Goal: Transaction & Acquisition: Purchase product/service

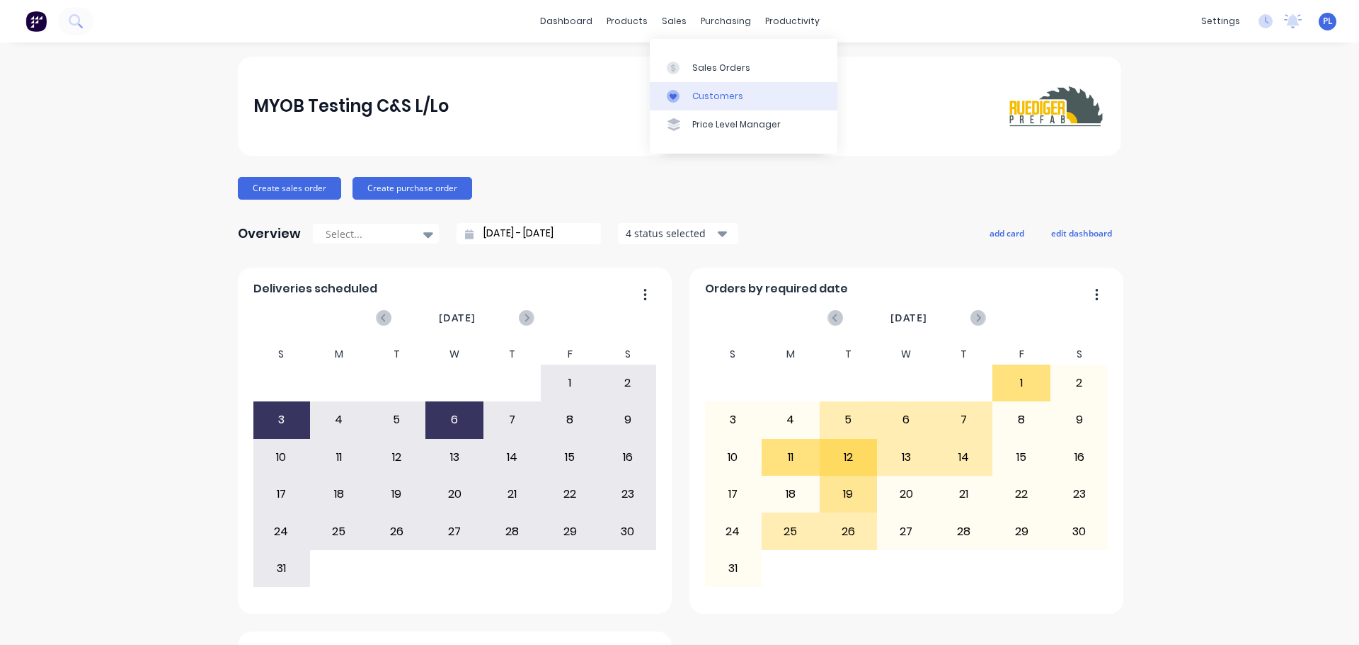
drag, startPoint x: 699, startPoint y: 94, endPoint x: 669, endPoint y: 96, distance: 30.5
click at [699, 94] on div "Customers" at bounding box center [717, 96] width 51 height 13
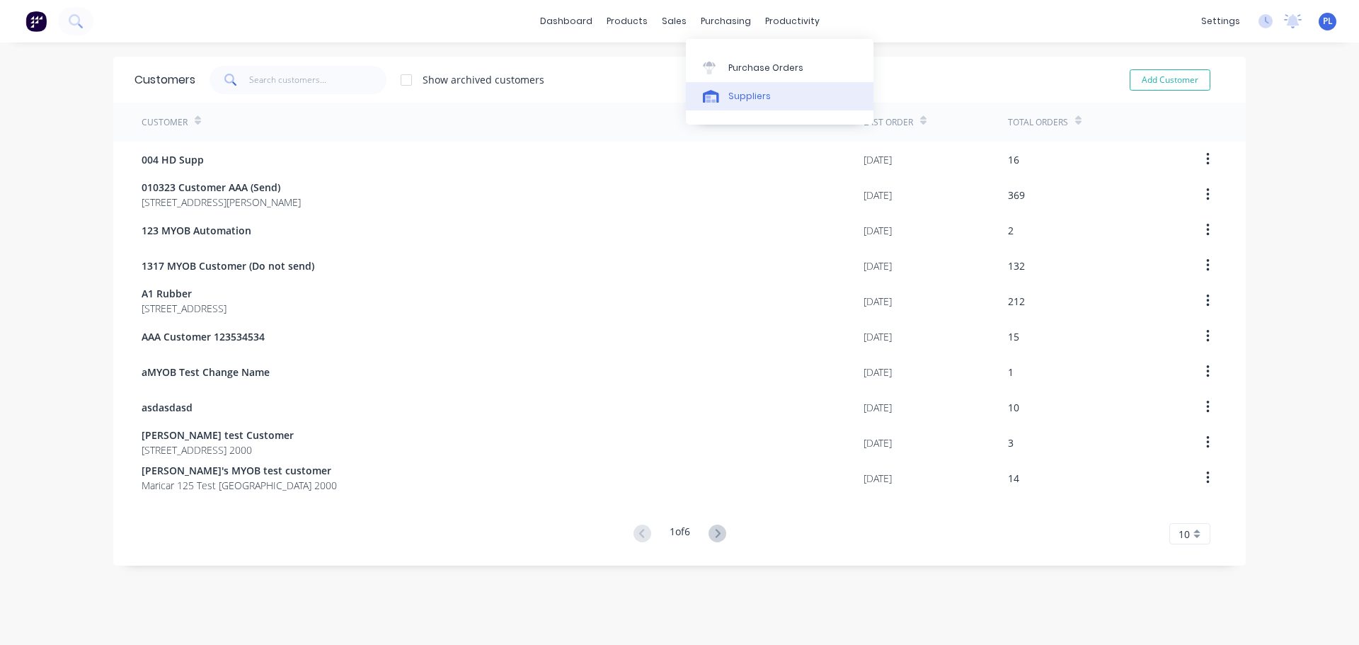
click at [818, 90] on link "Suppliers" at bounding box center [780, 96] width 188 height 28
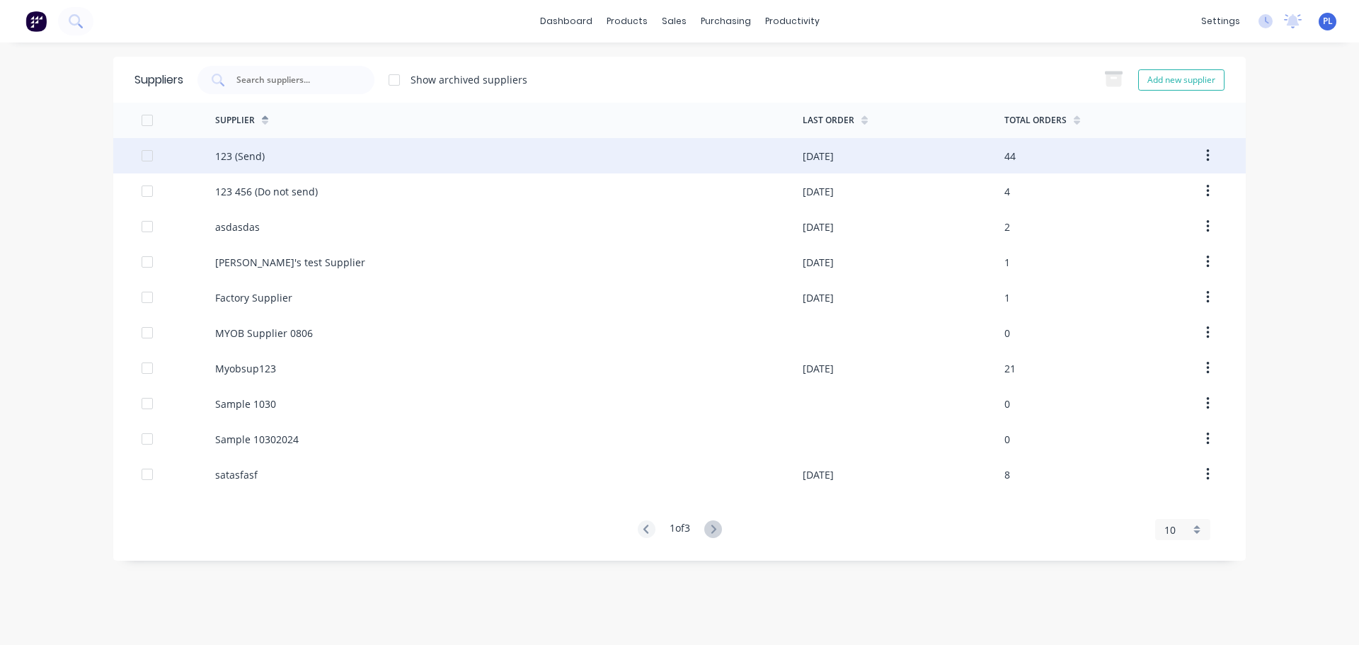
click at [286, 166] on div "123 (Send)" at bounding box center [508, 155] width 587 height 35
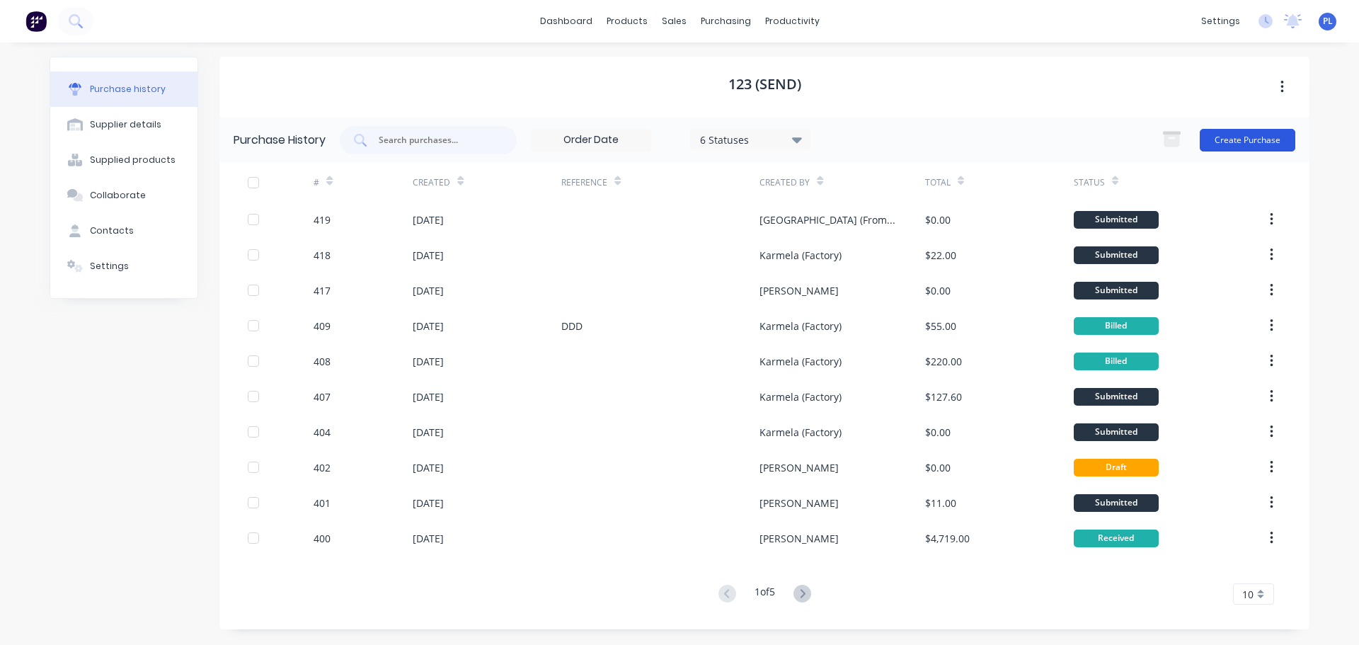
click at [1224, 141] on button "Create Purchase" at bounding box center [1247, 140] width 96 height 23
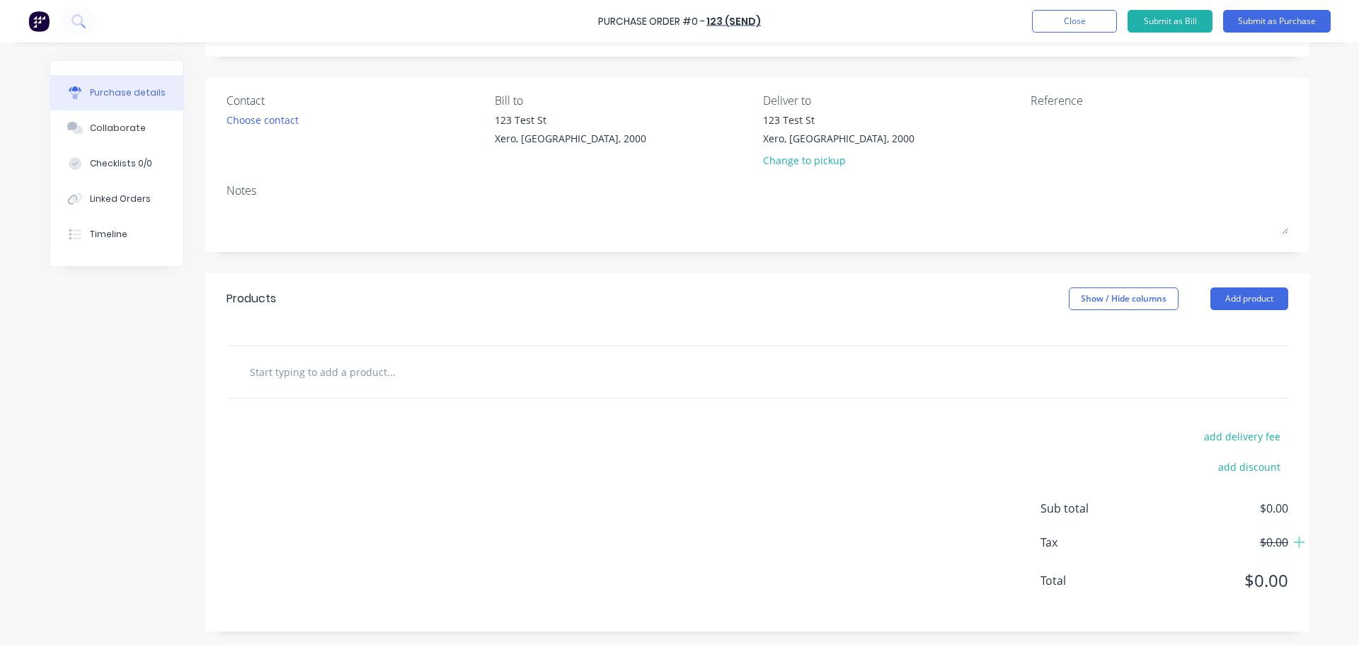
scroll to position [79, 0]
click at [1249, 285] on div "Products Show / Hide columns Add product" at bounding box center [757, 297] width 1104 height 51
click at [1250, 303] on button "Add product" at bounding box center [1249, 298] width 78 height 23
click at [1251, 303] on button "Add product" at bounding box center [1249, 298] width 78 height 23
click at [1214, 294] on button "Add product" at bounding box center [1249, 298] width 78 height 23
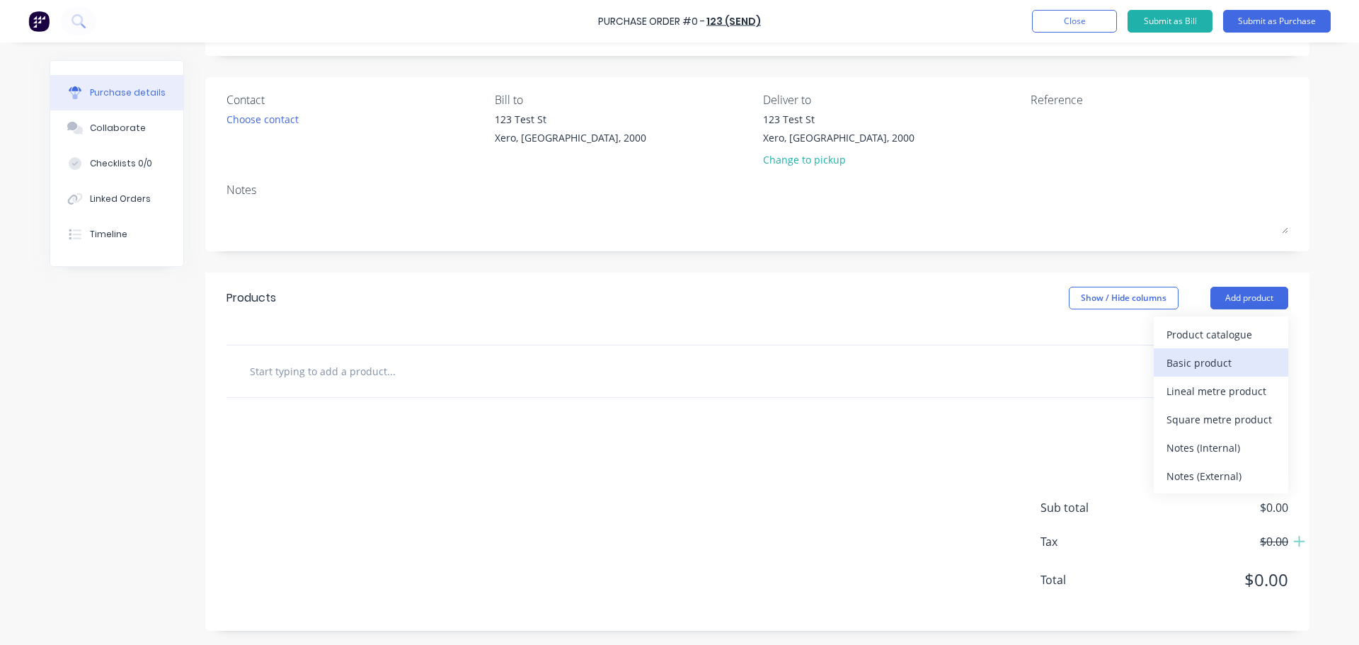
click at [1231, 359] on div "Basic product" at bounding box center [1220, 362] width 109 height 21
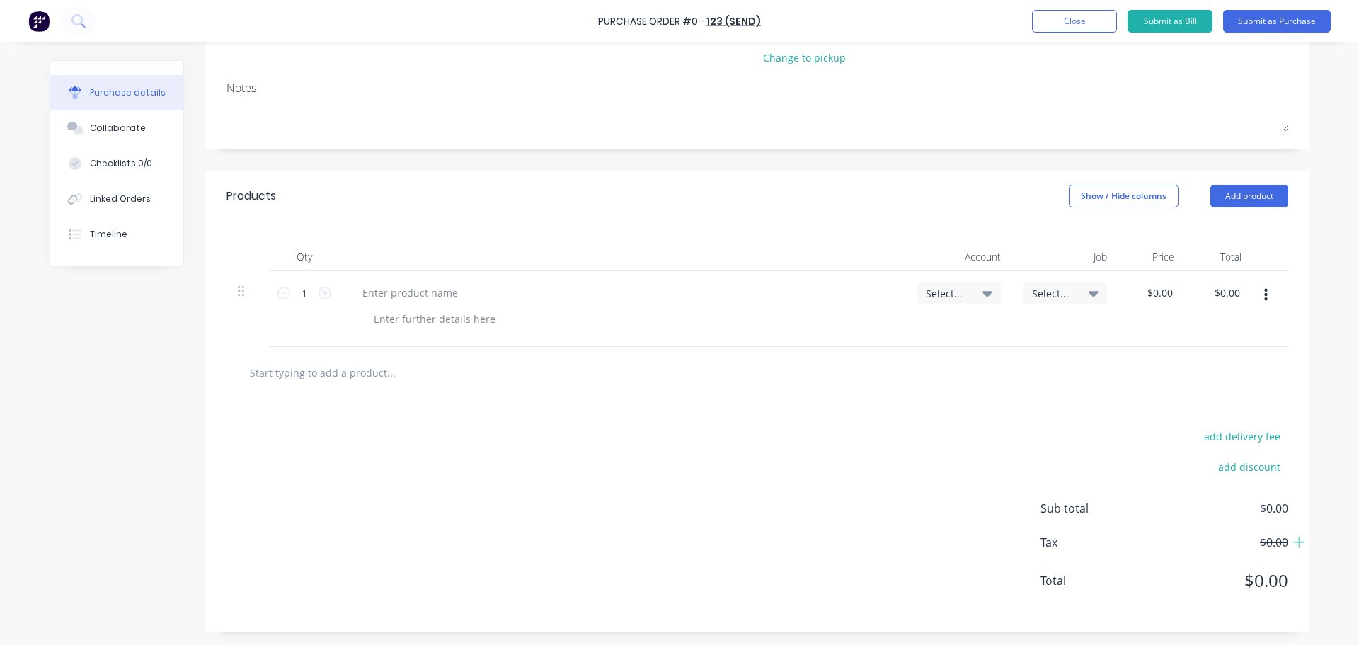
scroll to position [182, 0]
click at [1099, 196] on button "Show / Hide columns" at bounding box center [1124, 195] width 110 height 23
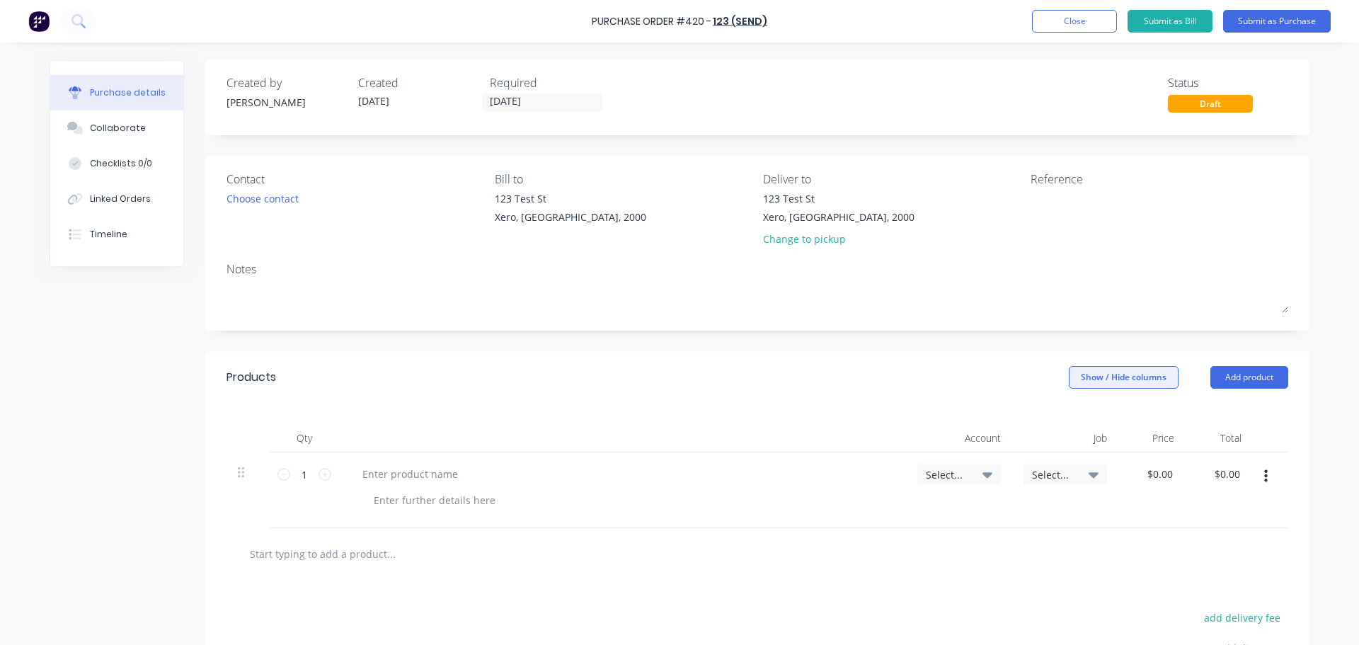
click at [1133, 379] on button "Show / Hide columns" at bounding box center [1124, 377] width 110 height 23
click at [1079, 469] on span at bounding box center [1074, 470] width 12 height 12
click at [1068, 464] on input "Discount" at bounding box center [1068, 464] width 0 height 0
click at [1042, 543] on div at bounding box center [757, 553] width 1039 height 28
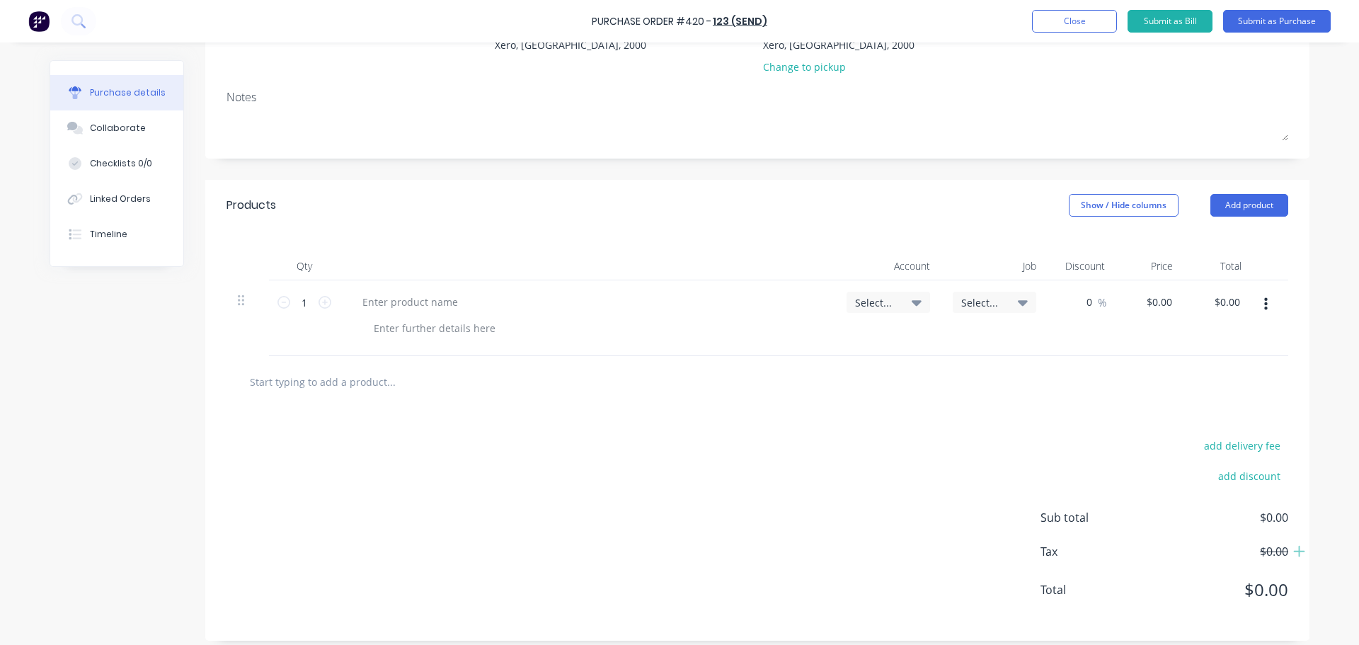
scroll to position [182, 0]
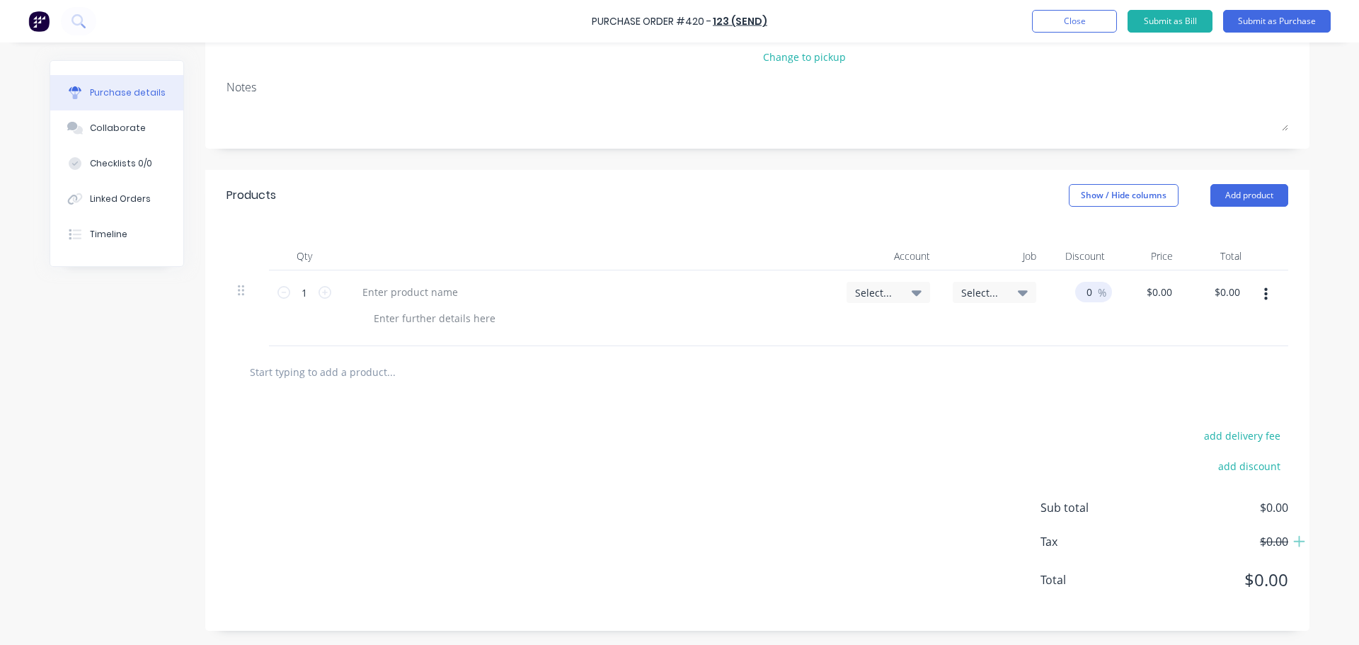
click at [1100, 296] on span "%" at bounding box center [1102, 292] width 8 height 16
click at [1066, 288] on div "0 0 %" at bounding box center [1081, 308] width 69 height 76
drag, startPoint x: 1097, startPoint y: 307, endPoint x: 1088, endPoint y: 300, distance: 11.6
click at [1093, 304] on div "0 0 %" at bounding box center [1081, 308] width 69 height 76
click at [1088, 299] on div "0 0" at bounding box center [1085, 292] width 20 height 21
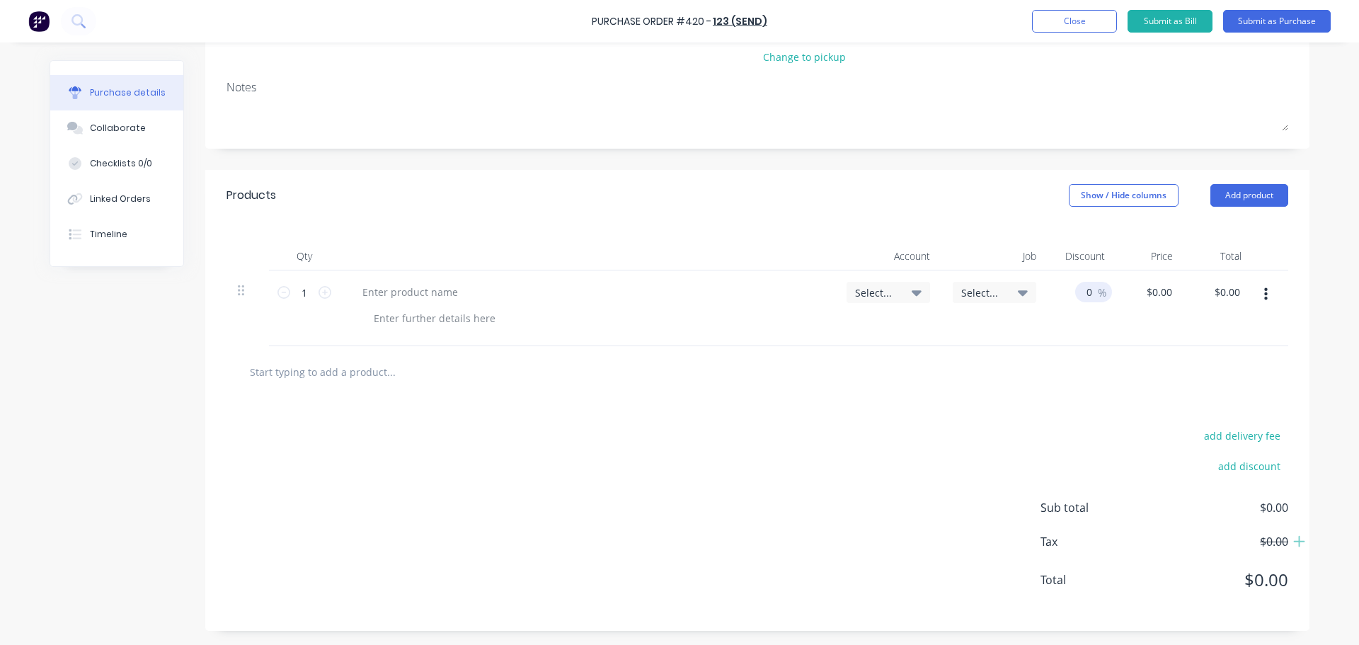
click at [1083, 294] on input "0" at bounding box center [1085, 292] width 20 height 21
click at [1029, 367] on div at bounding box center [757, 371] width 1039 height 28
click at [1078, 282] on input "123123131234" at bounding box center [1083, 292] width 48 height 21
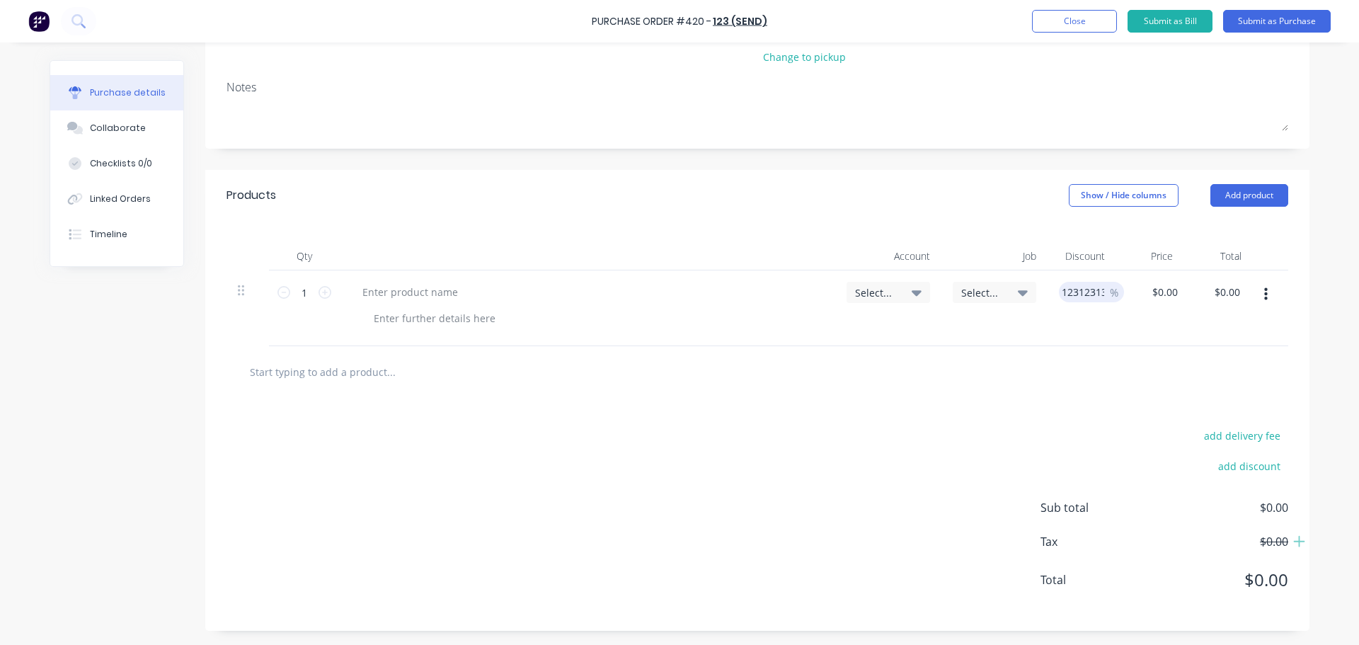
click at [1078, 282] on input "123123131234" at bounding box center [1083, 292] width 48 height 21
type input "5"
click at [1128, 324] on div "$0.00 $0.00" at bounding box center [1159, 308] width 62 height 76
click at [1144, 296] on input "0.0000" at bounding box center [1155, 292] width 38 height 21
type input "$5.00"
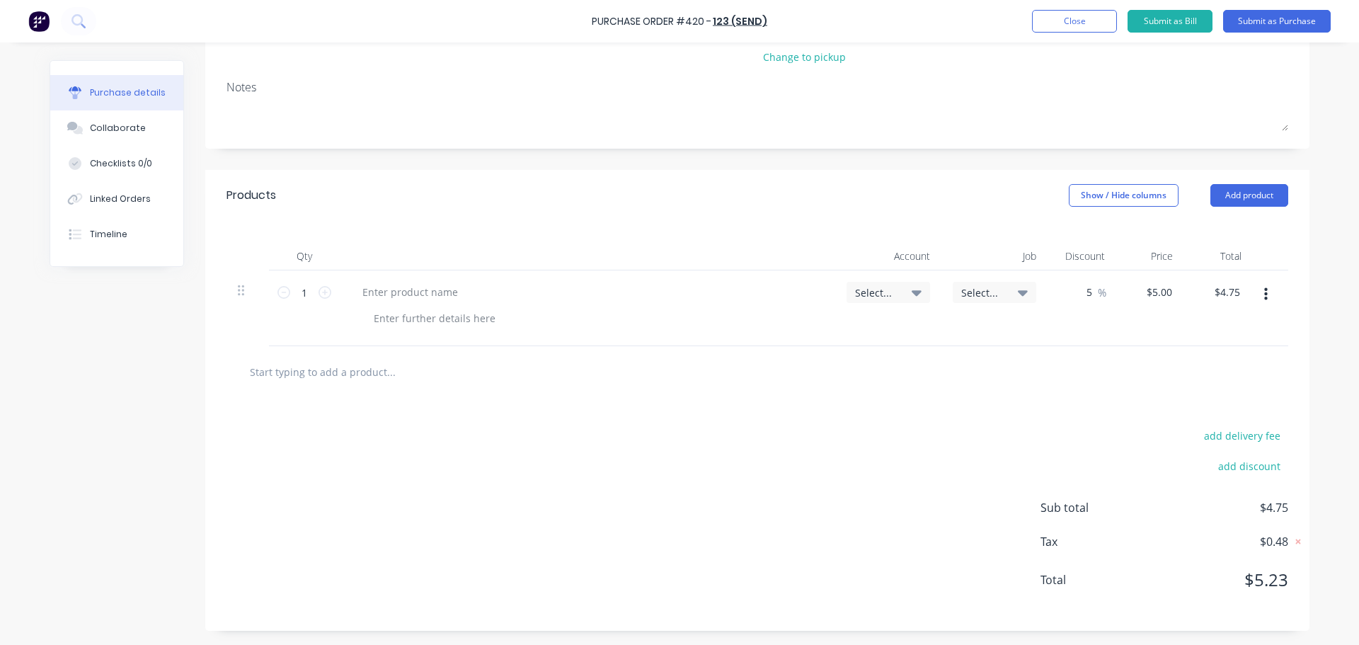
click at [1104, 326] on div "5 5 %" at bounding box center [1081, 308] width 69 height 76
click at [1091, 292] on div "5 5 %" at bounding box center [1093, 292] width 37 height 21
click at [1083, 294] on input "5" at bounding box center [1085, 292] width 20 height 21
type input "$2.25"
type input "55"
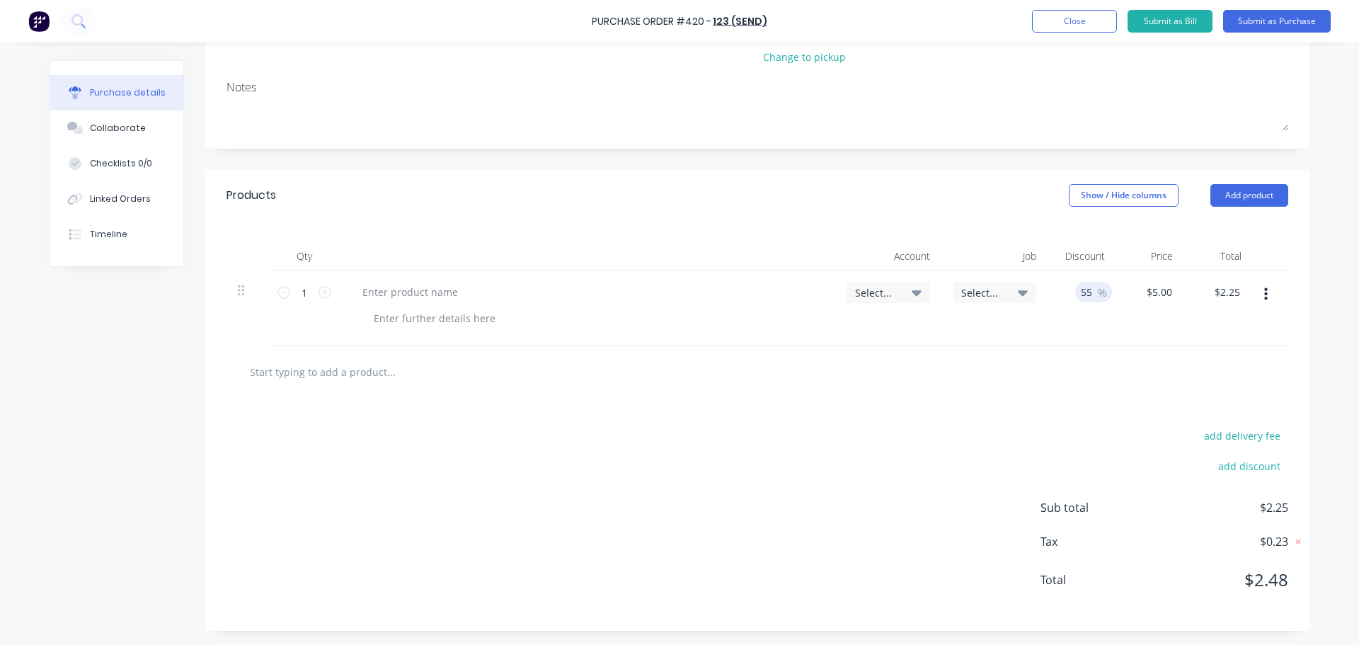
type input "$5.00"
click at [1103, 387] on div at bounding box center [756, 372] width 1061 height 52
click at [1072, 285] on input "555" at bounding box center [1083, 292] width 24 height 21
click at [1089, 296] on input "123555" at bounding box center [1079, 292] width 41 height 21
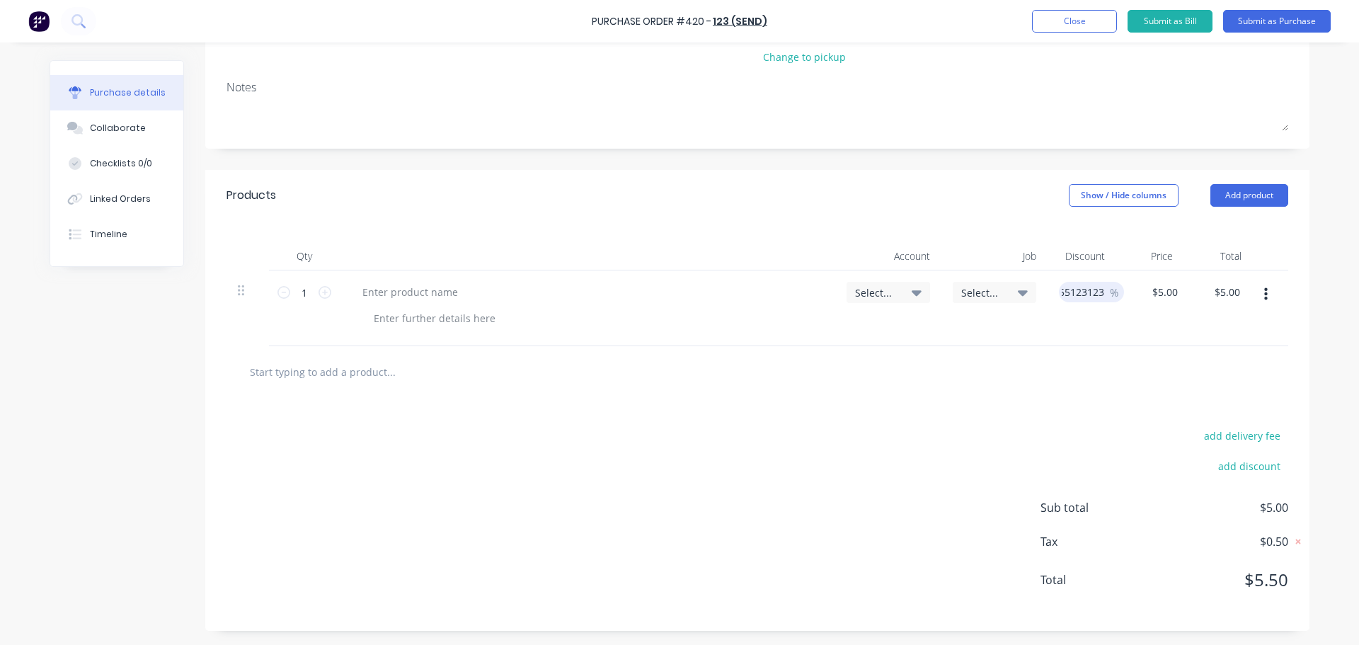
type input "123555123123"
click at [1069, 328] on div "123555123123 123555123123 %" at bounding box center [1087, 308] width 81 height 76
click at [1067, 292] on input "123555123123" at bounding box center [1083, 292] width 48 height 21
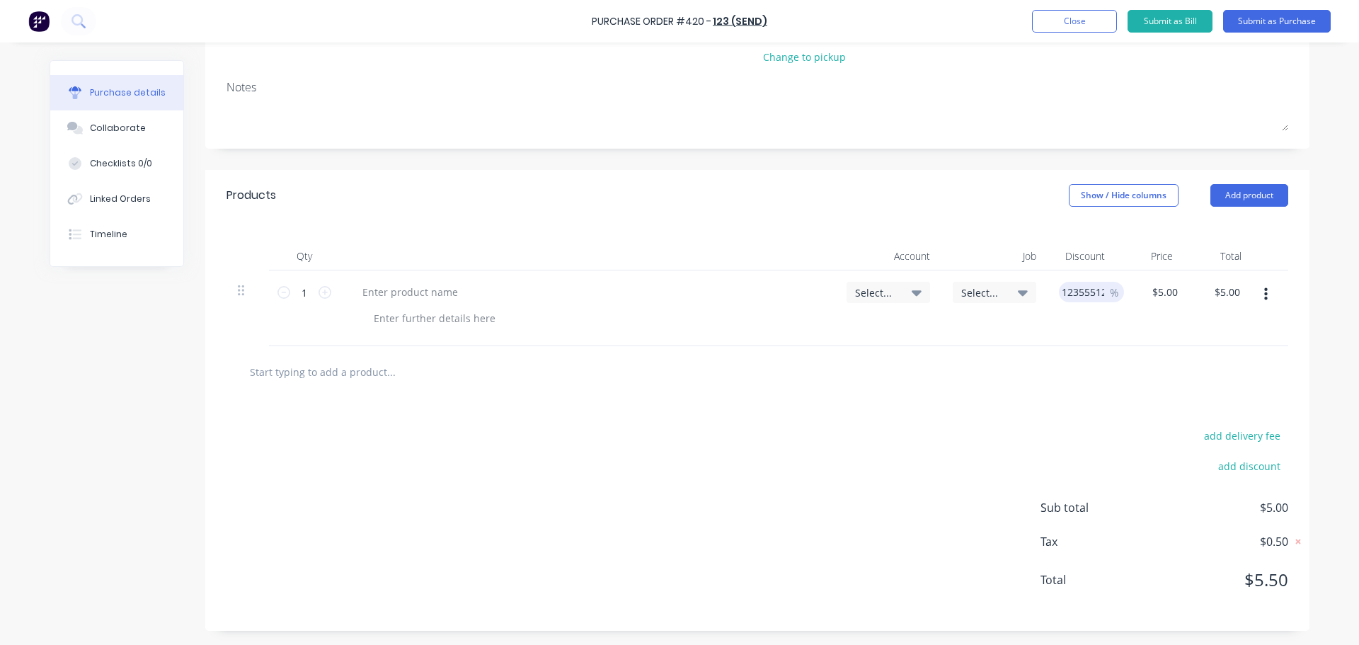
type input "$4.95"
type input "1"
type input "$4.40"
type input "12"
type input "$5.00"
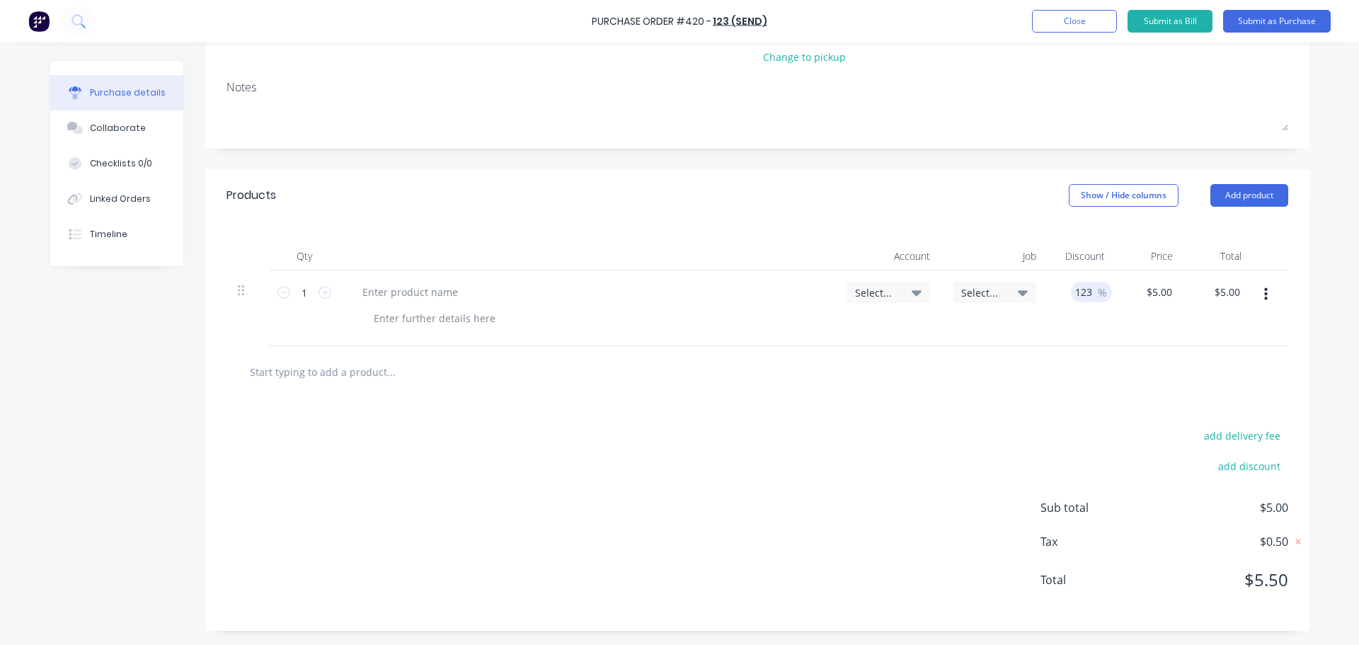
type input "123"
click at [1040, 335] on div "Select..." at bounding box center [994, 308] width 106 height 76
click at [1078, 289] on input "123" at bounding box center [1083, 292] width 24 height 21
type input "$4.95"
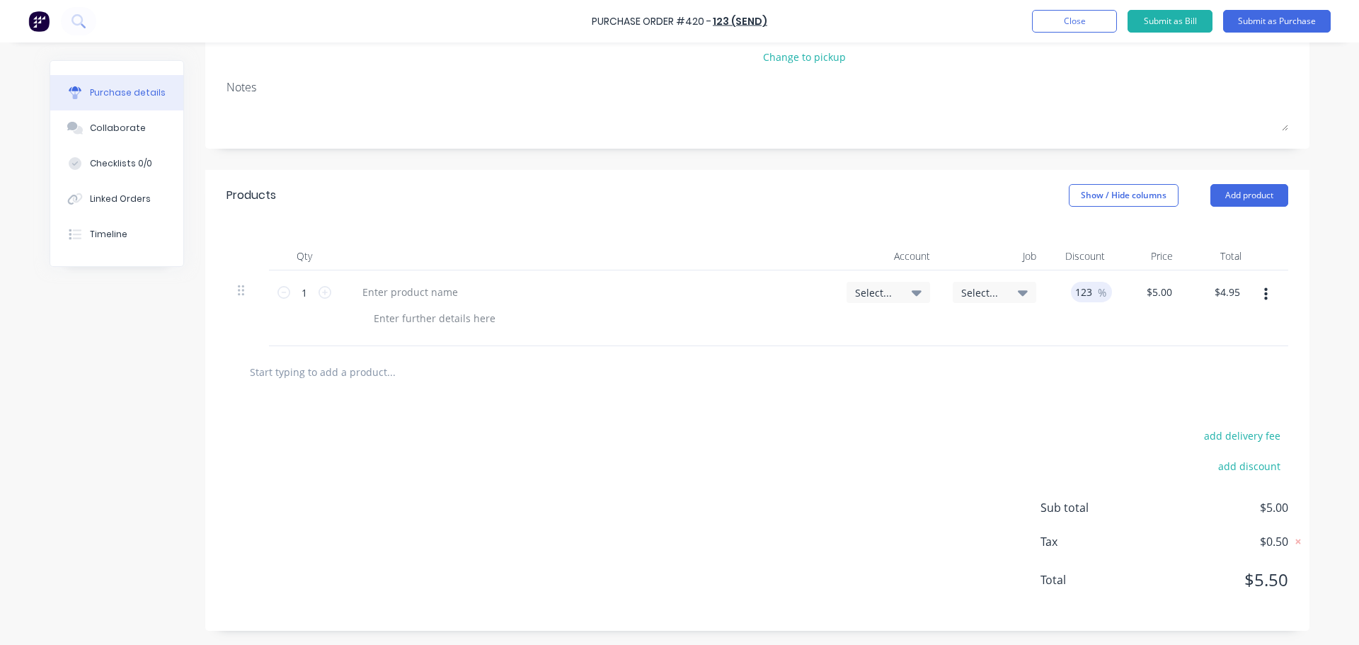
type input "1"
type input "$4.50"
type input "10"
type input "$0.00"
type input "100"
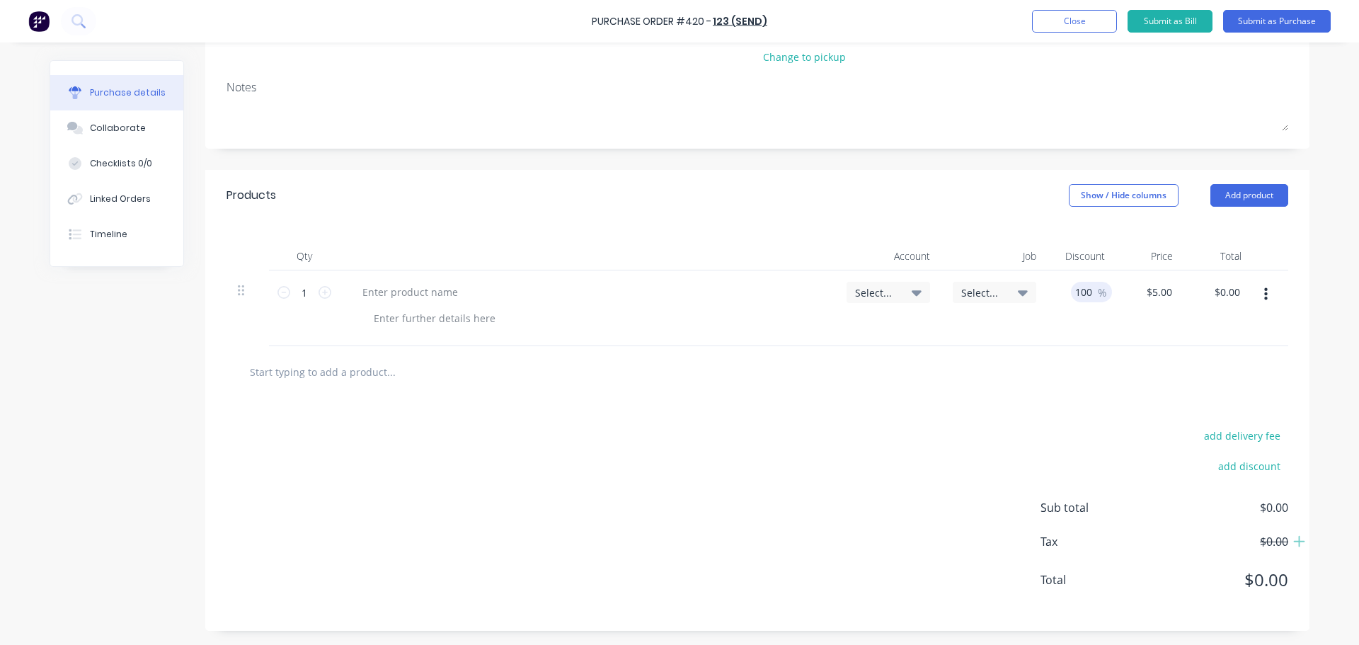
type input "$4.50"
type input "10"
type input "$4.95"
type input "1"
type input "$4.25"
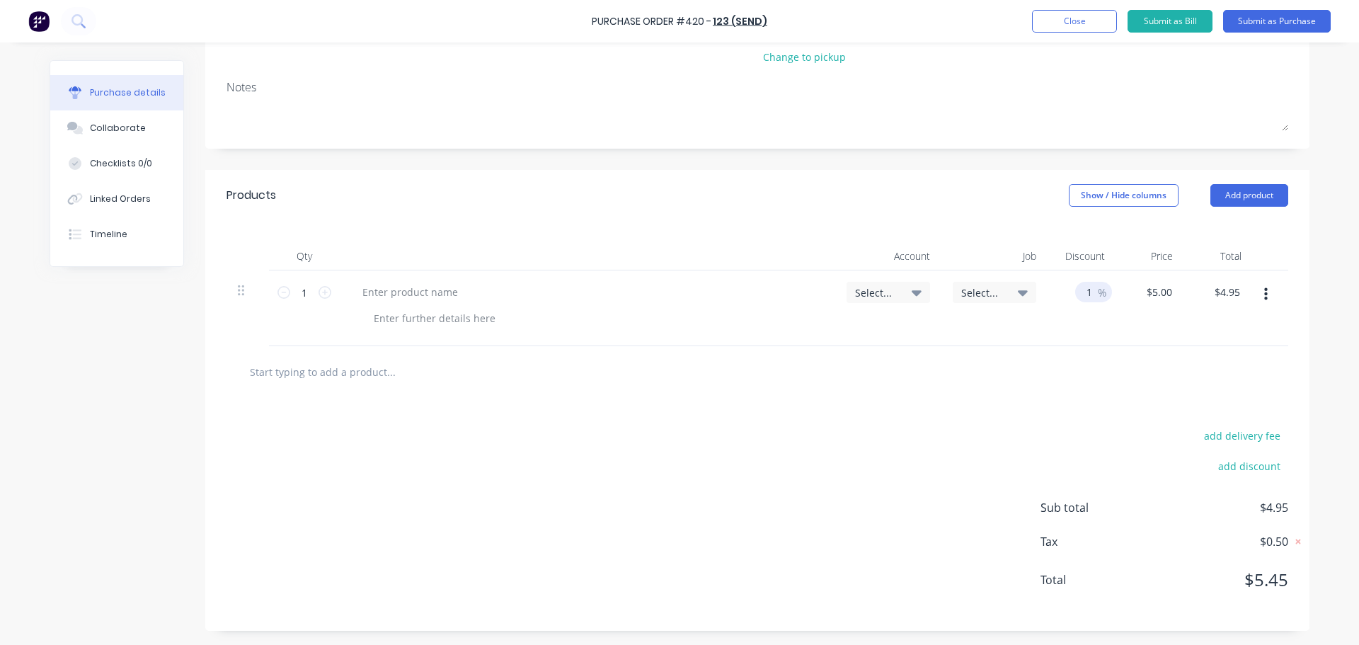
type input "15"
type input "$5.00"
type input "159"
type input "$4.25"
type input "15"
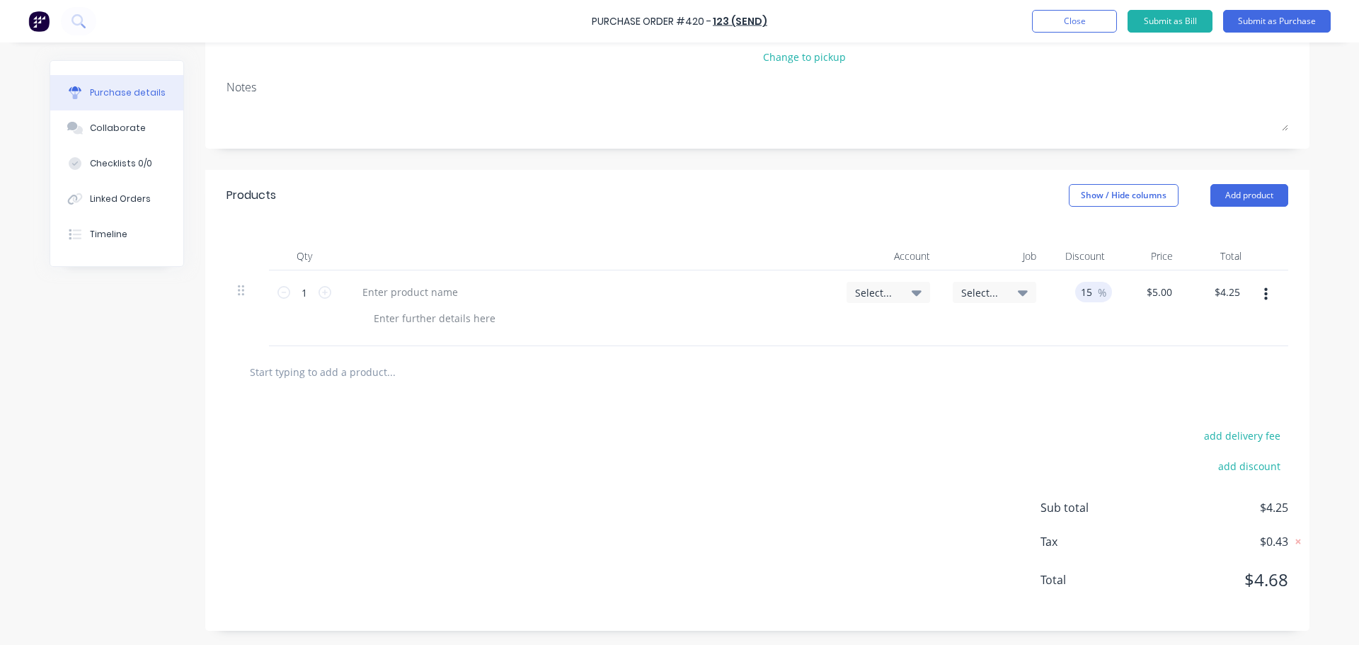
type input "$5.00"
click at [1080, 327] on div "150 150 %" at bounding box center [1081, 308] width 69 height 76
click at [1075, 297] on input "150" at bounding box center [1083, 292] width 24 height 21
type input "112350"
click at [1006, 357] on div at bounding box center [756, 372] width 1061 height 52
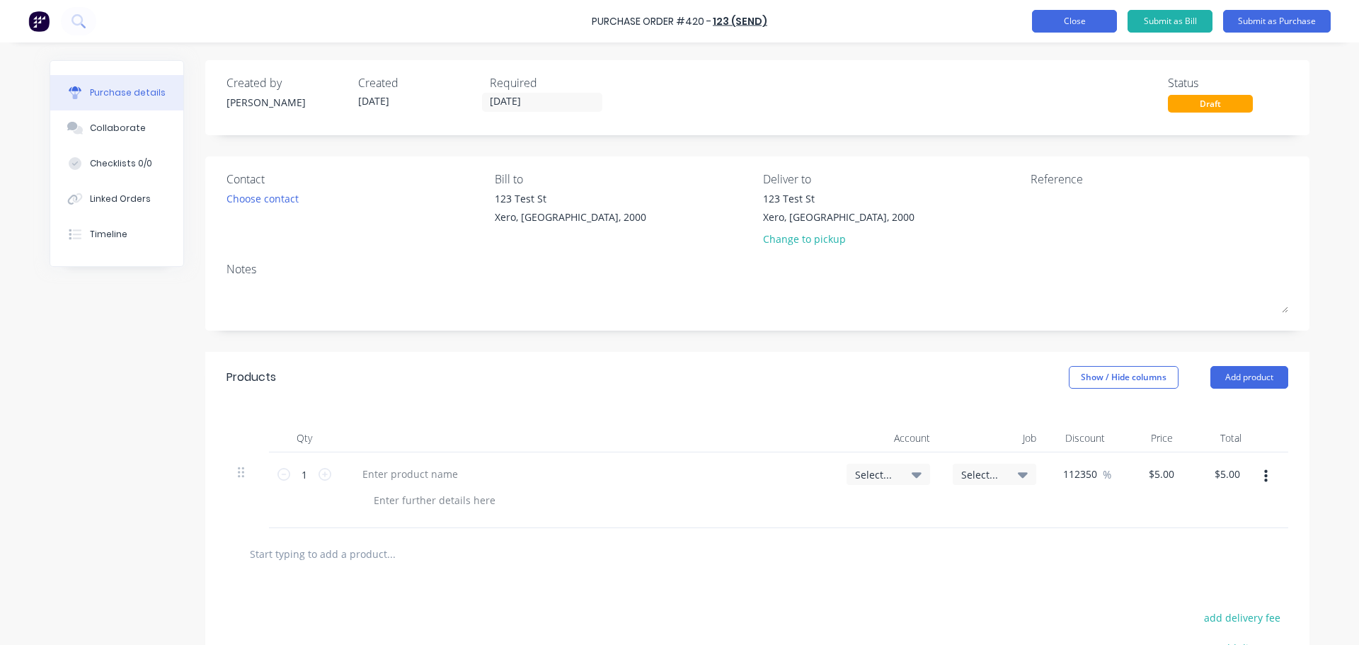
click at [1044, 21] on button "Close" at bounding box center [1074, 21] width 85 height 23
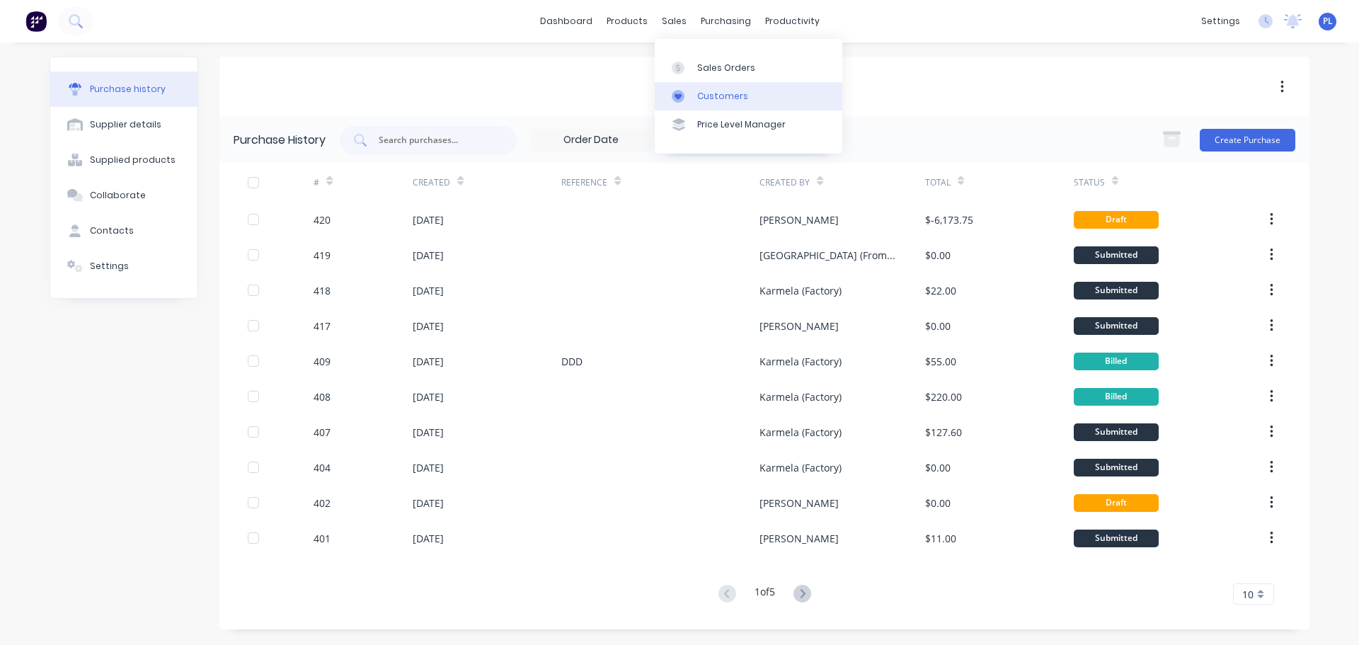
click at [706, 90] on div "Customers" at bounding box center [722, 96] width 51 height 13
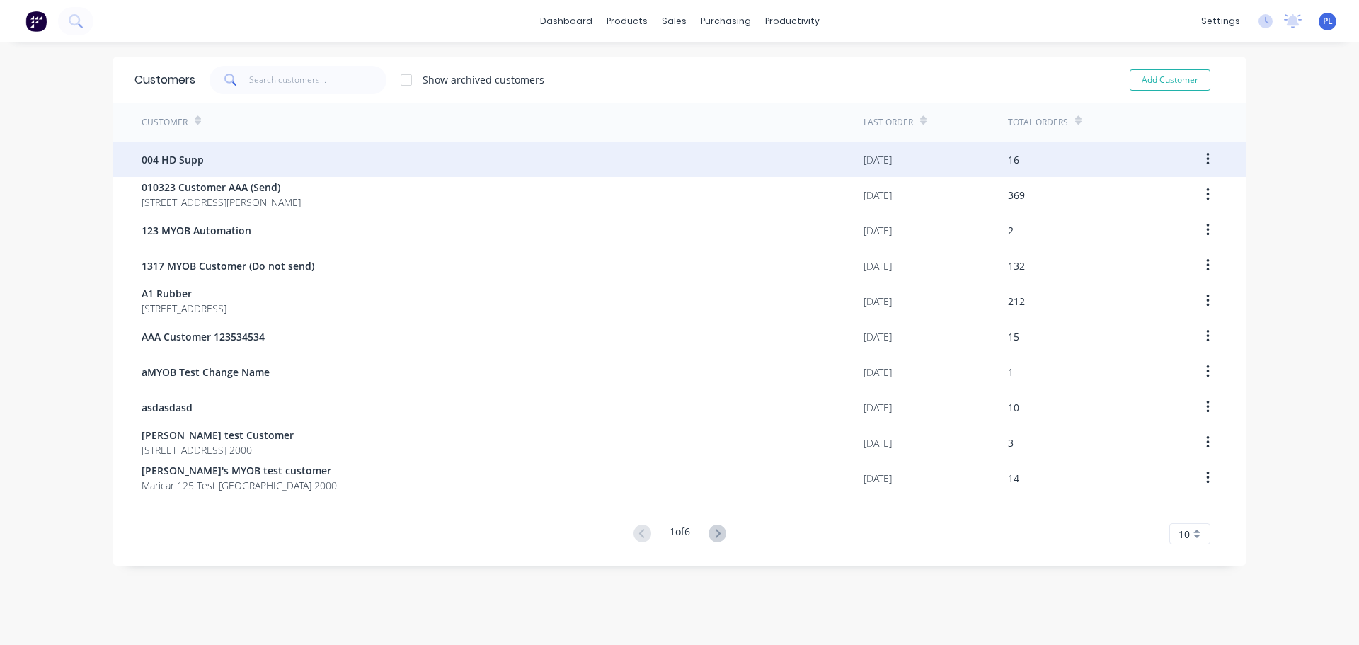
click at [241, 165] on div "004 HD Supp" at bounding box center [503, 159] width 722 height 35
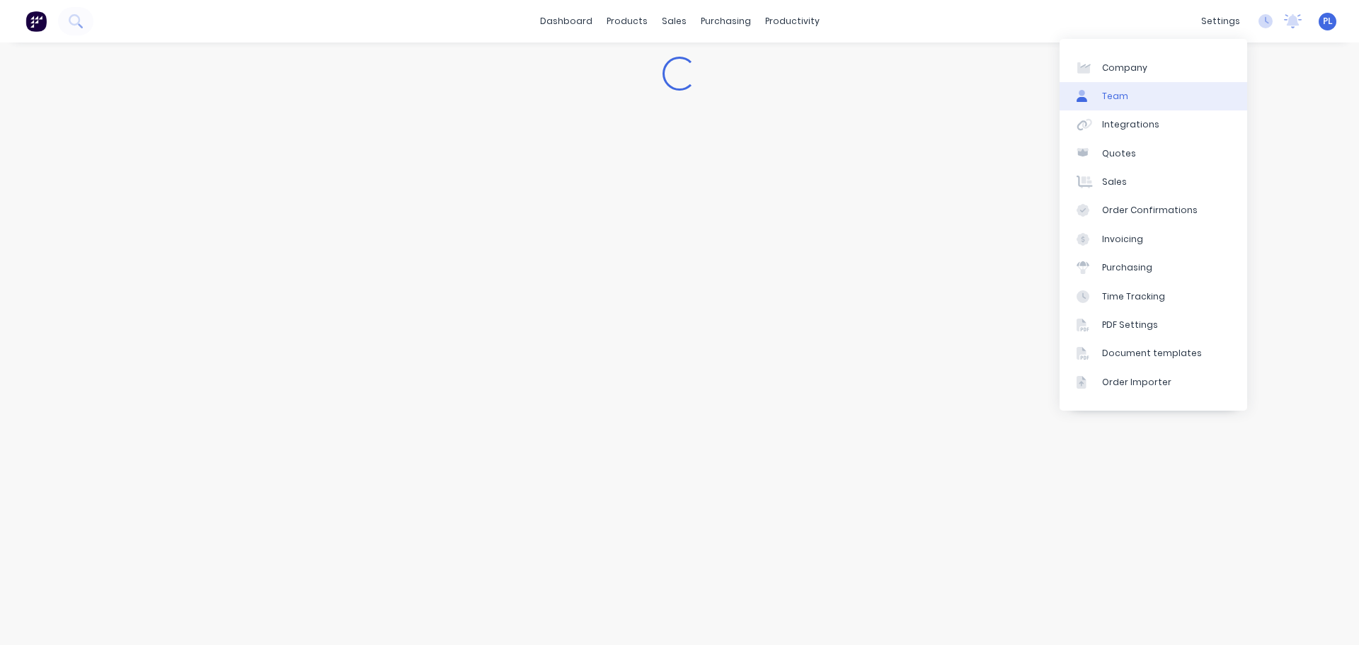
drag, startPoint x: 1104, startPoint y: 90, endPoint x: 1083, endPoint y: 99, distance: 23.1
click at [1104, 90] on div "Team" at bounding box center [1115, 96] width 26 height 13
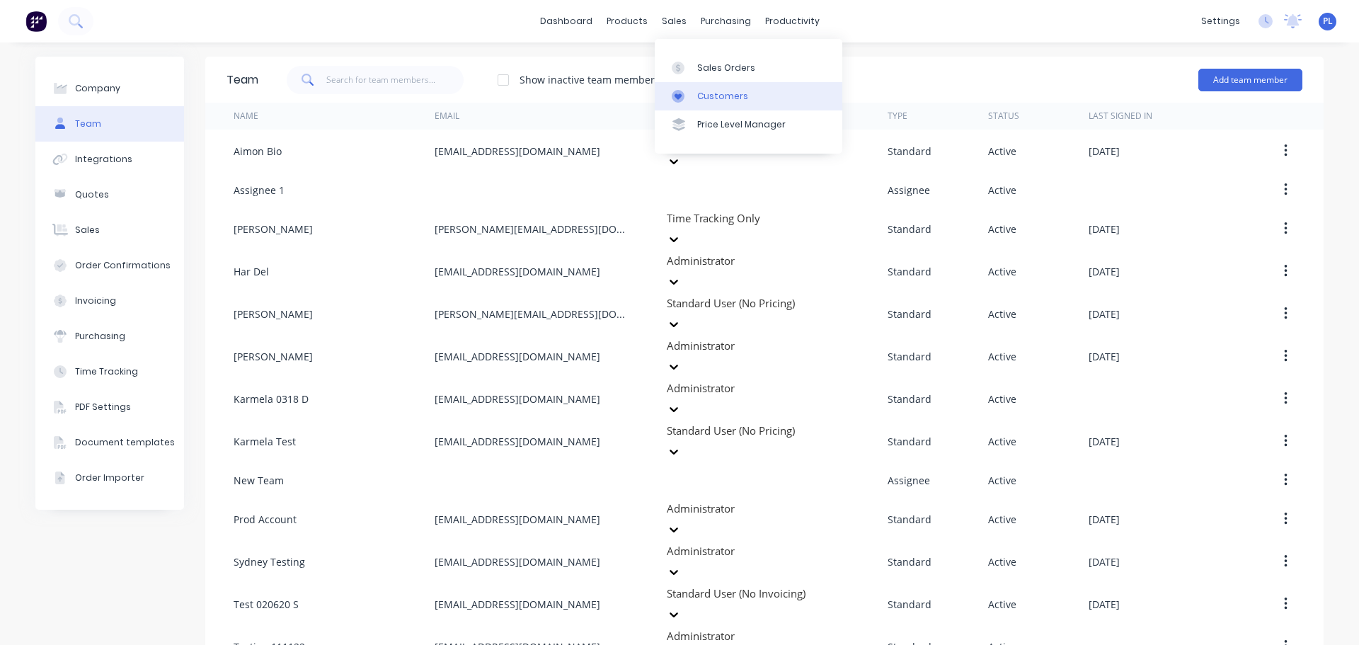
click at [687, 93] on div at bounding box center [682, 96] width 21 height 13
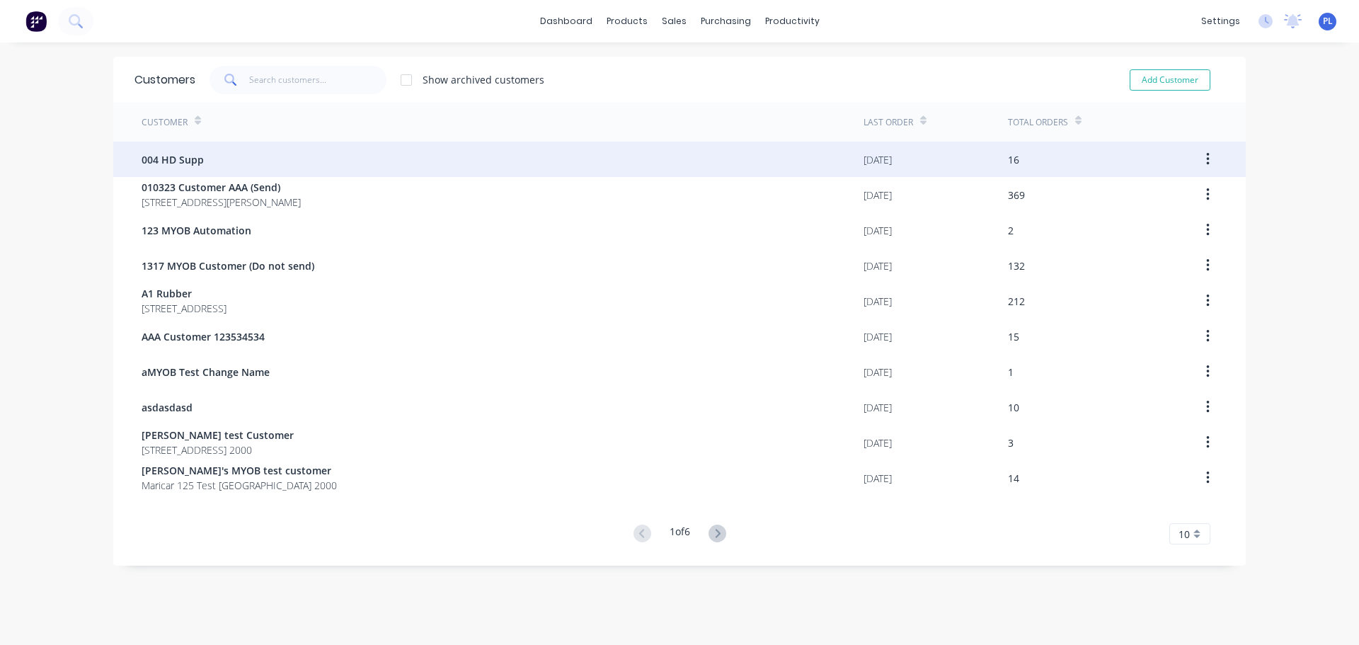
click at [235, 173] on div "004 HD Supp" at bounding box center [503, 159] width 722 height 35
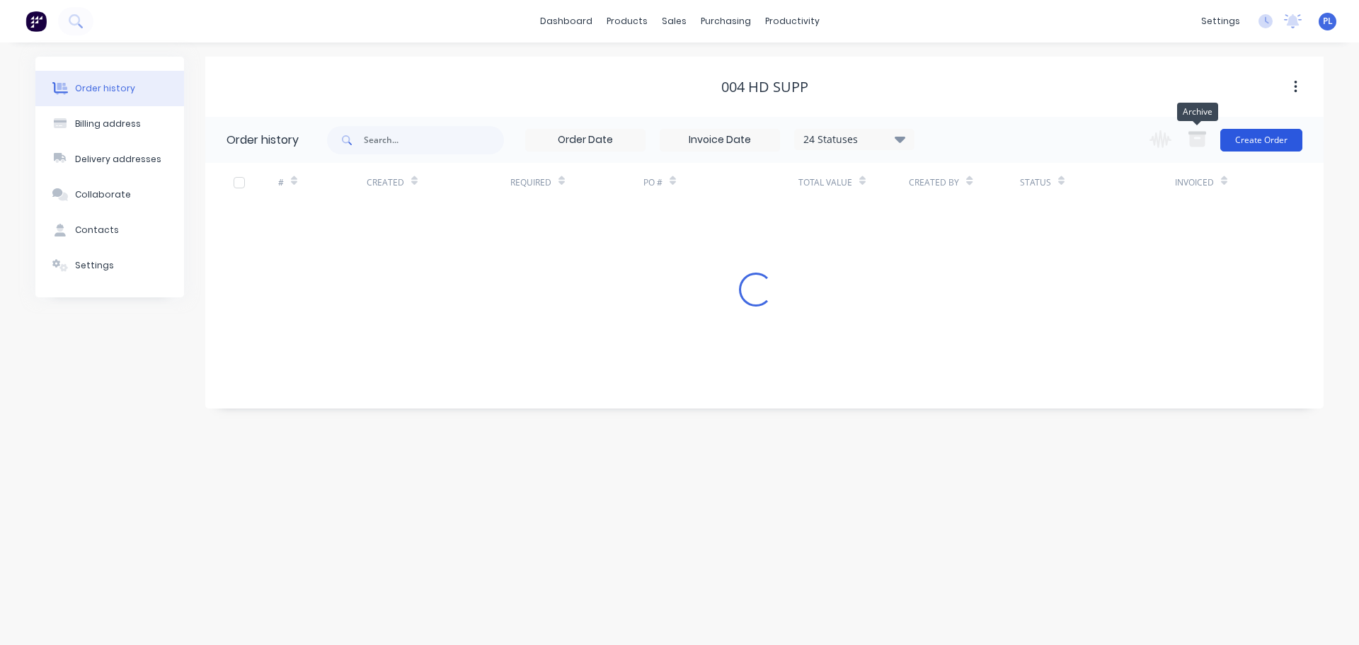
click at [1247, 138] on button "Create Order" at bounding box center [1261, 140] width 82 height 23
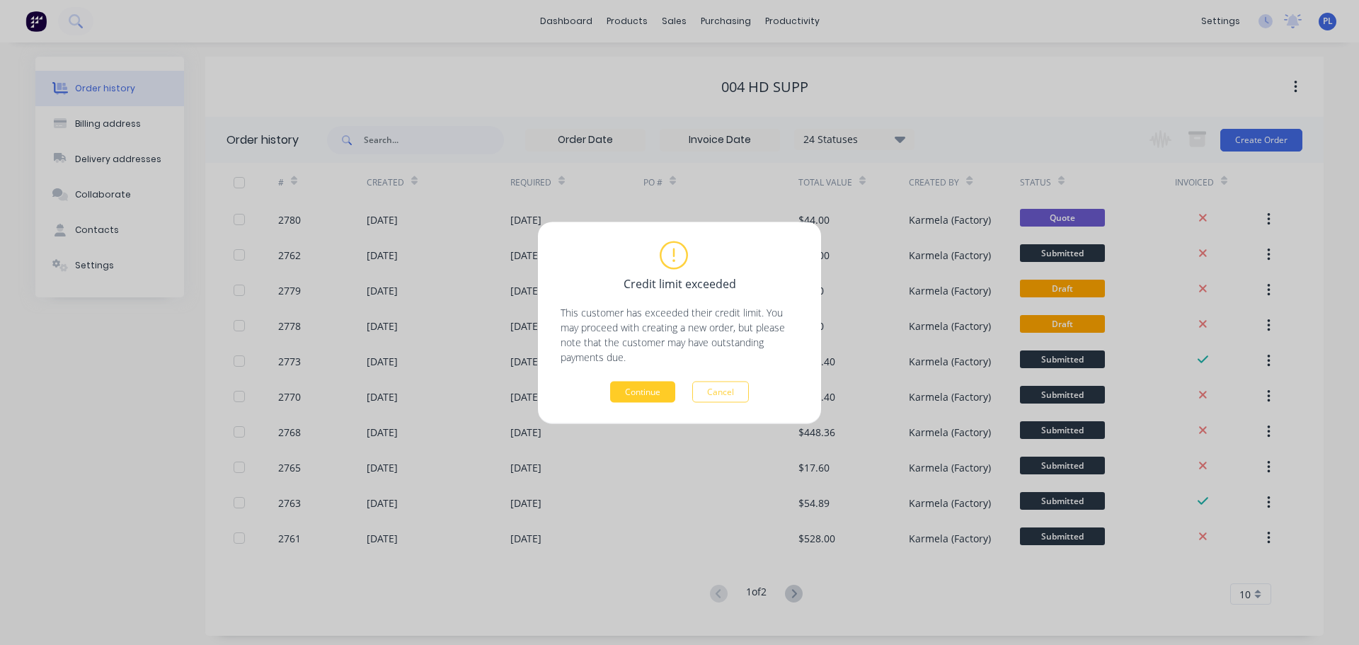
click at [667, 388] on button "Continue" at bounding box center [642, 391] width 65 height 21
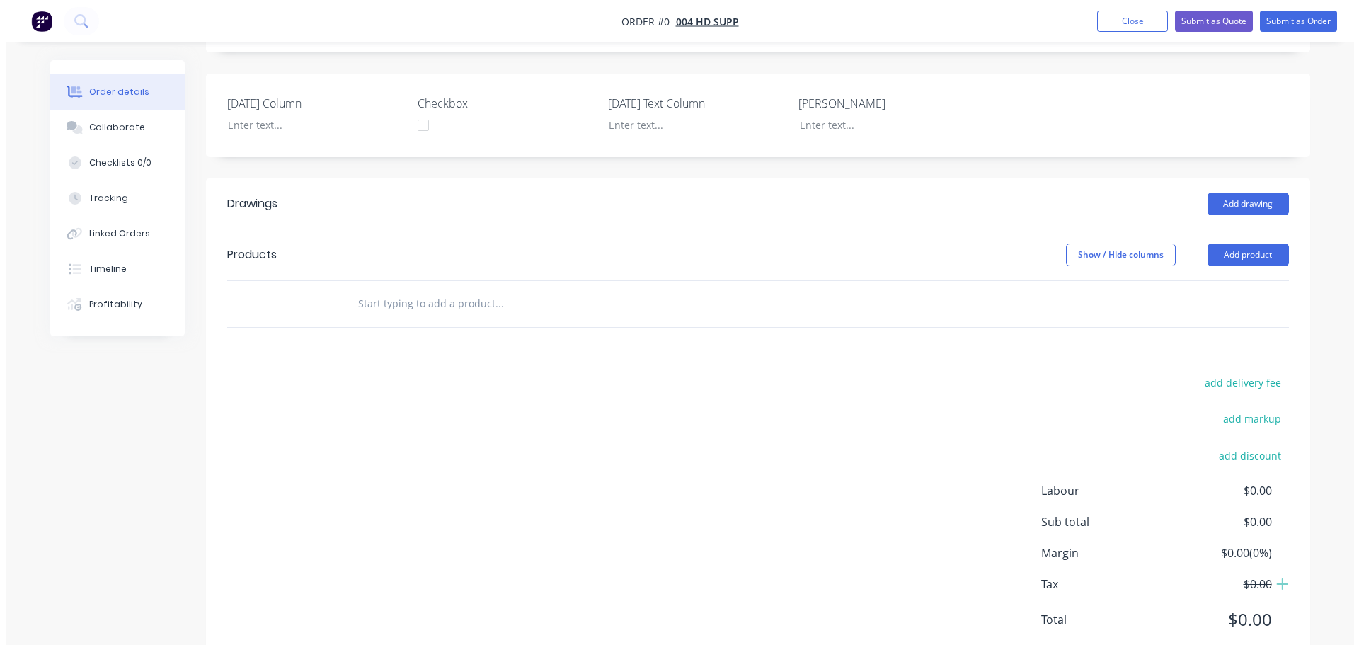
scroll to position [283, 0]
click at [1219, 263] on button "Add product" at bounding box center [1242, 254] width 81 height 23
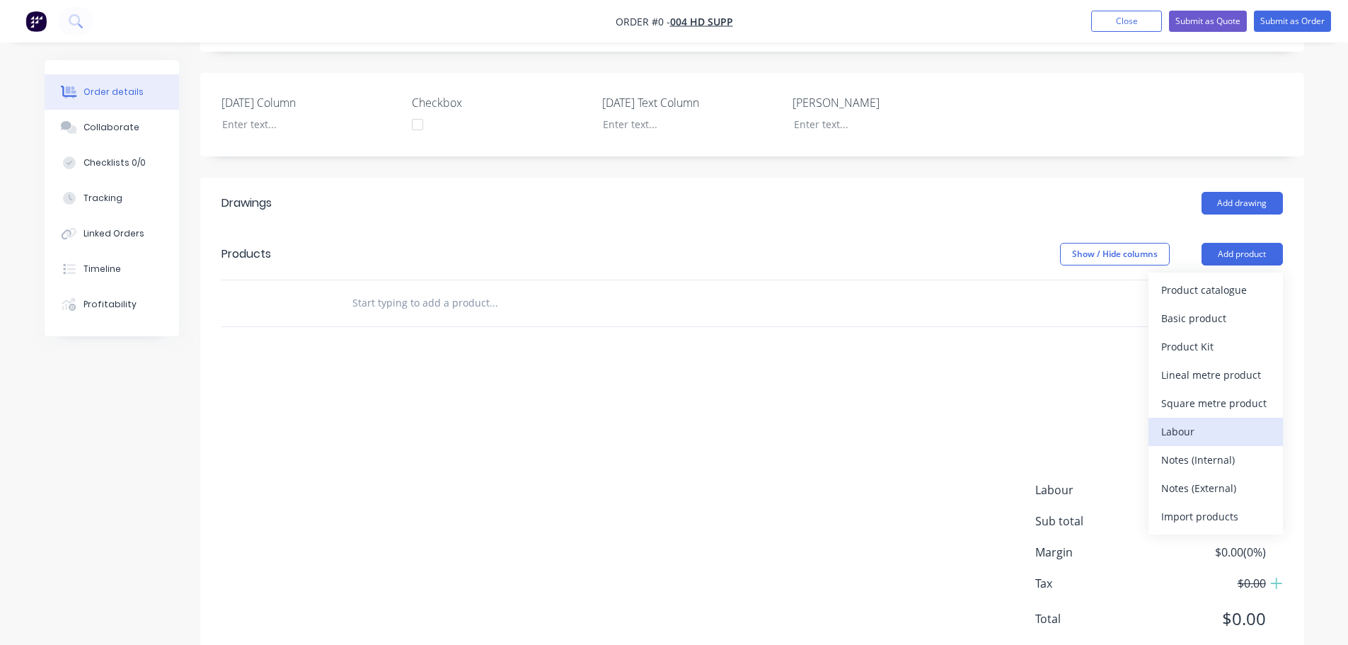
click at [1202, 430] on div "Labour" at bounding box center [1215, 431] width 109 height 21
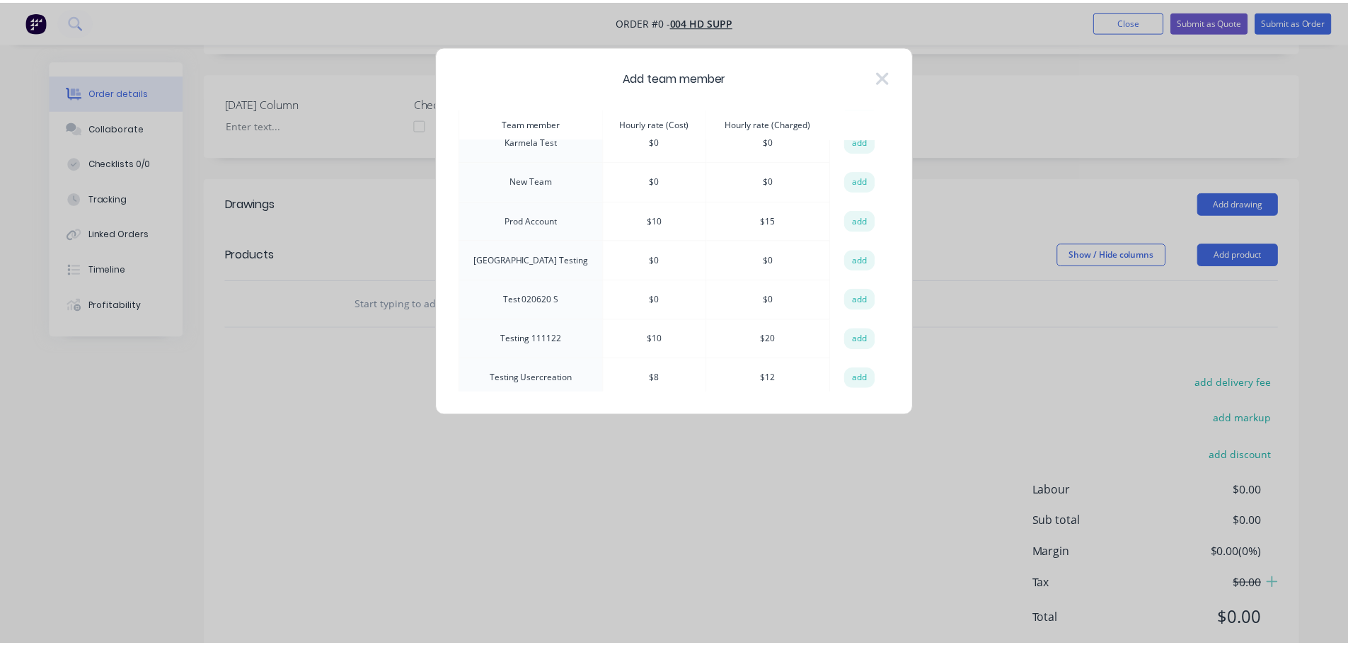
scroll to position [298, 0]
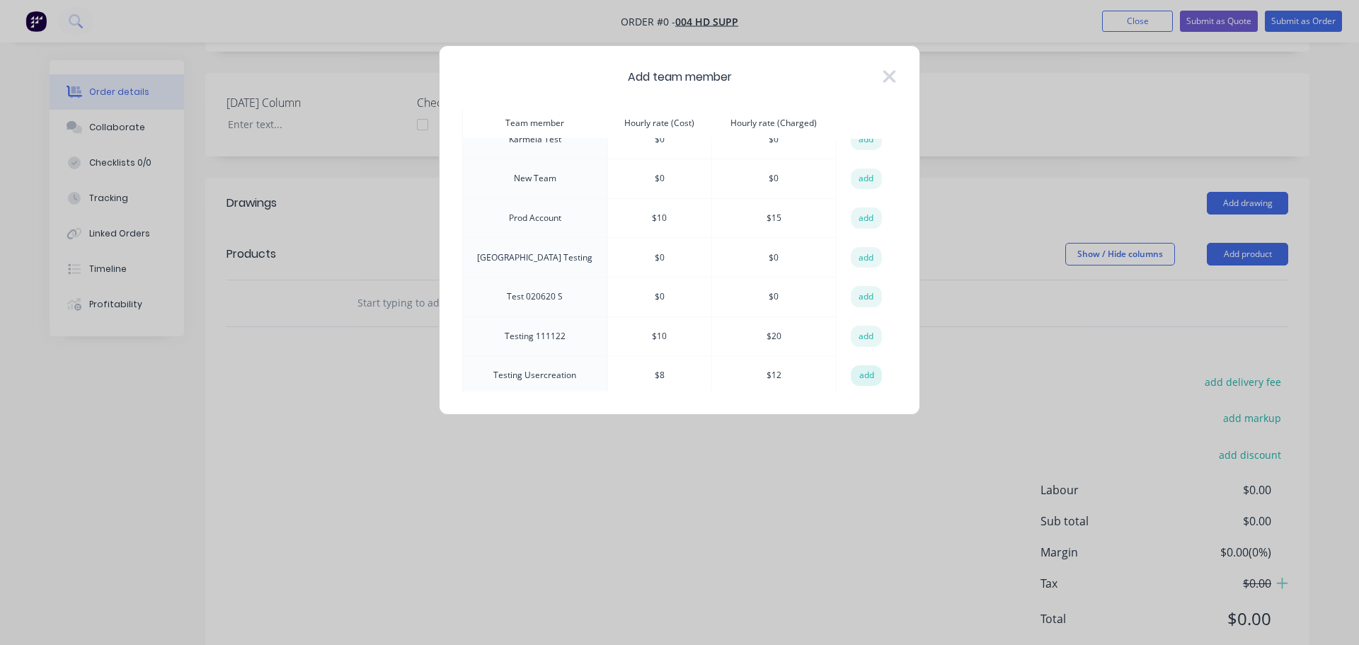
click at [866, 371] on button "add" at bounding box center [866, 375] width 31 height 21
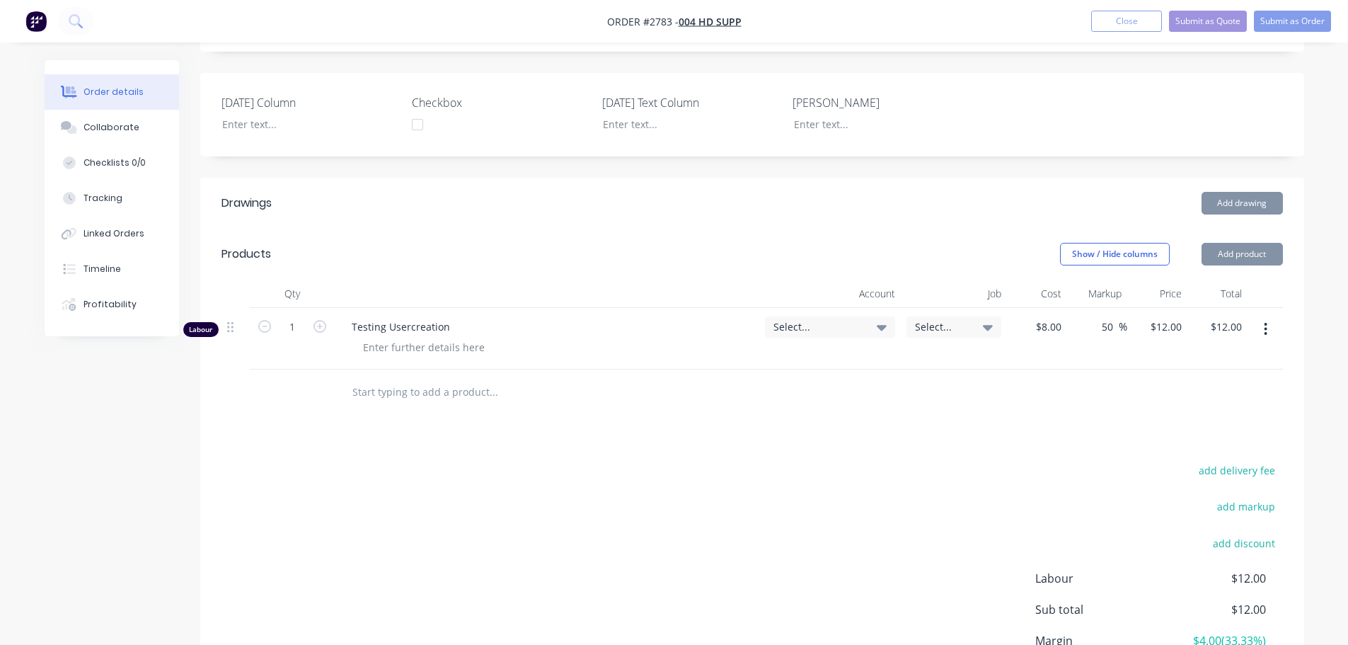
click at [1263, 264] on button "Add product" at bounding box center [1242, 254] width 81 height 23
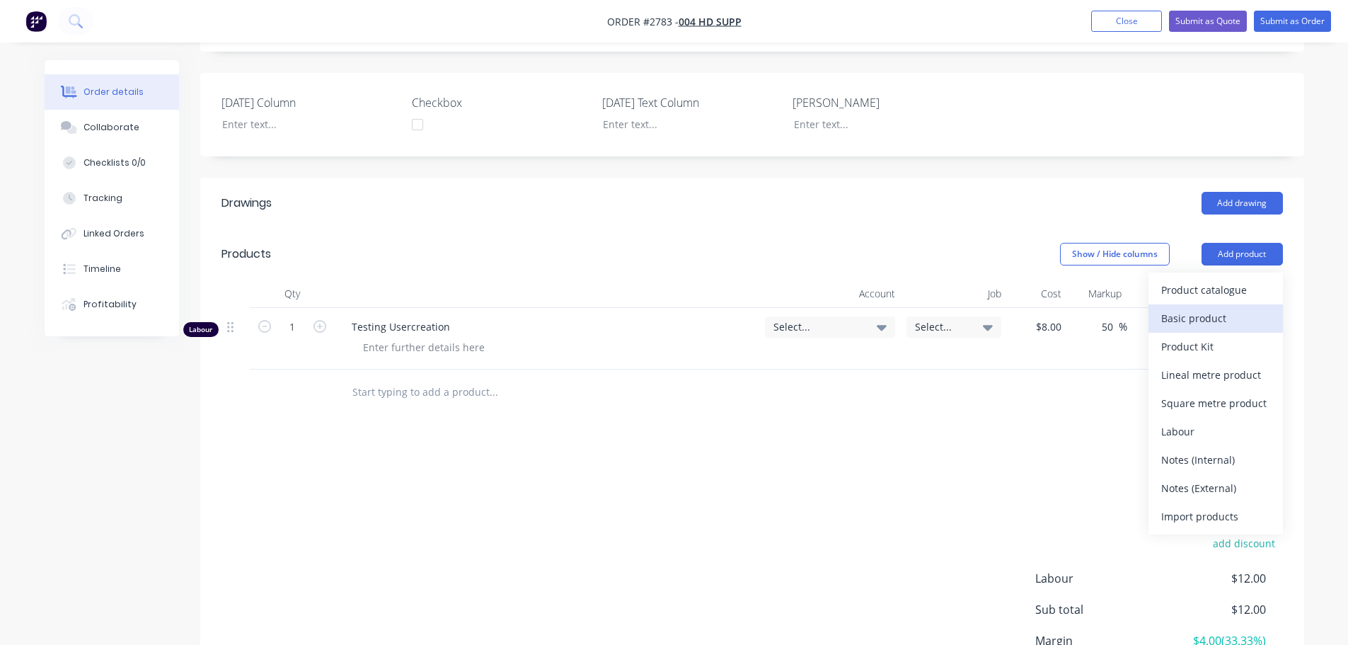
click at [1170, 324] on div "Basic product" at bounding box center [1215, 318] width 109 height 21
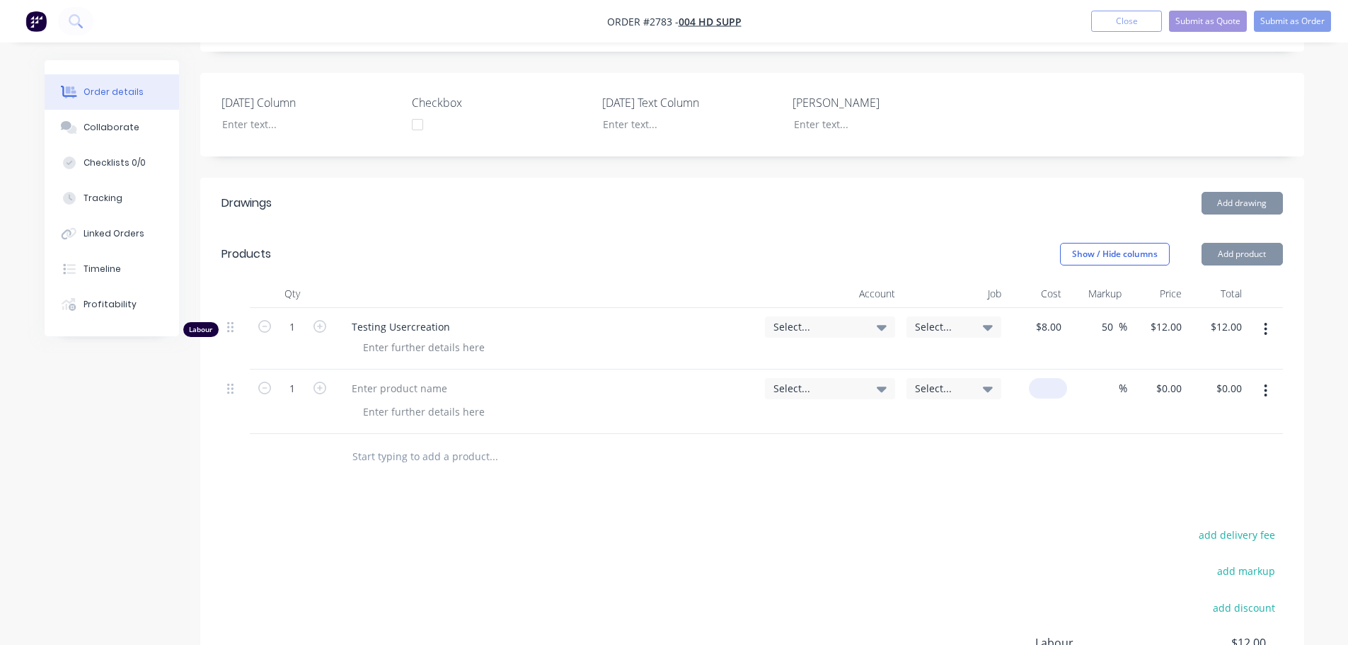
click at [1033, 379] on div "$0.00" at bounding box center [1037, 401] width 60 height 64
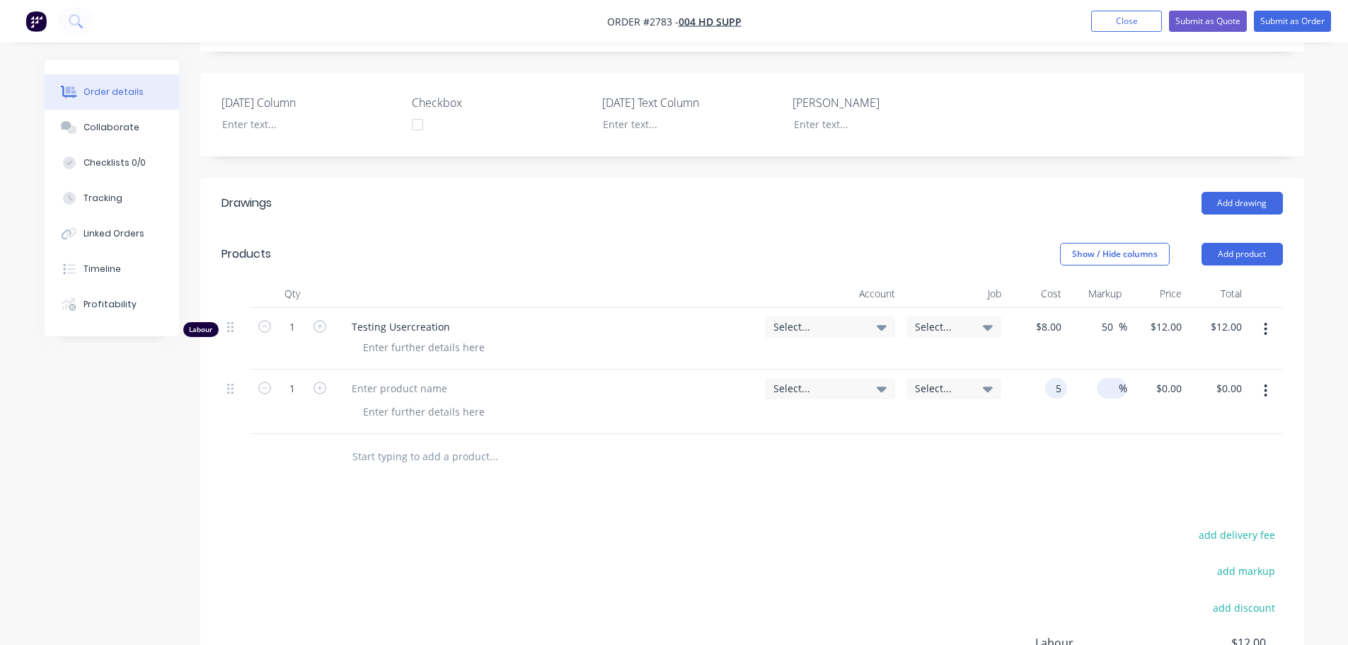
type input "$5.00"
click at [1117, 387] on input at bounding box center [1111, 388] width 16 height 21
type input "55"
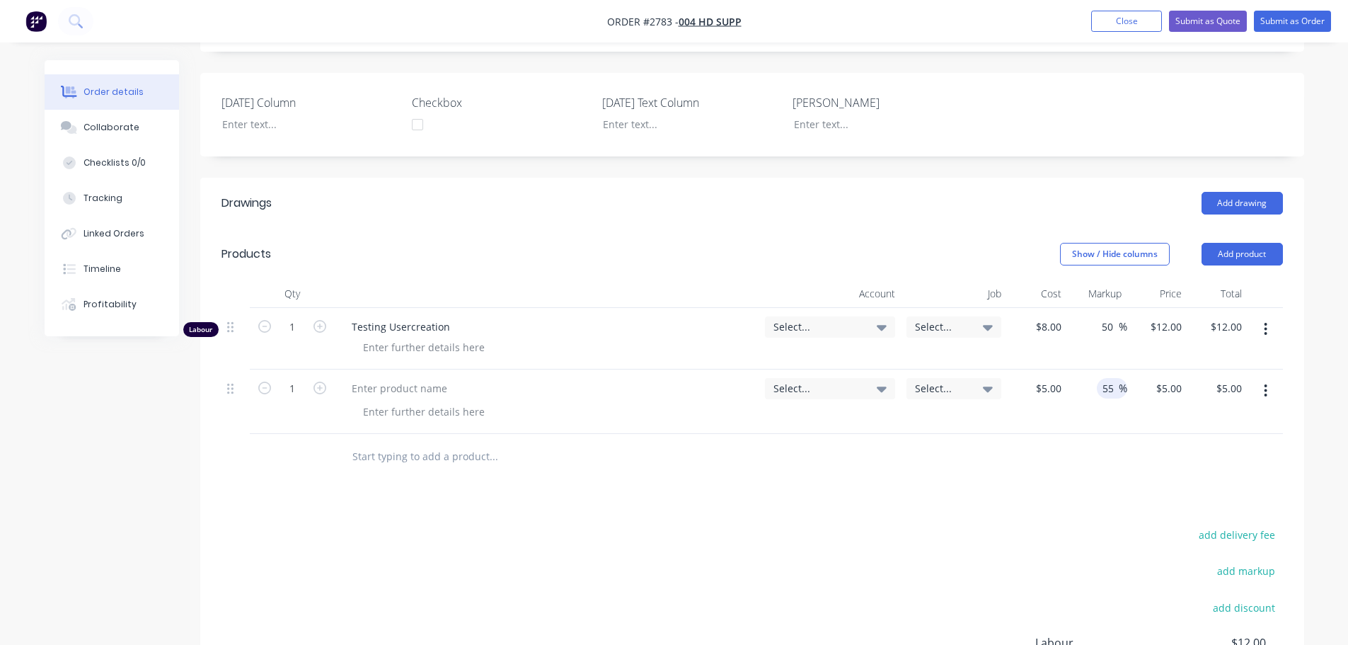
type input "$7.75"
click at [1011, 447] on div at bounding box center [751, 457] width 1061 height 46
click at [1268, 20] on button "Submit as Order" at bounding box center [1292, 21] width 77 height 21
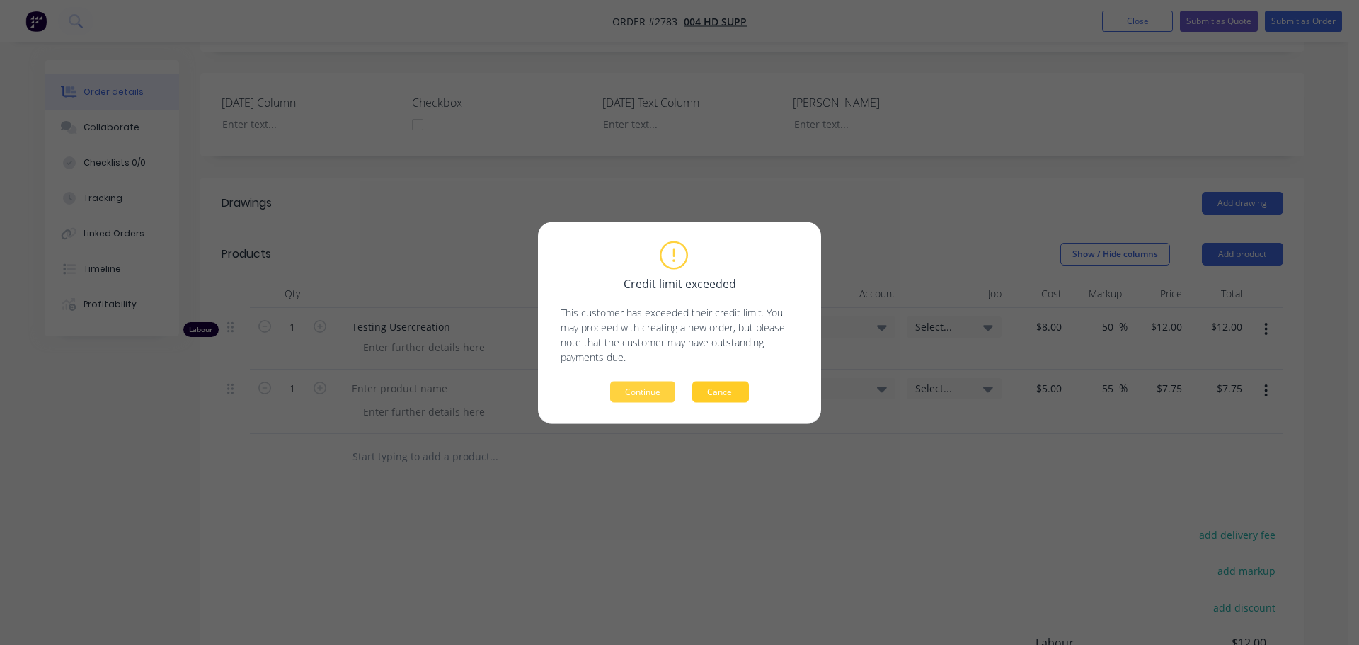
click at [717, 381] on button "Cancel" at bounding box center [720, 391] width 57 height 21
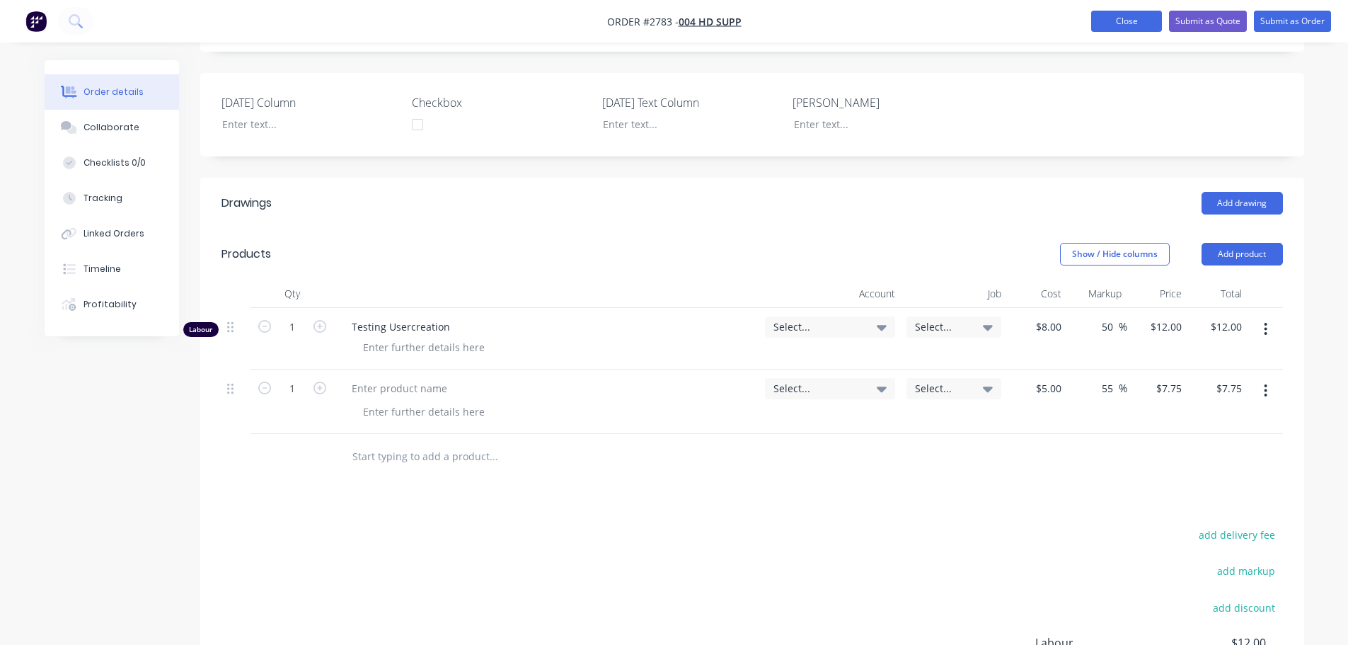
click at [1134, 27] on button "Close" at bounding box center [1126, 21] width 71 height 21
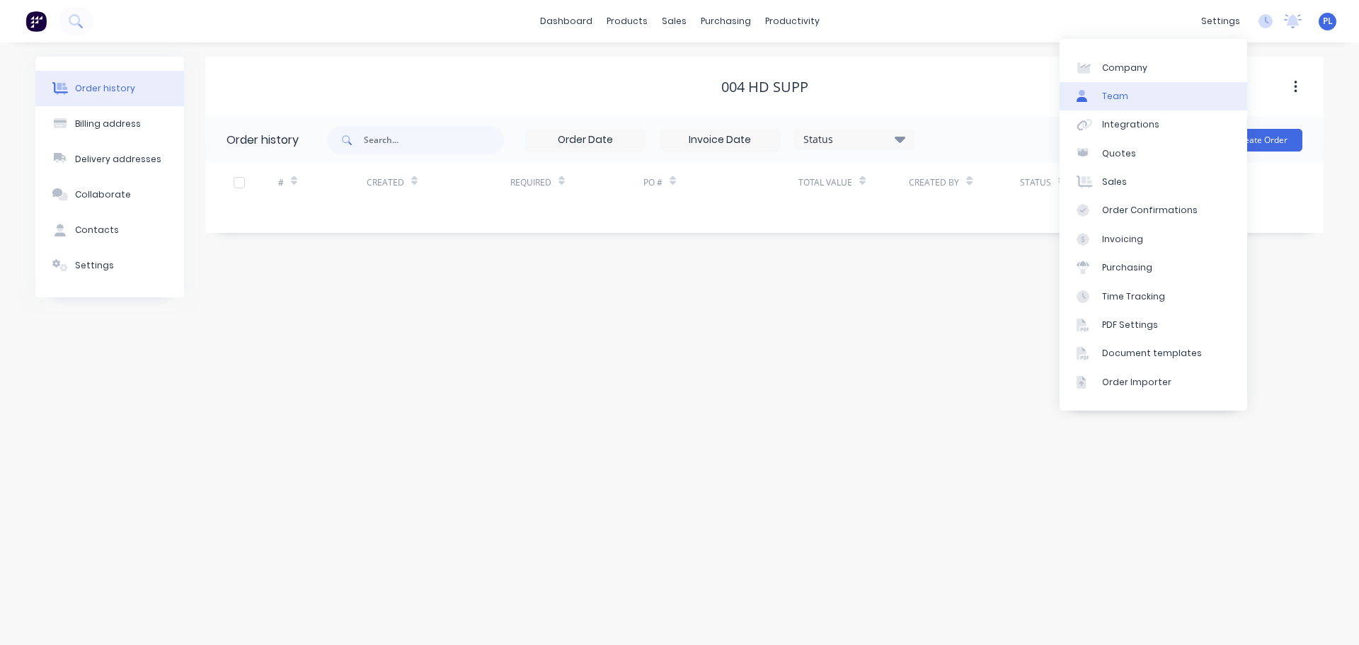
click at [1102, 103] on link "Team" at bounding box center [1153, 96] width 188 height 28
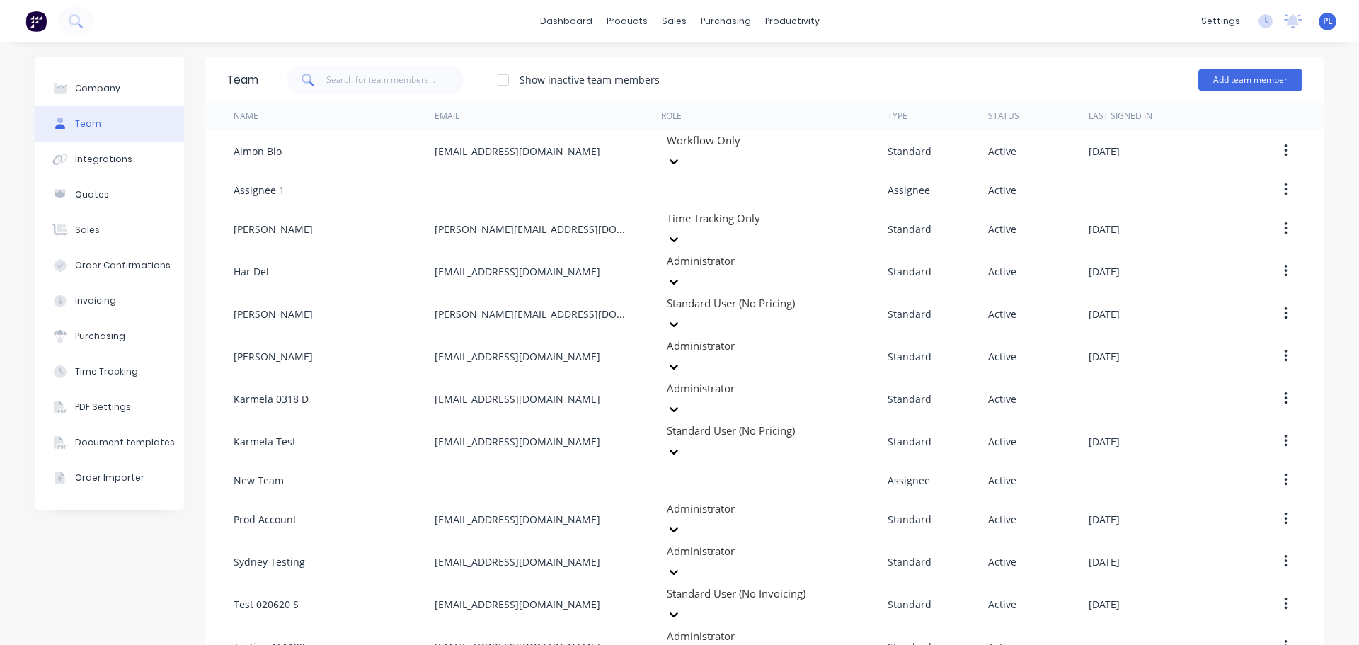
drag, startPoint x: 1278, startPoint y: 616, endPoint x: 1284, endPoint y: 608, distance: 10.1
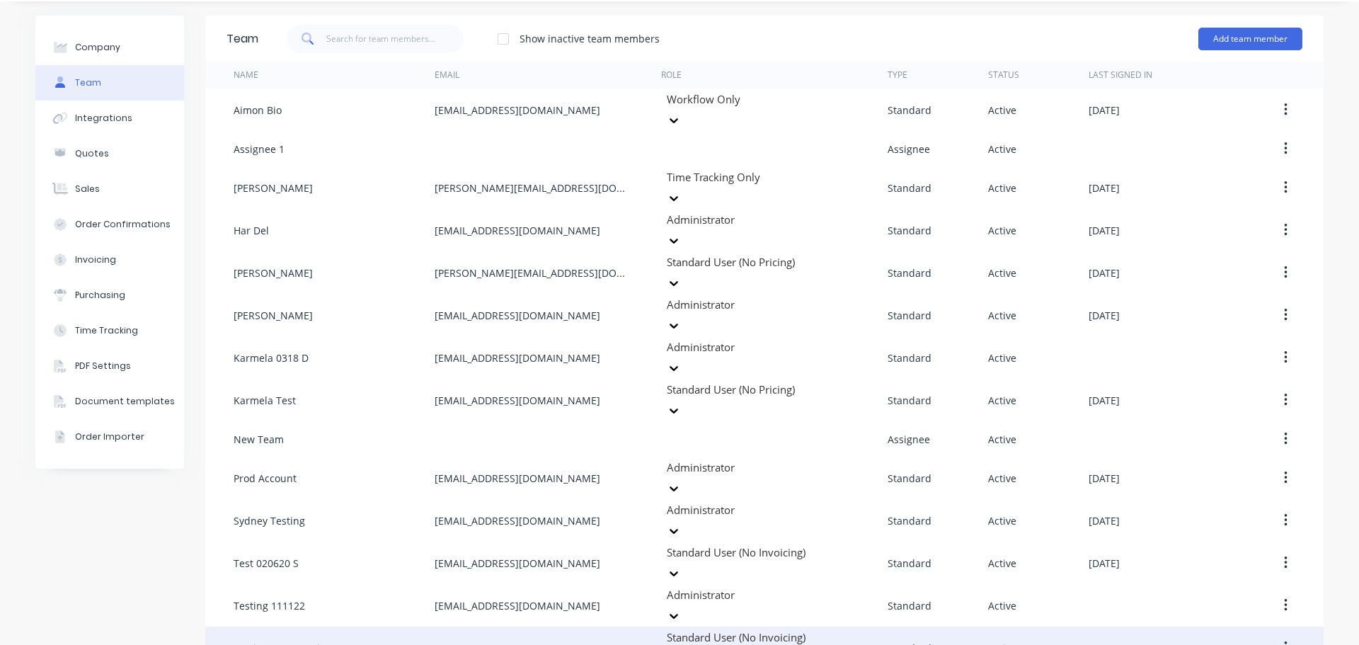
scroll to position [74, 0]
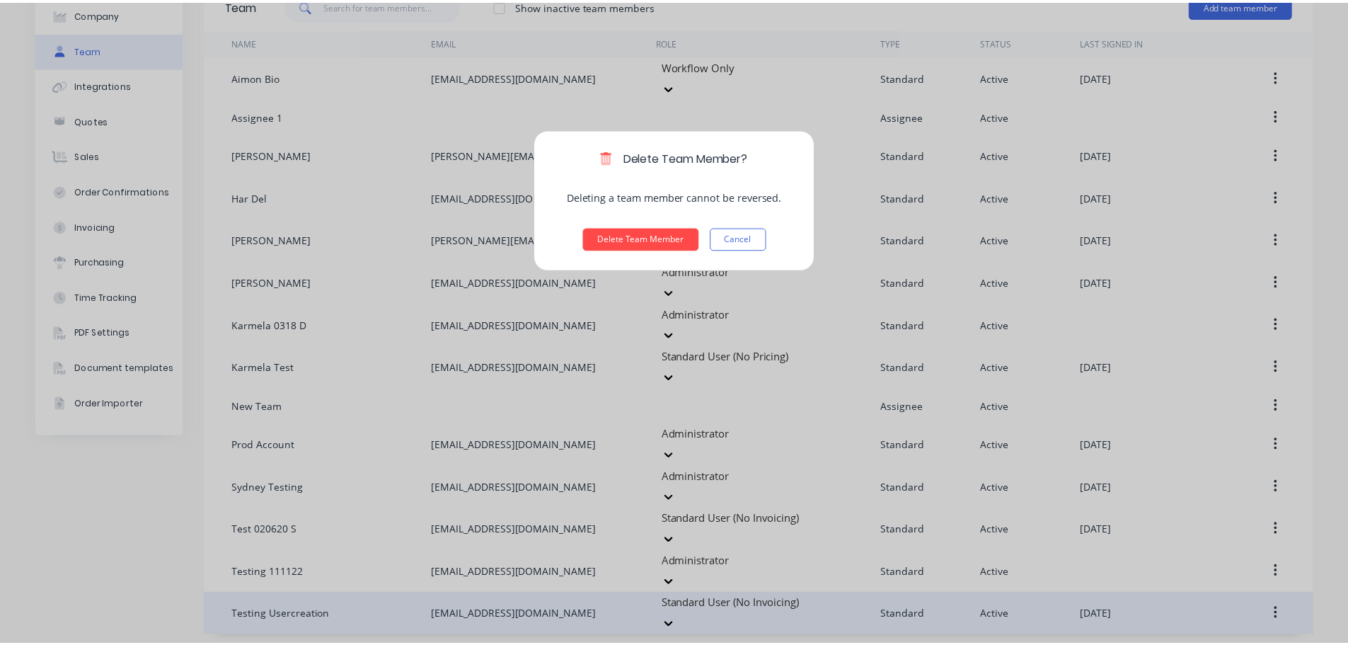
scroll to position [0, 0]
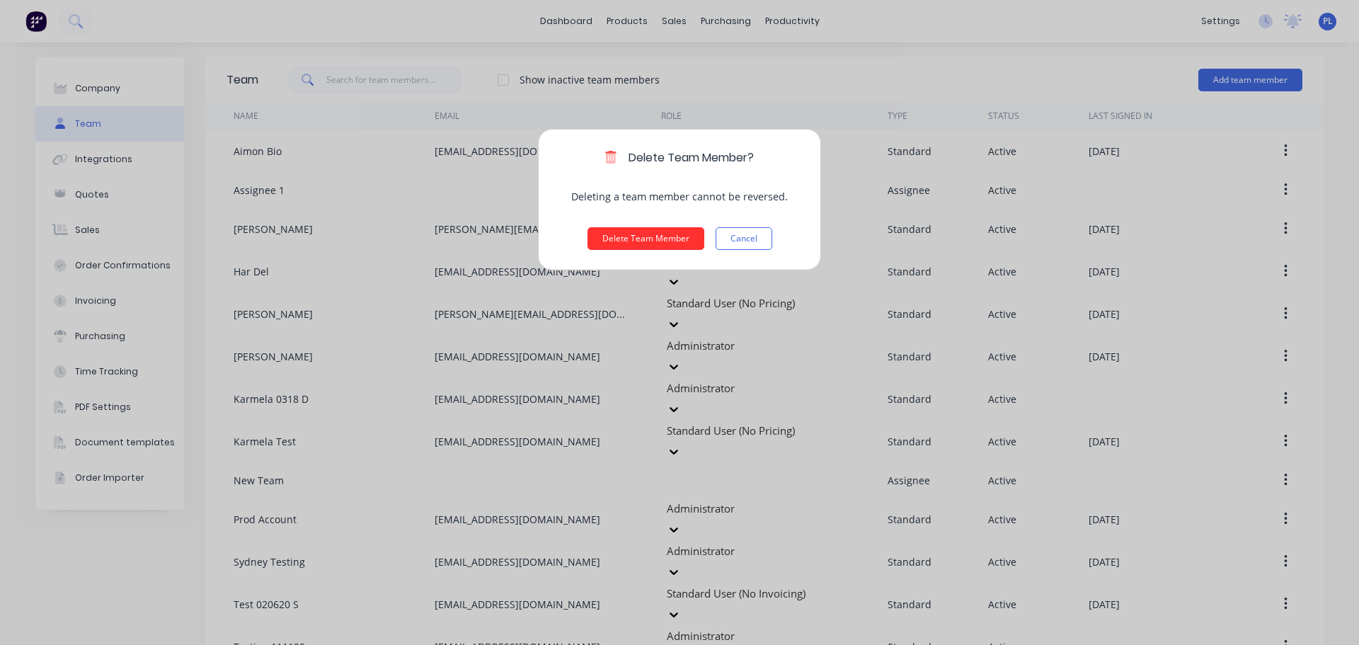
click at [662, 246] on button "Delete Team Member" at bounding box center [645, 238] width 117 height 23
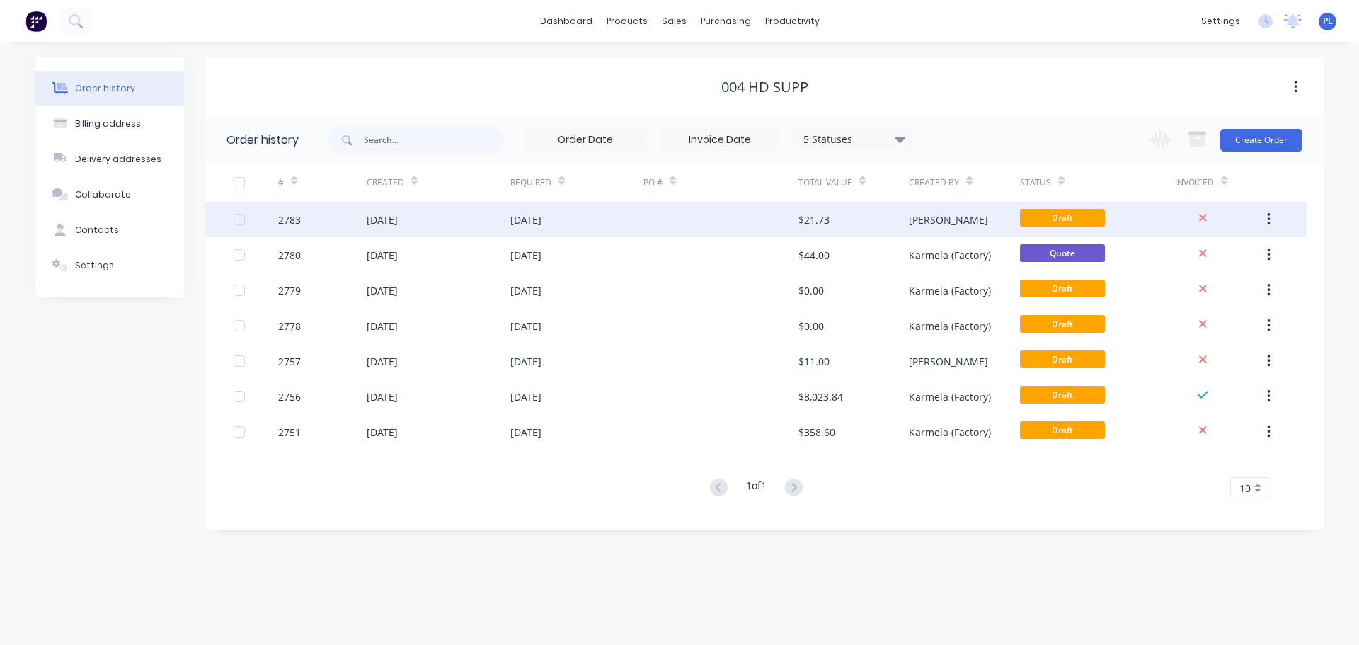
click at [953, 234] on div "[PERSON_NAME]" at bounding box center [964, 219] width 110 height 35
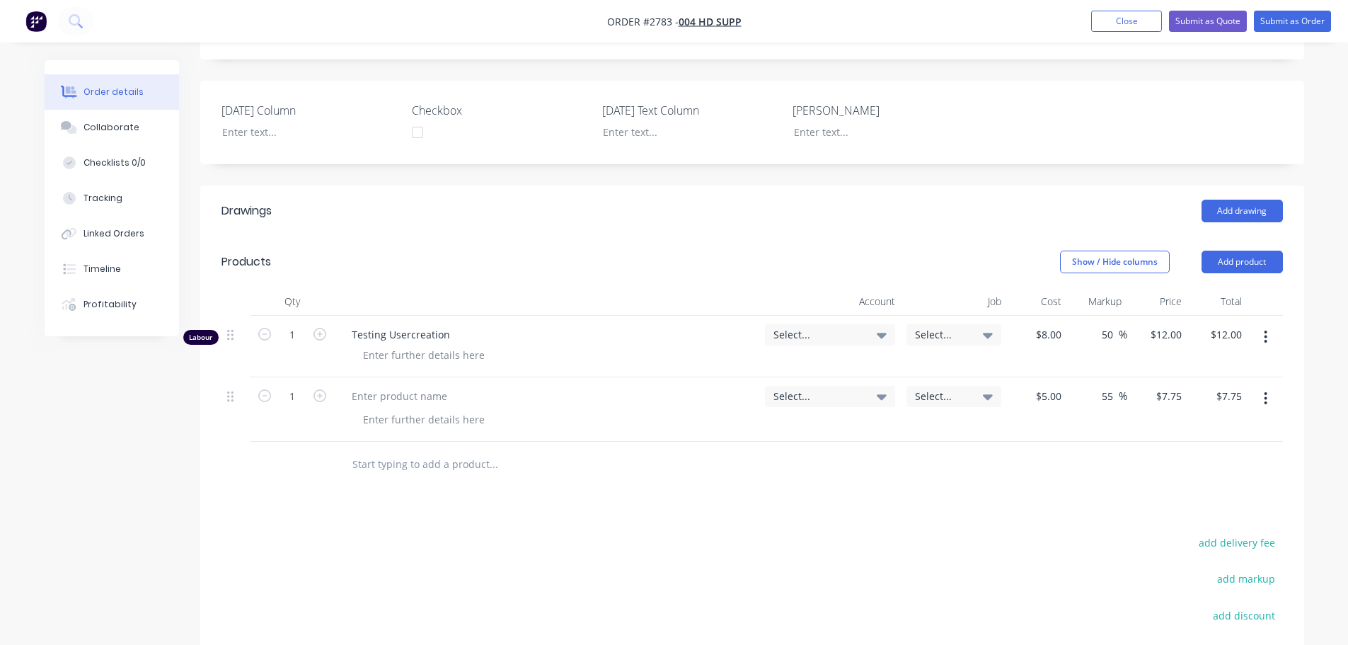
scroll to position [425, 0]
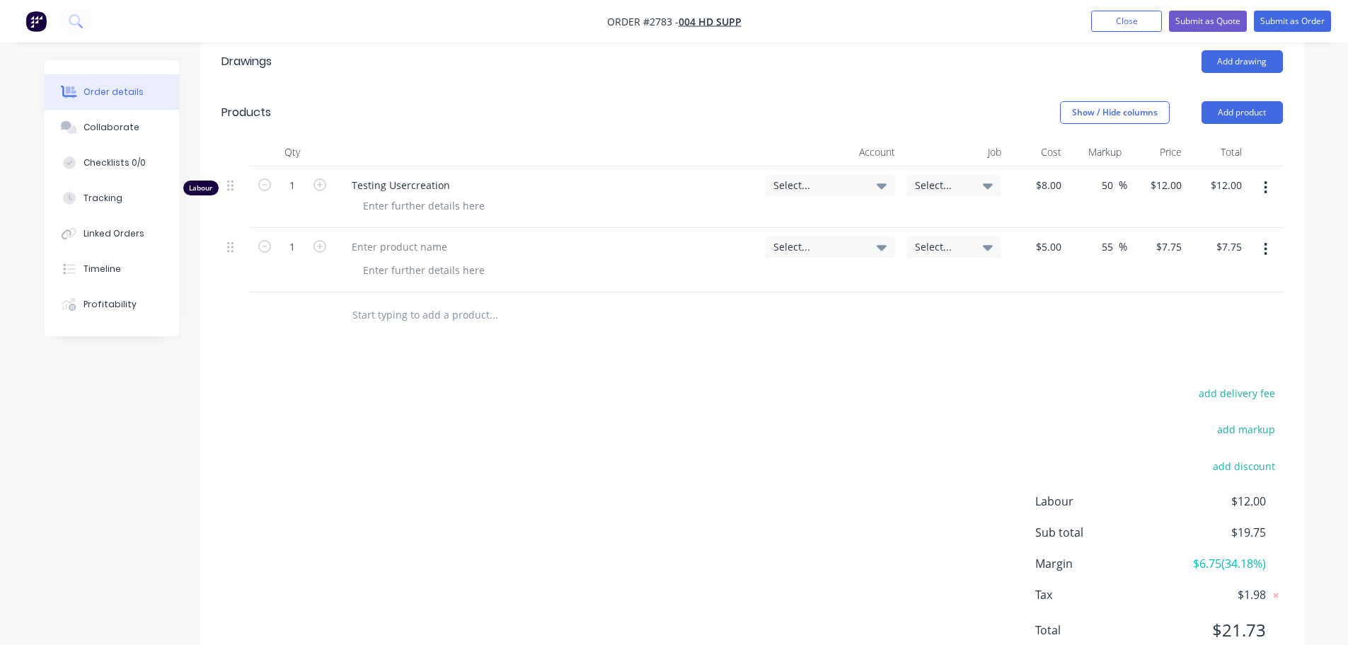
click at [1272, 248] on button "button" at bounding box center [1265, 248] width 33 height 25
click at [1185, 379] on div "Delete" at bounding box center [1215, 371] width 109 height 21
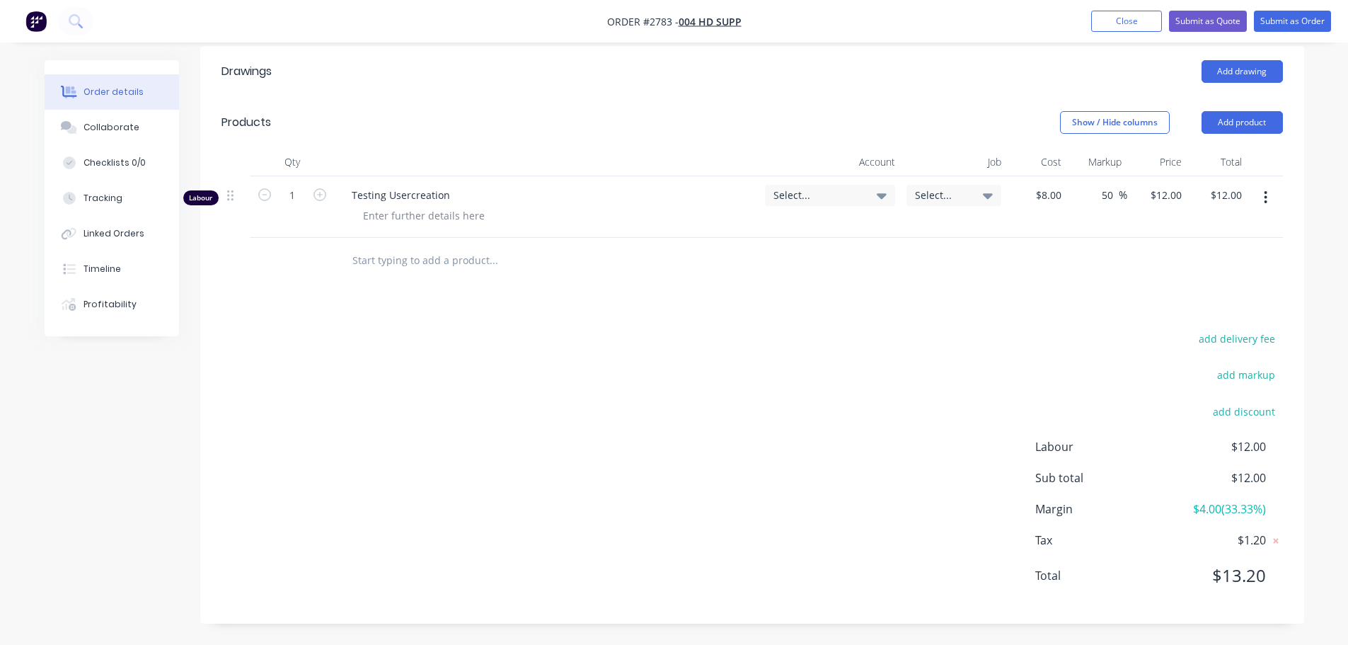
scroll to position [415, 0]
click at [1258, 137] on header "Products Show / Hide columns Add product" at bounding box center [752, 122] width 1104 height 51
click at [1246, 124] on button "Add product" at bounding box center [1242, 122] width 81 height 23
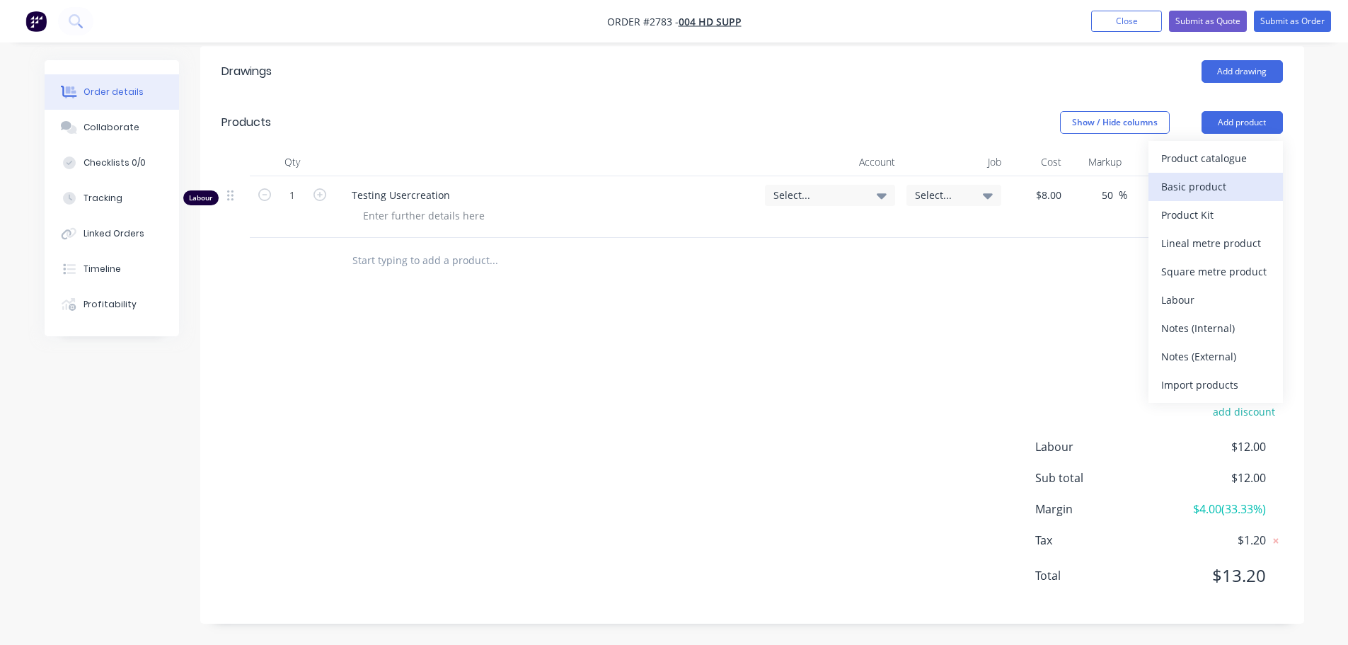
click at [1223, 197] on div "Basic product" at bounding box center [1215, 186] width 109 height 21
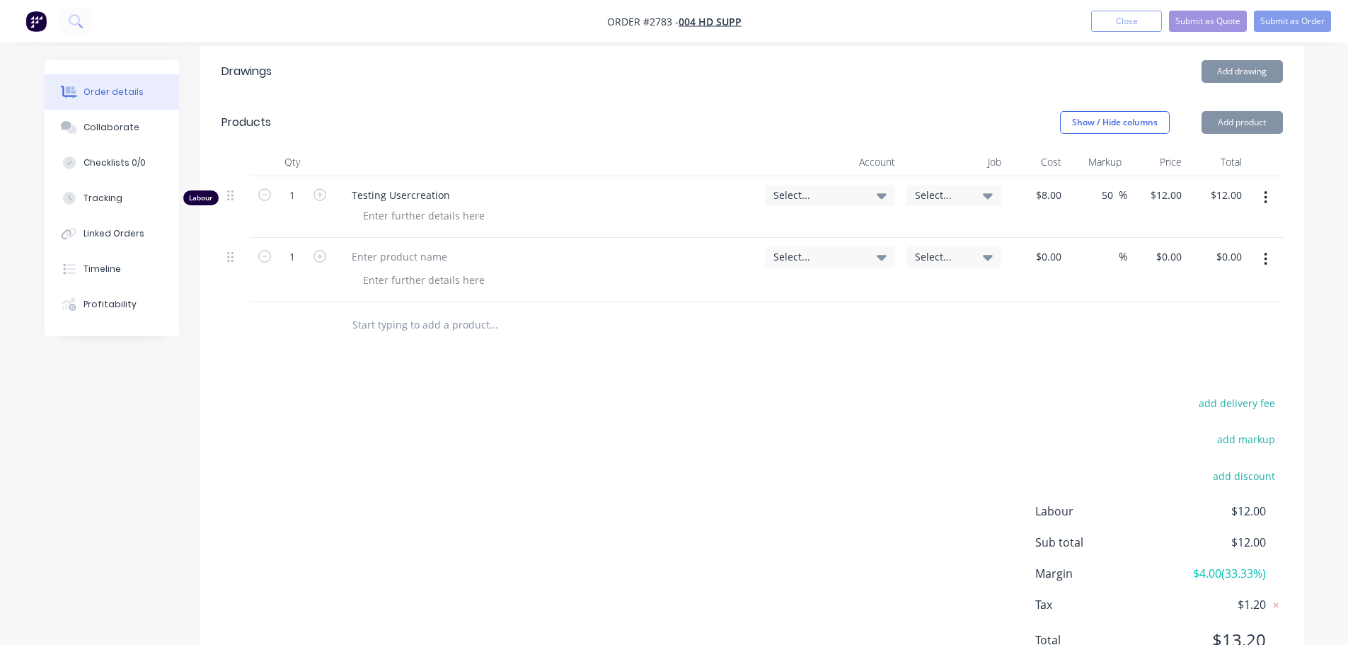
click at [1271, 190] on button "button" at bounding box center [1265, 197] width 33 height 25
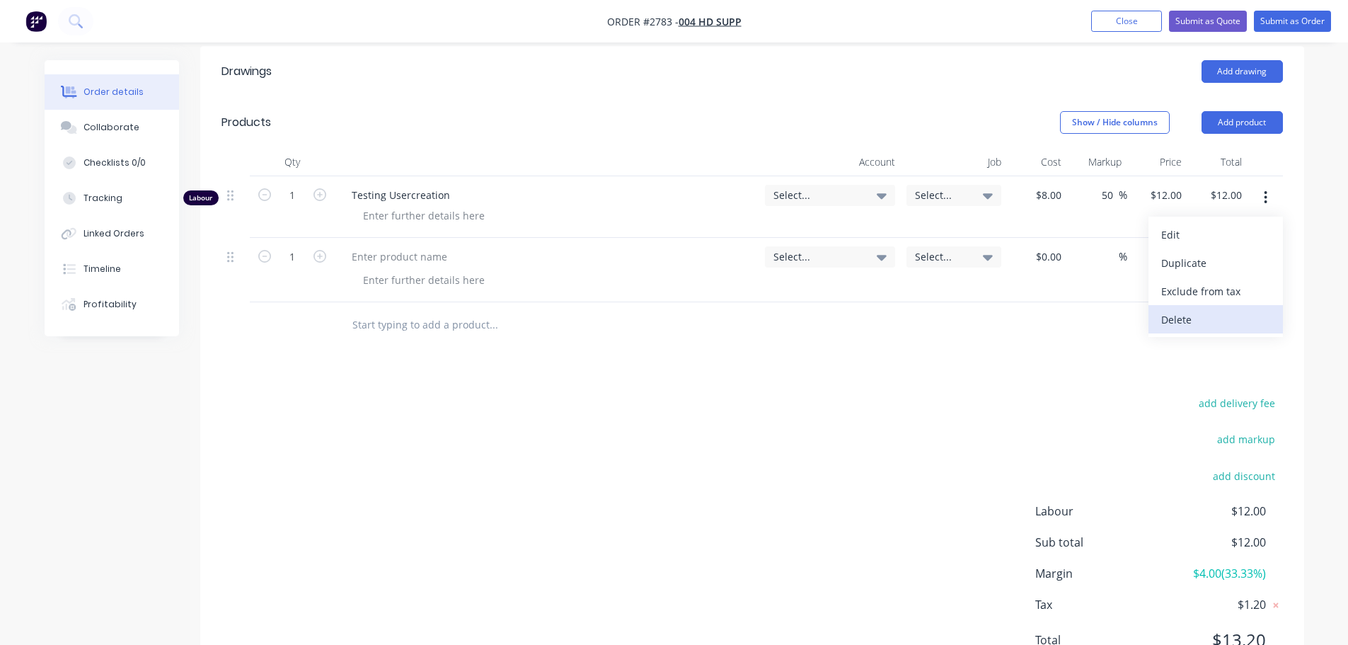
click at [1204, 325] on div "Delete" at bounding box center [1215, 319] width 109 height 21
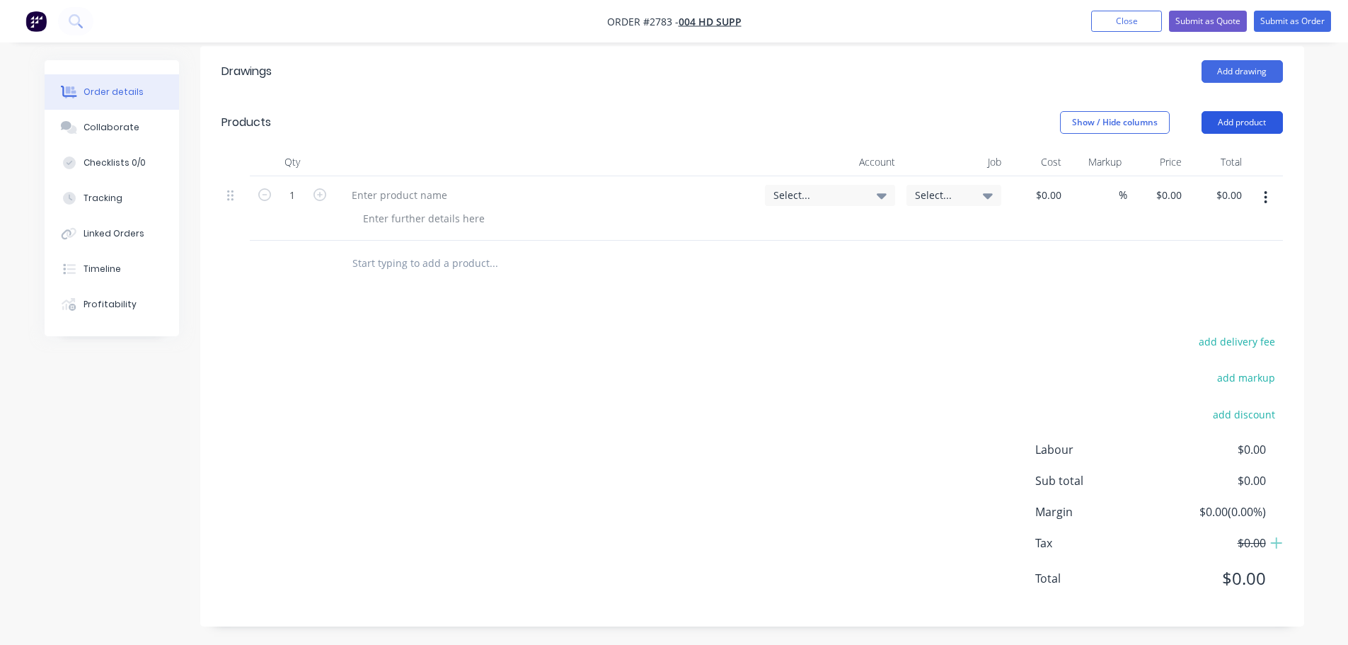
click at [1272, 116] on button "Add product" at bounding box center [1242, 122] width 81 height 23
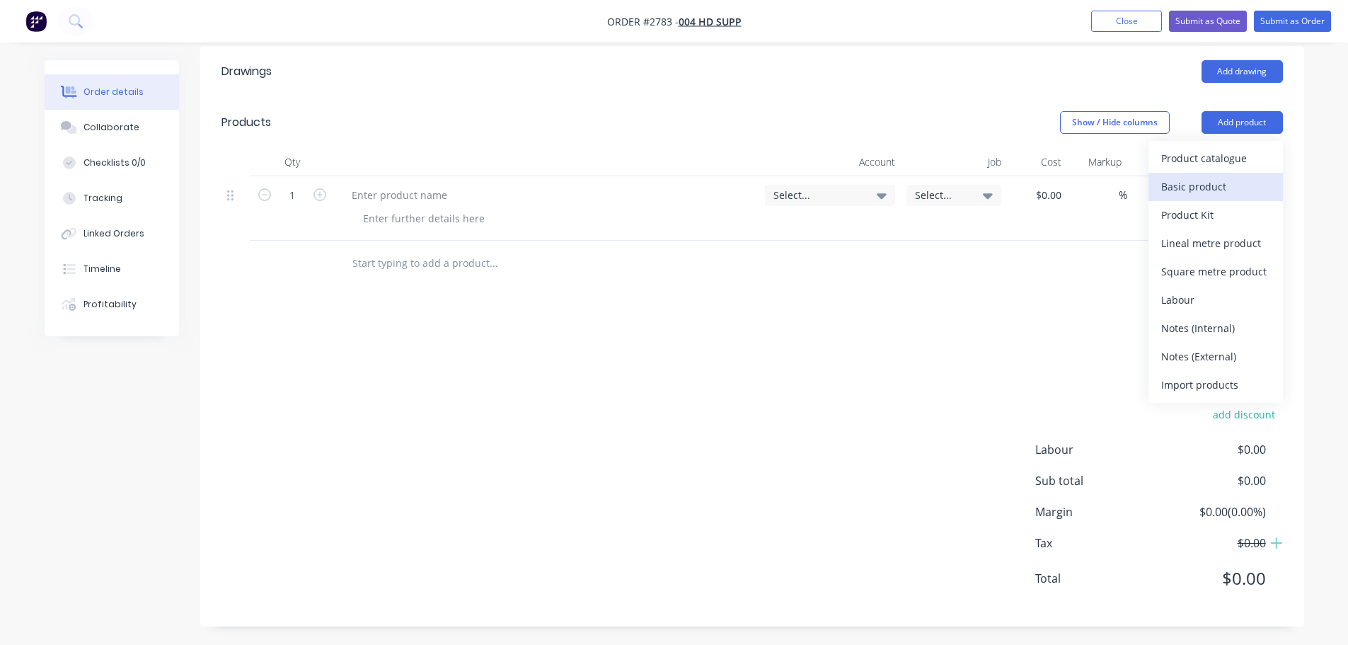
click at [1233, 182] on div "Basic product" at bounding box center [1215, 186] width 109 height 21
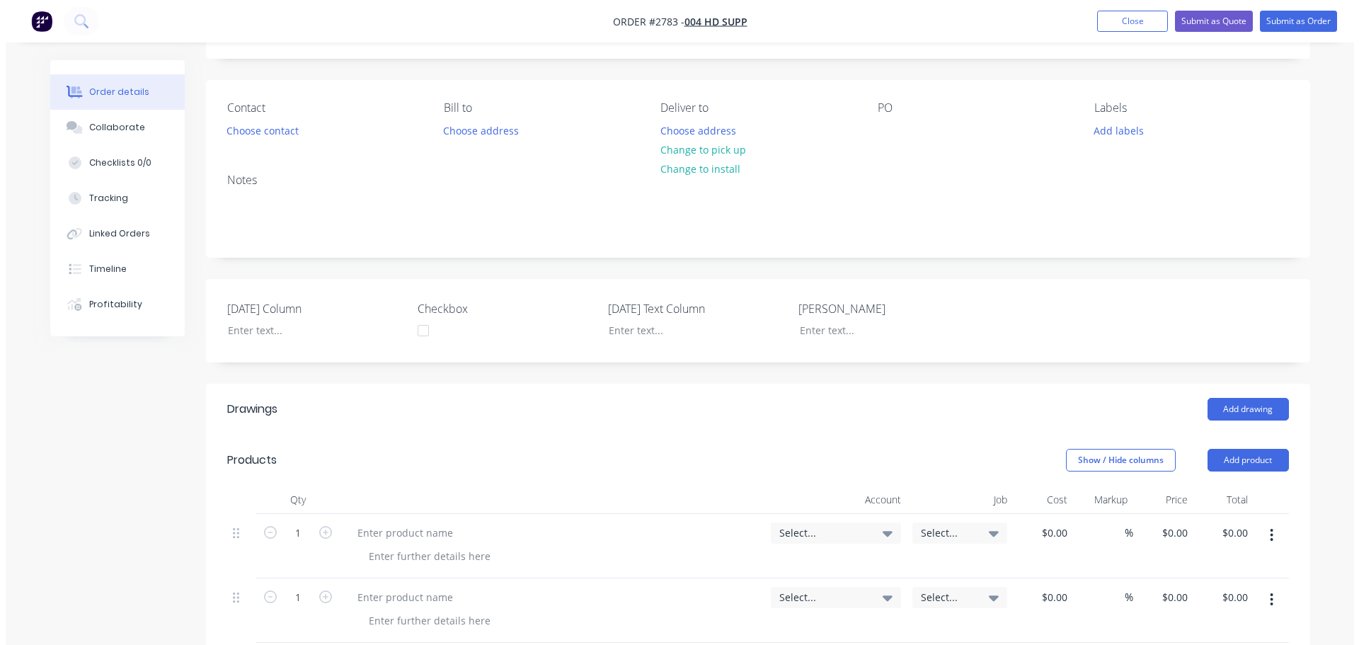
scroll to position [0, 0]
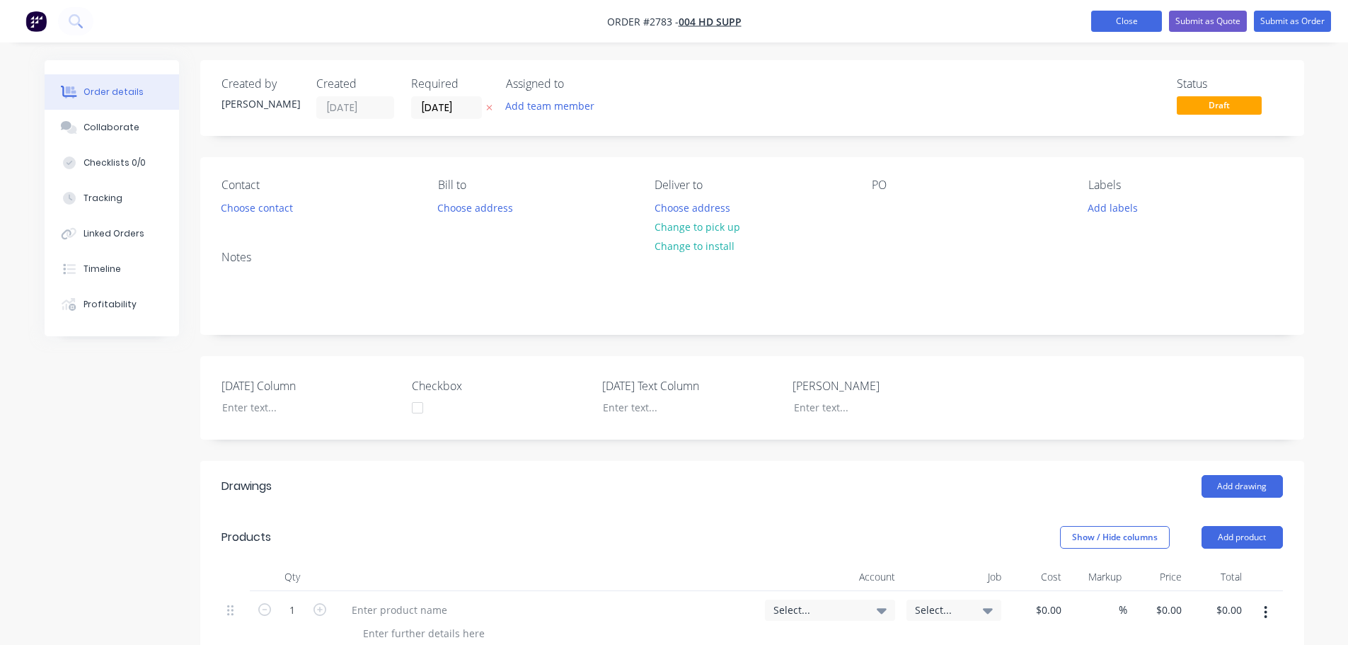
click at [1139, 17] on button "Close" at bounding box center [1126, 21] width 71 height 21
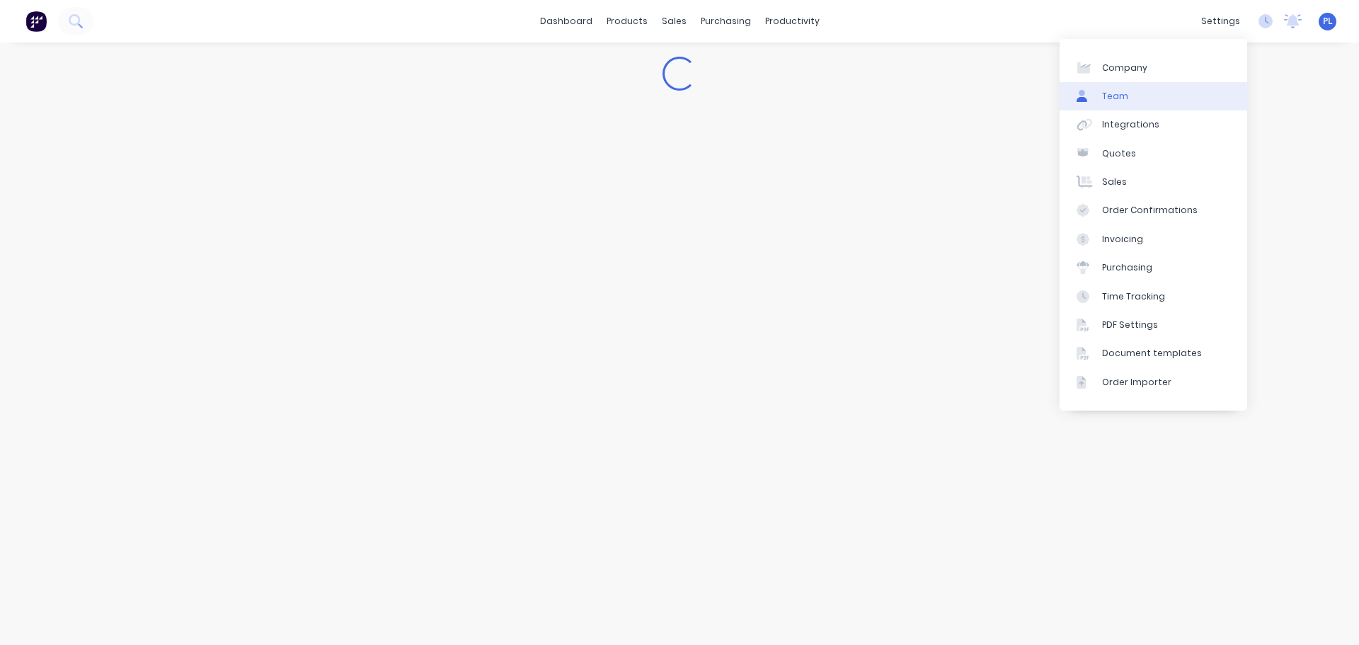
click at [1122, 92] on div "Team" at bounding box center [1115, 96] width 26 height 13
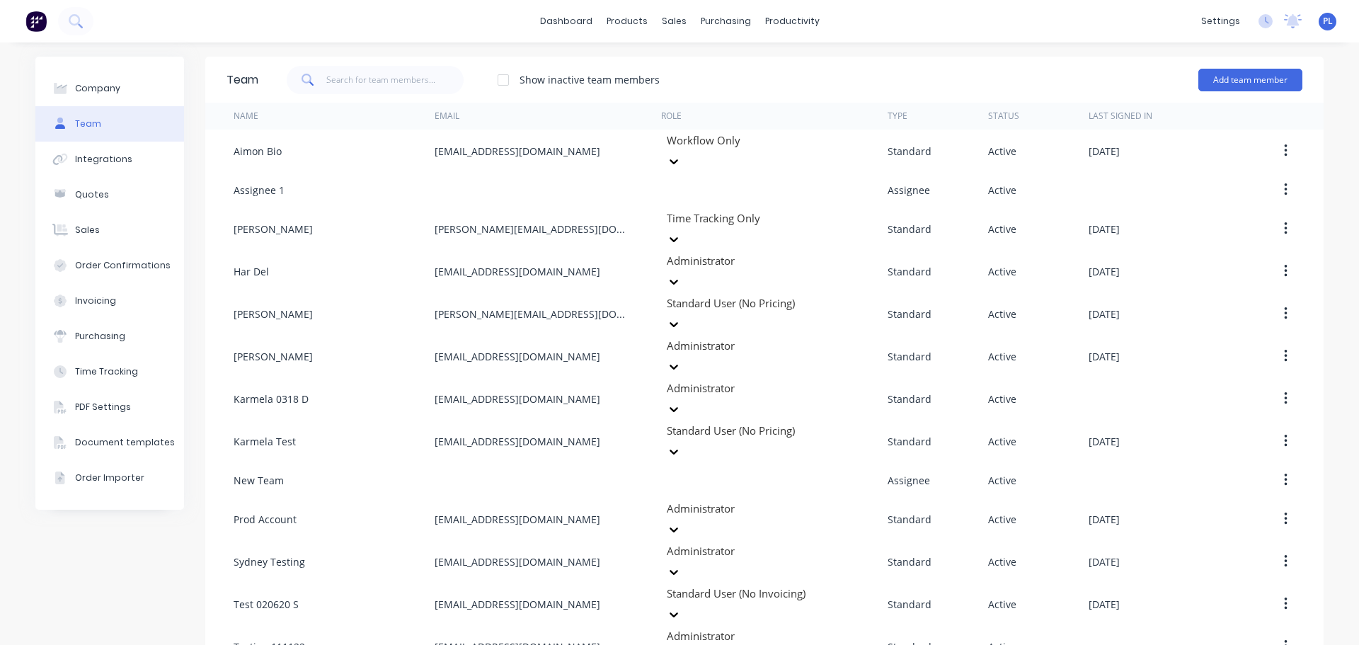
click at [499, 87] on div at bounding box center [503, 80] width 28 height 28
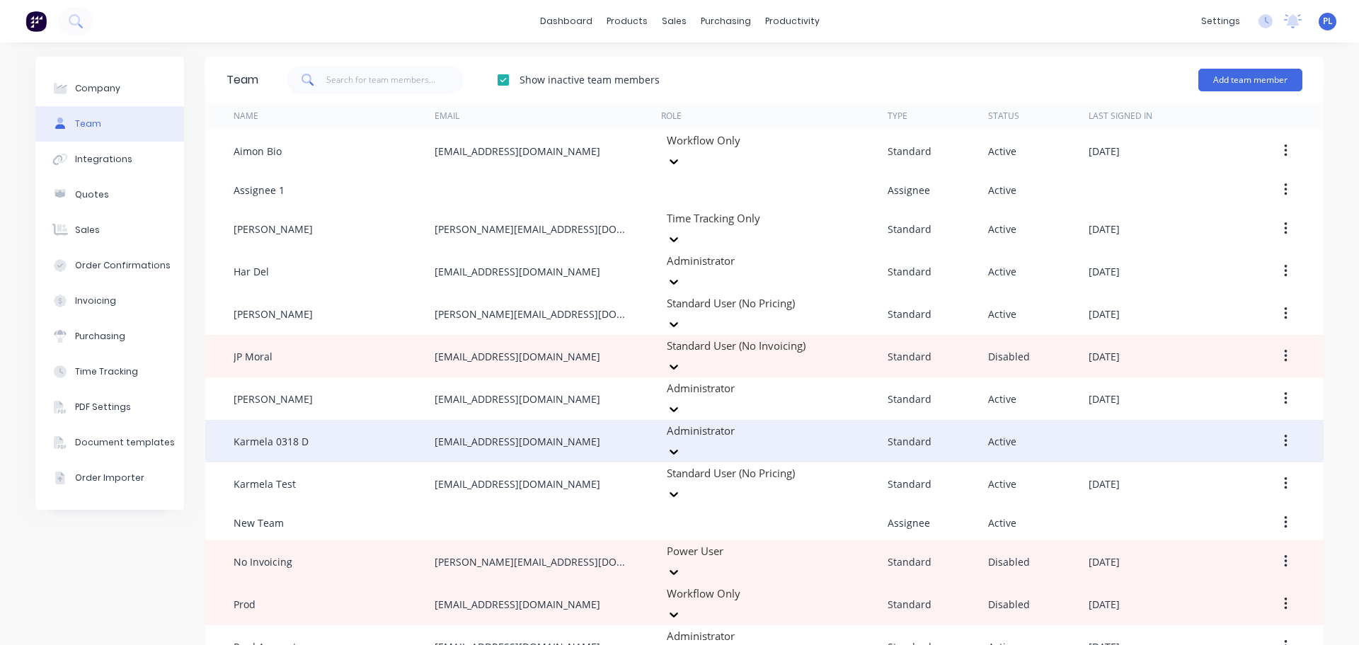
scroll to position [65, 0]
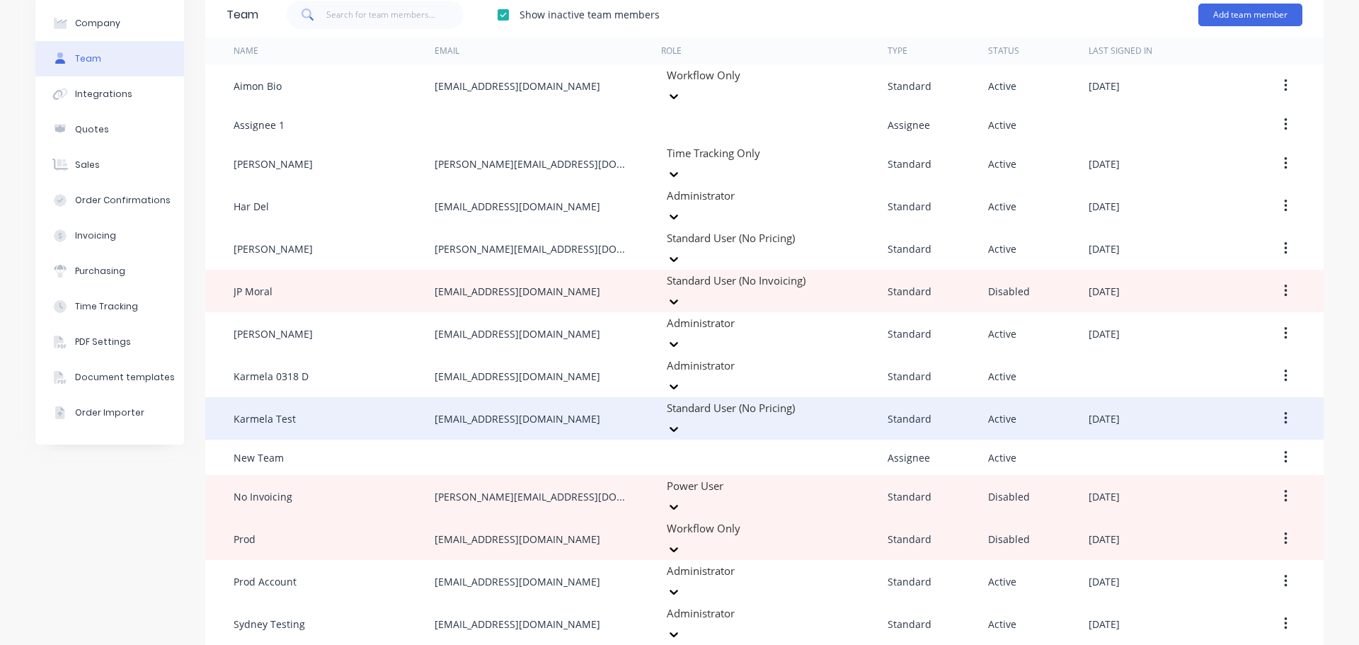
click at [1283, 405] on button "button" at bounding box center [1285, 417] width 33 height 25
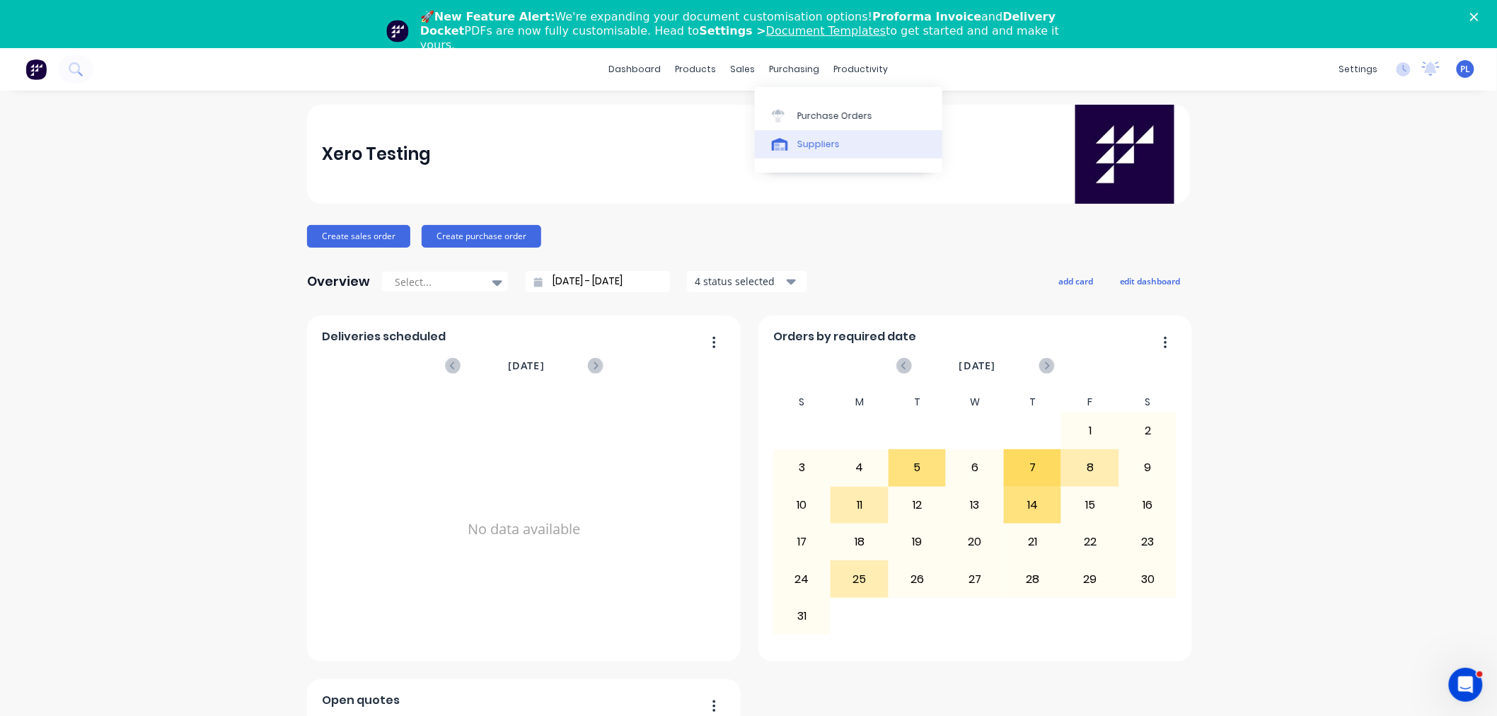
click at [819, 147] on div "Suppliers" at bounding box center [819, 144] width 42 height 13
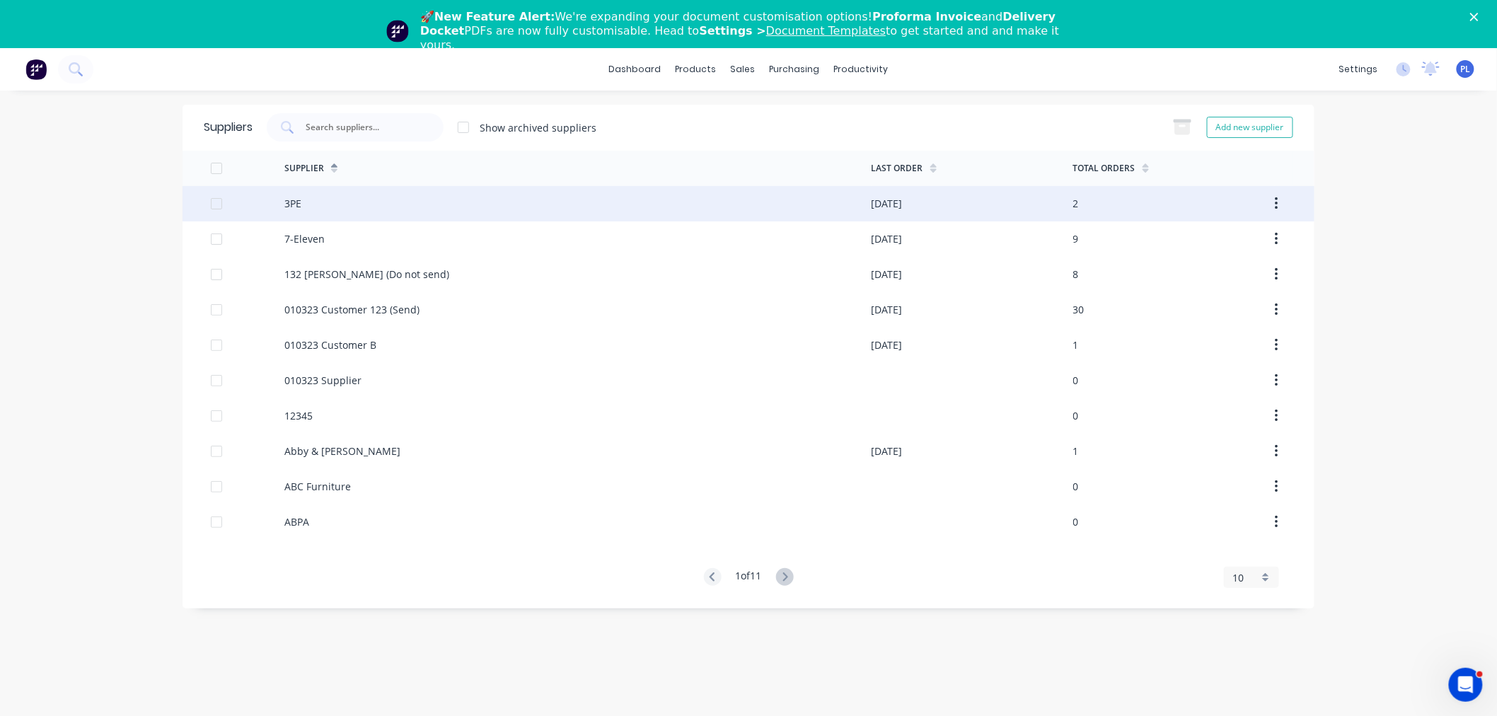
click at [451, 208] on div "3PE" at bounding box center [577, 203] width 587 height 35
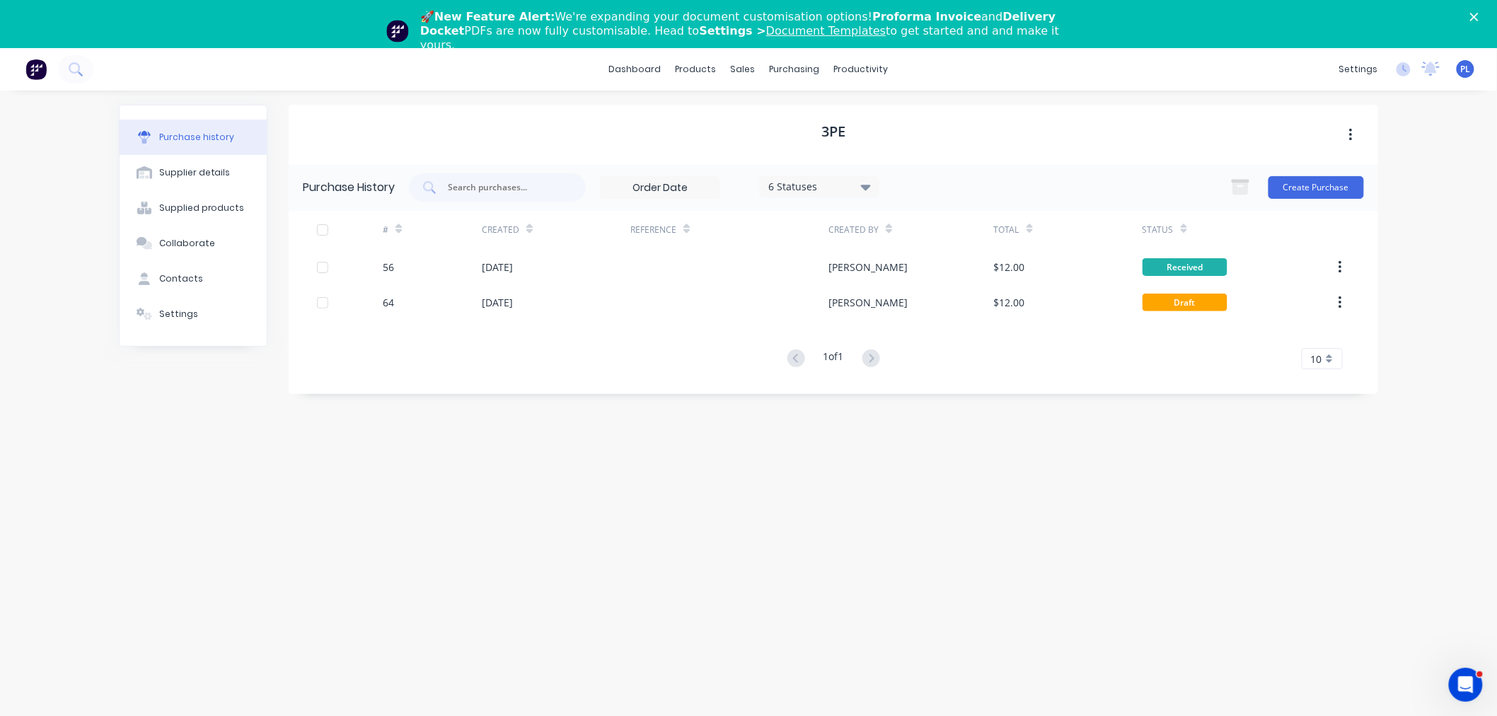
click at [1284, 175] on div "Create Purchase" at bounding box center [1294, 187] width 141 height 28
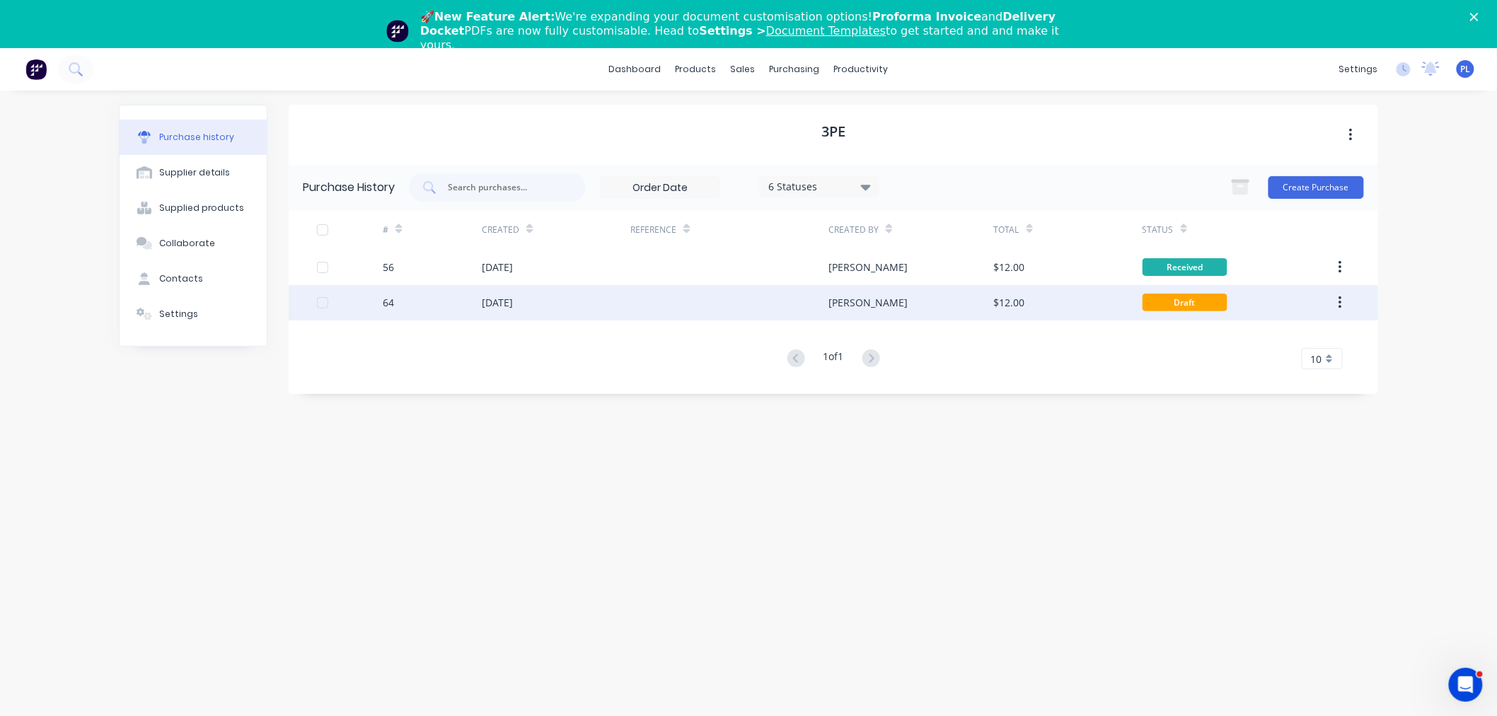
click at [892, 312] on div "[PERSON_NAME]" at bounding box center [911, 302] width 165 height 35
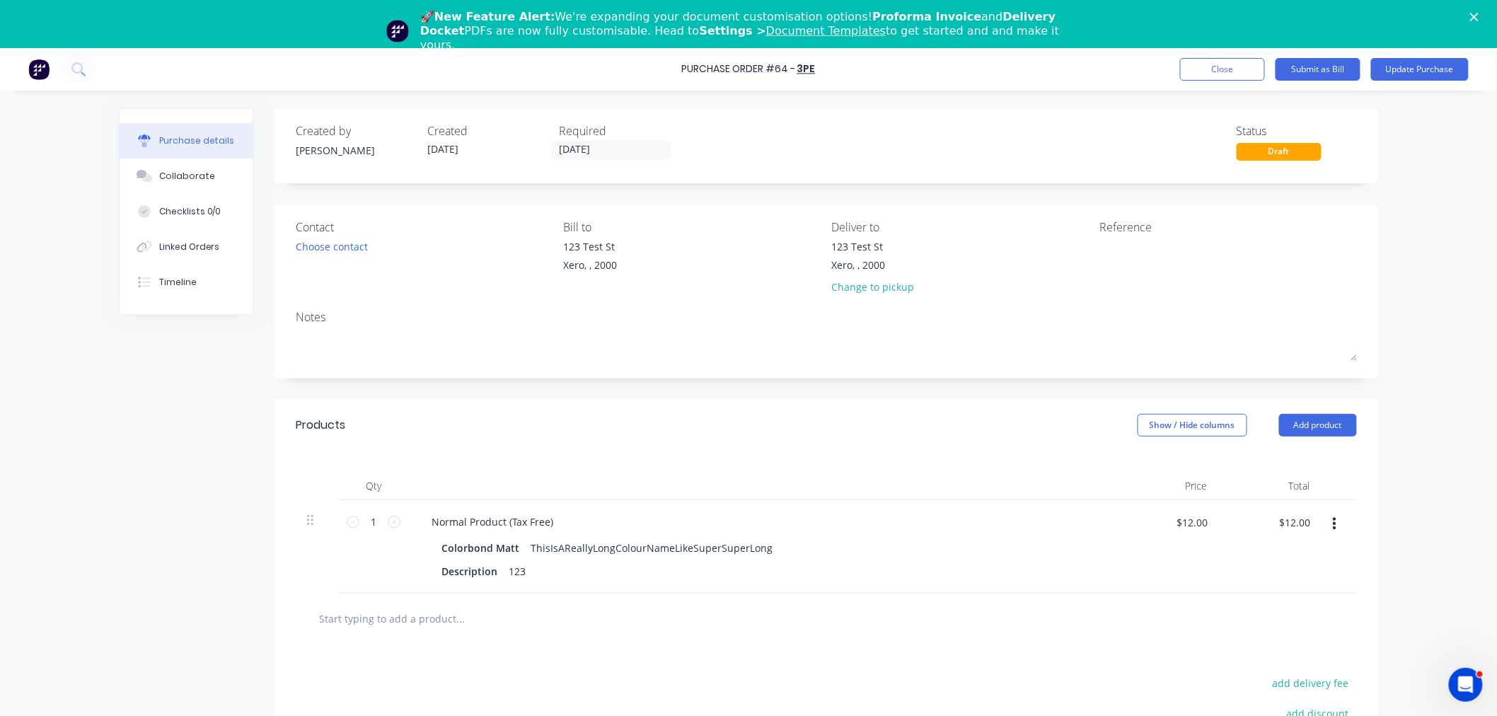
scroll to position [129, 0]
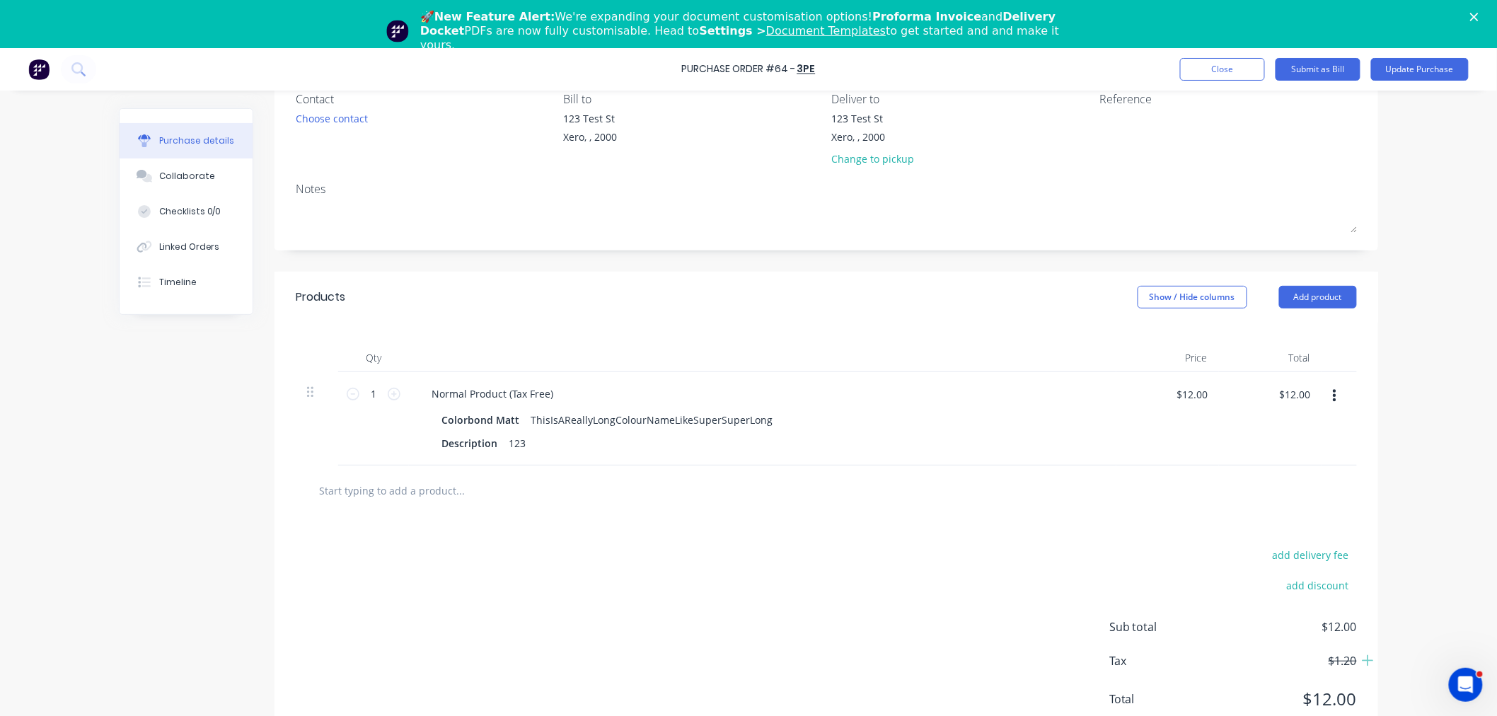
click at [1187, 282] on div "Products Show / Hide columns Add product" at bounding box center [827, 297] width 1104 height 51
click at [1187, 301] on button "Show / Hide columns" at bounding box center [1193, 297] width 110 height 23
click at [1162, 337] on div "Discount" at bounding box center [1178, 343] width 84 height 12
drag, startPoint x: 1156, startPoint y: 341, endPoint x: 1151, endPoint y: 347, distance: 8.5
click at [1154, 344] on label "Discount" at bounding box center [1148, 343] width 25 height 12
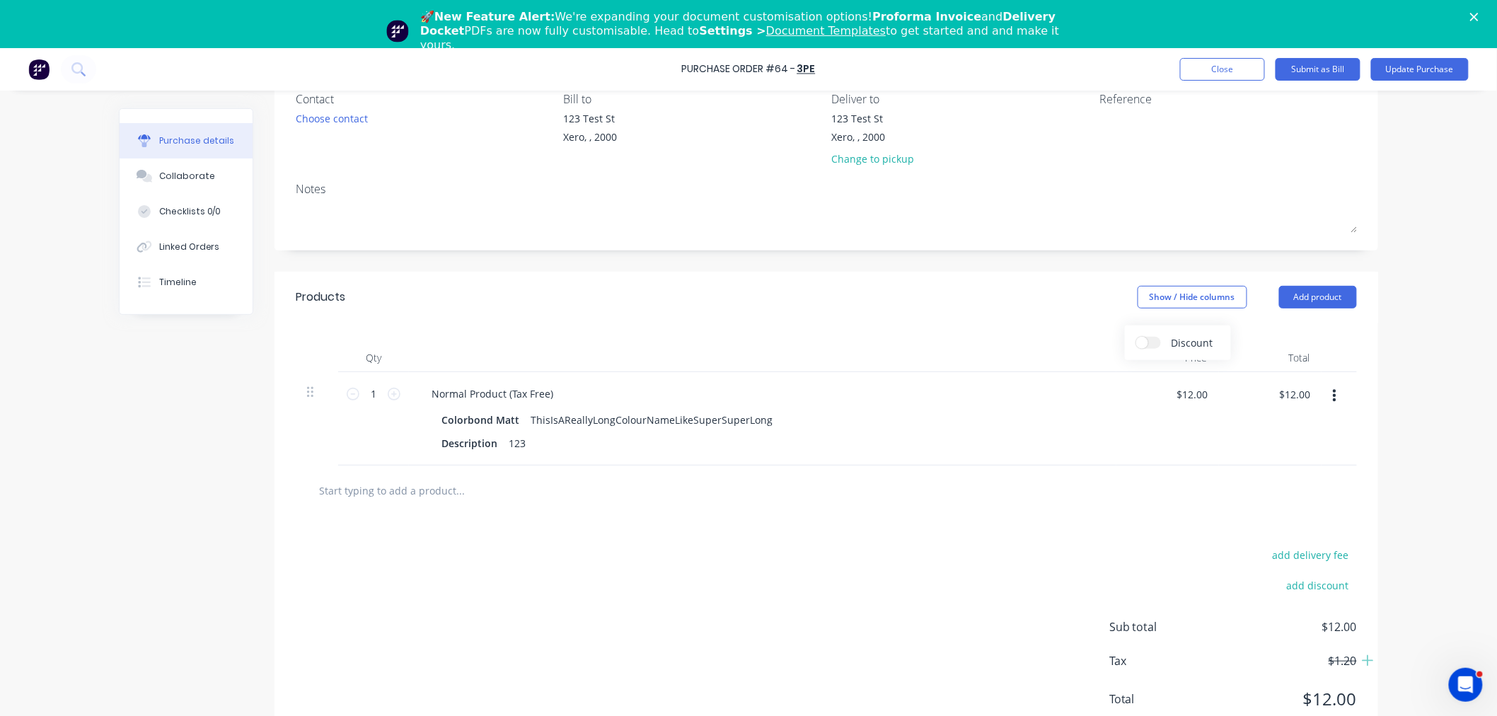
click at [1136, 337] on input "Discount" at bounding box center [1136, 337] width 0 height 0
click at [1108, 453] on div "0% 0%" at bounding box center [1092, 418] width 92 height 93
click at [1103, 393] on input "0%" at bounding box center [1115, 395] width 40 height 23
type input "1"
type input "$11.88"
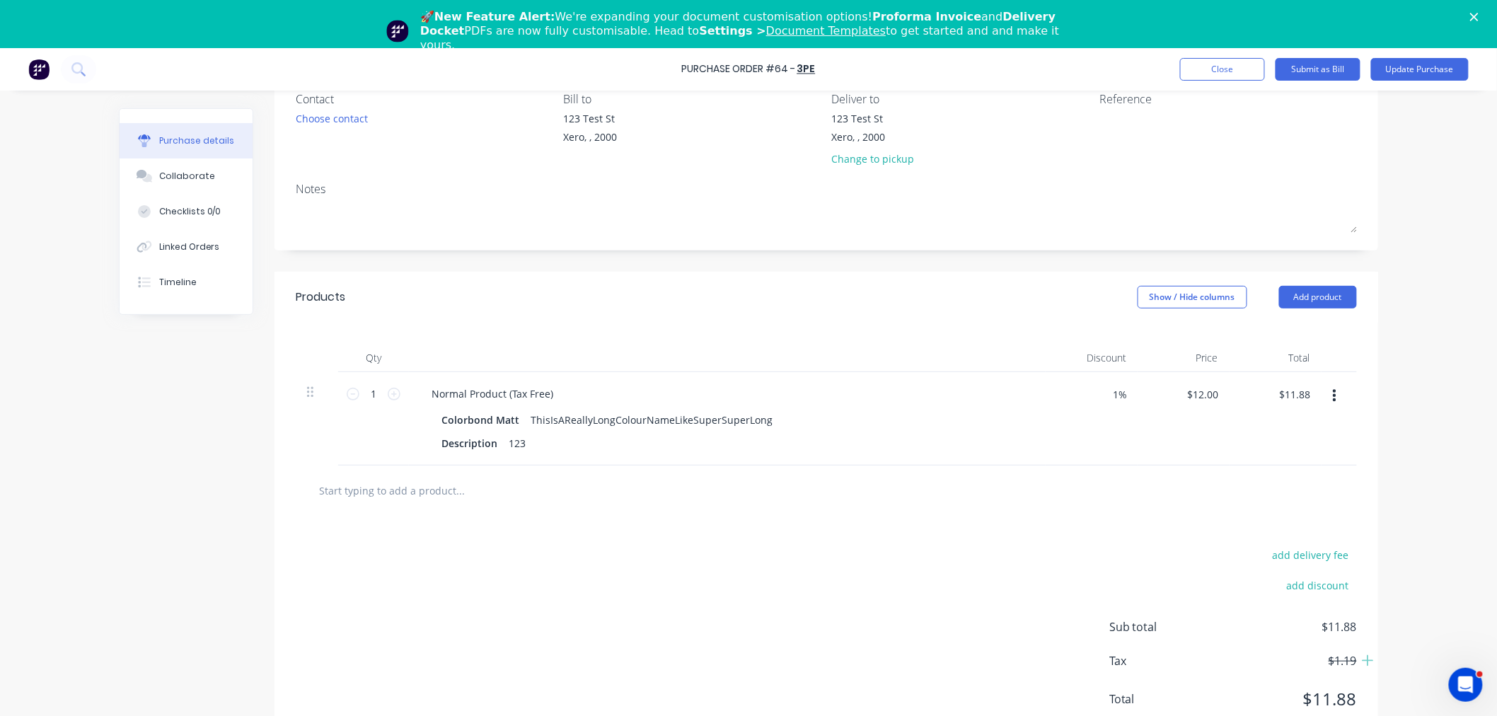
click at [1037, 481] on div at bounding box center [826, 491] width 1039 height 28
click at [1116, 391] on input "1%" at bounding box center [1115, 395] width 40 height 23
type input "6"
type input "$11.28"
click at [1095, 427] on div "6% 6%" at bounding box center [1092, 418] width 92 height 93
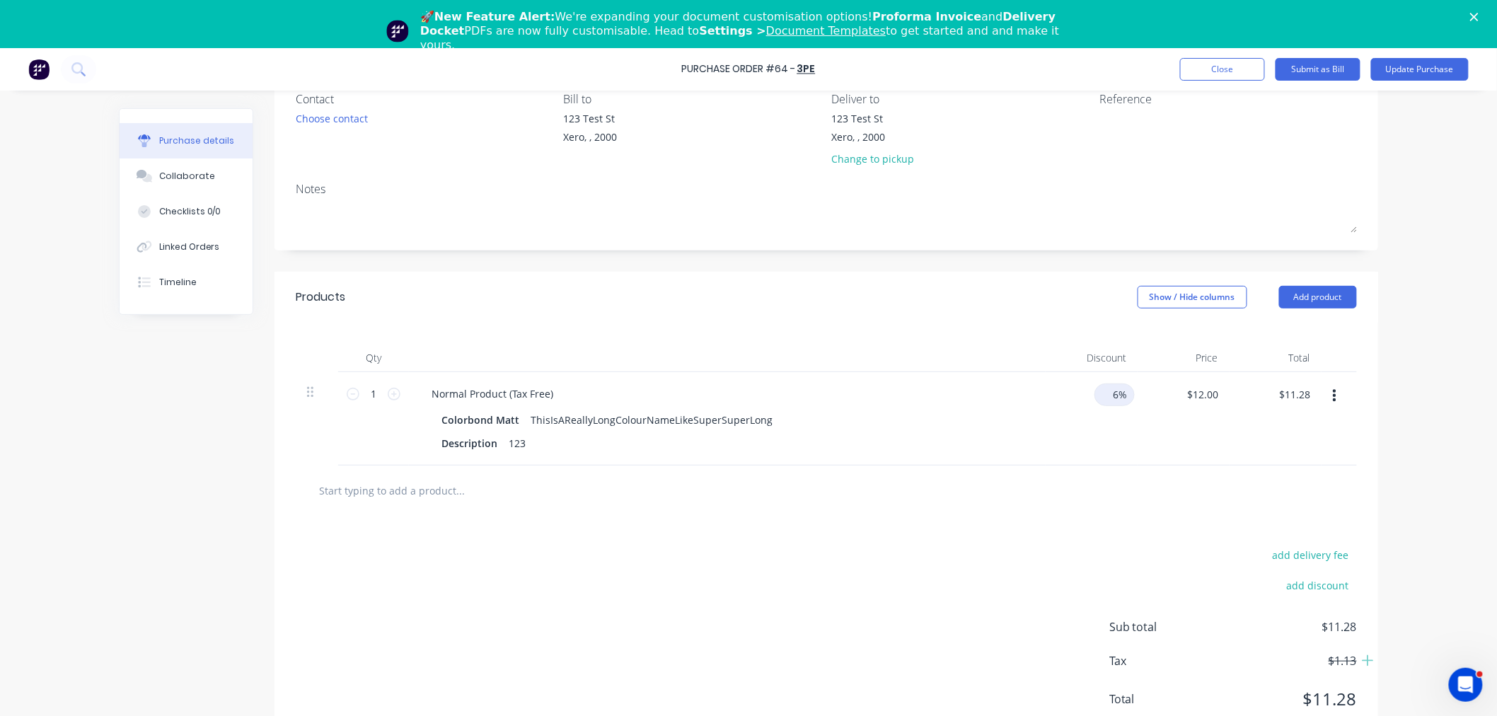
click at [1107, 396] on input "6%" at bounding box center [1115, 395] width 40 height 23
type input "1"
type input "$11.88"
type input "1"
type input "$12.00"
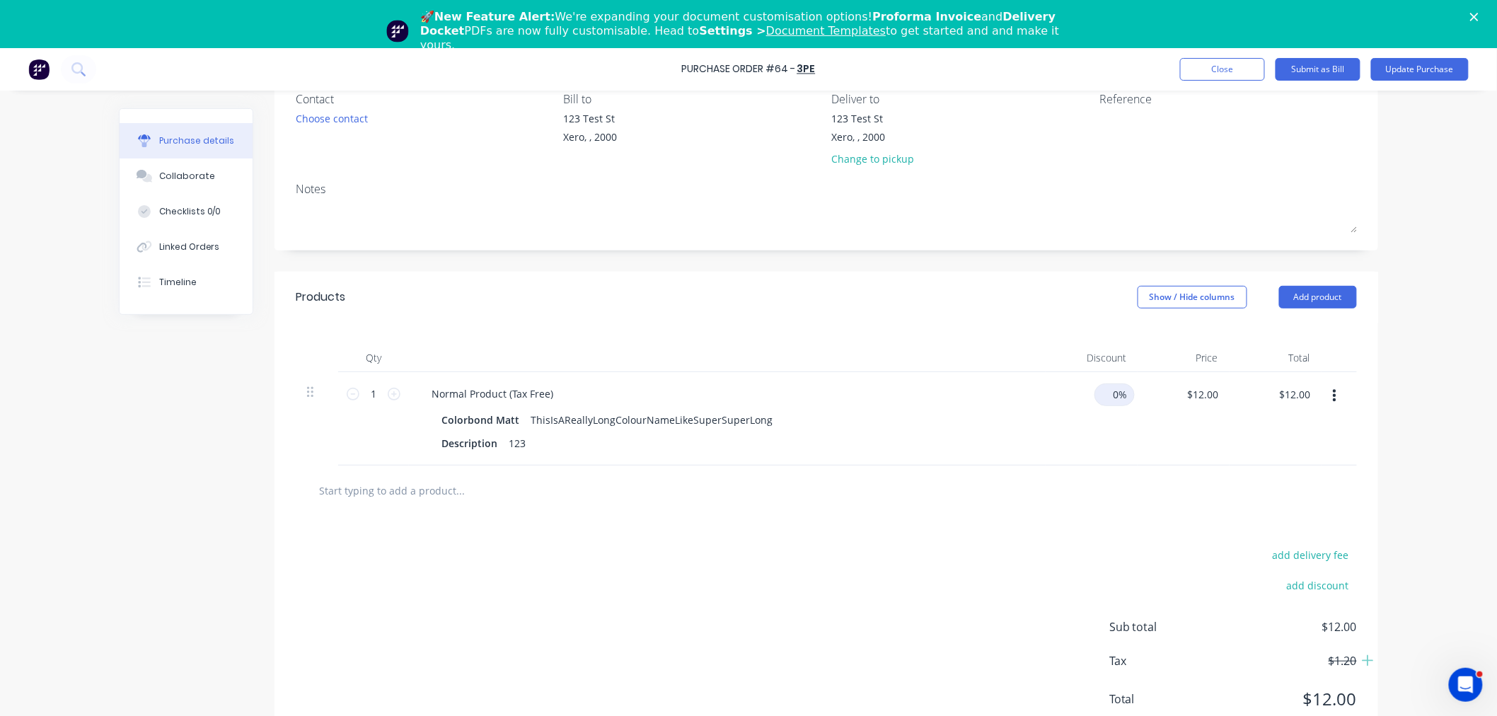
type input "0"
type input "1"
type input "$11.88"
type input "11"
type input "$10.68"
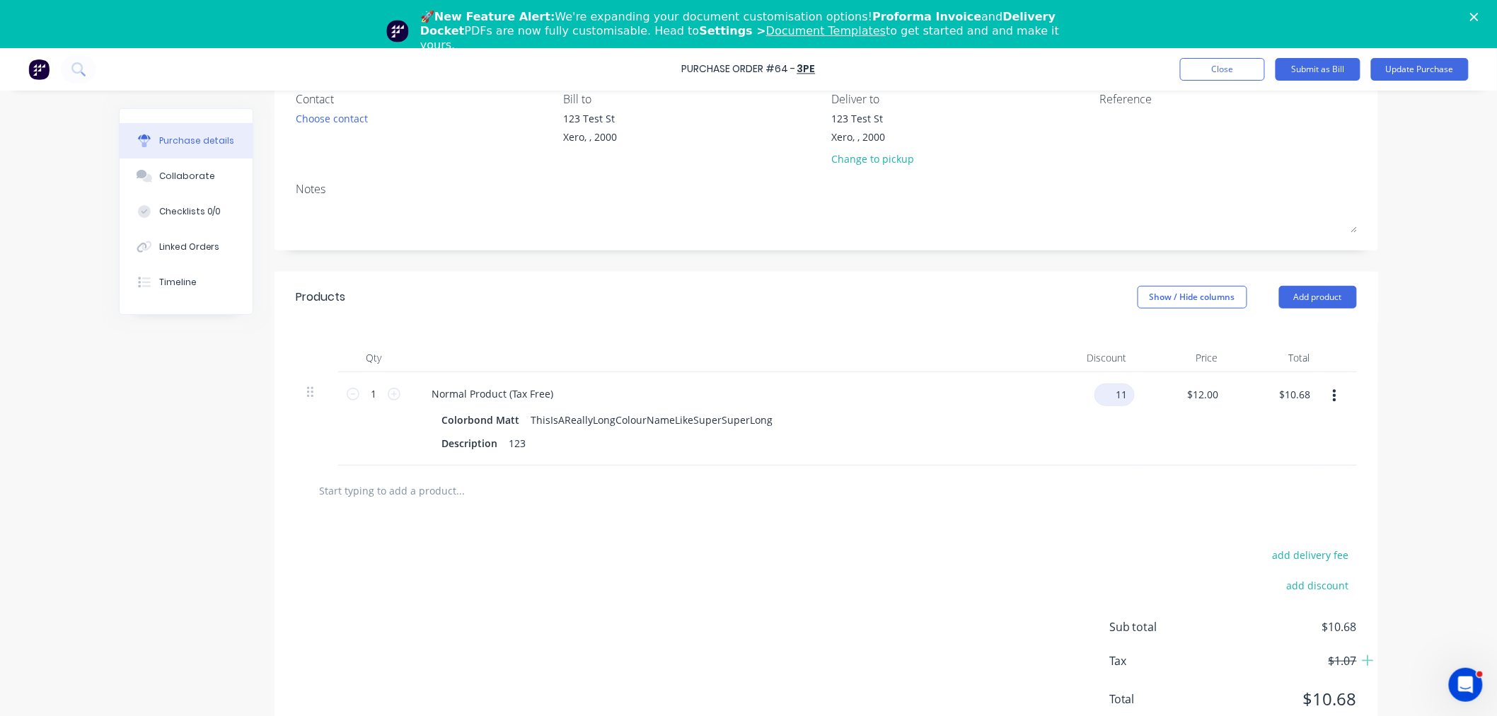
type input "1"
type input "$11.88"
click at [1107, 399] on input "1%" at bounding box center [1115, 395] width 40 height 23
click at [1110, 393] on input "1%" at bounding box center [1115, 395] width 40 height 23
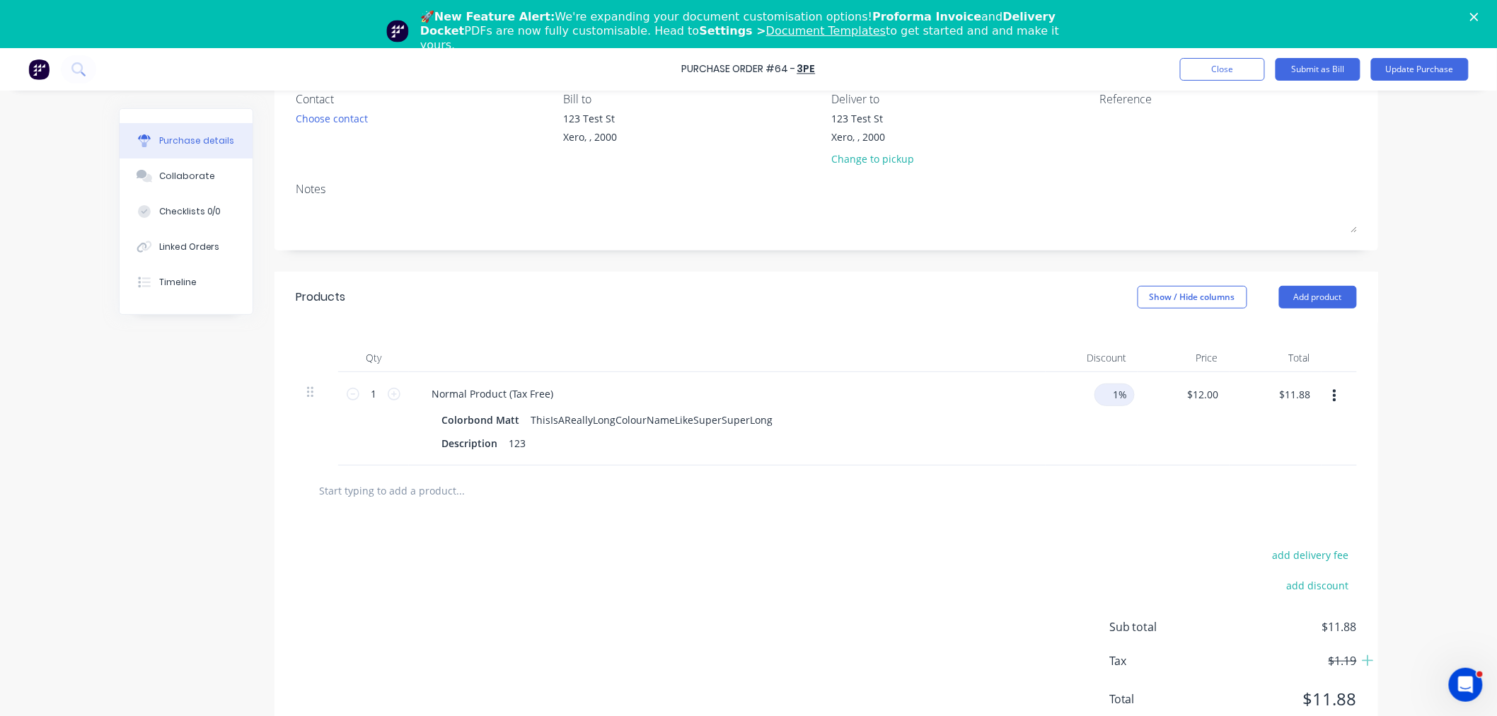
type input "10%"
type input "$10.80"
click at [1138, 436] on div "$12.00 $12.00" at bounding box center [1184, 418] width 92 height 93
click at [1107, 389] on input "10%" at bounding box center [1115, 395] width 40 height 23
click at [1112, 394] on input "10%" at bounding box center [1115, 395] width 40 height 23
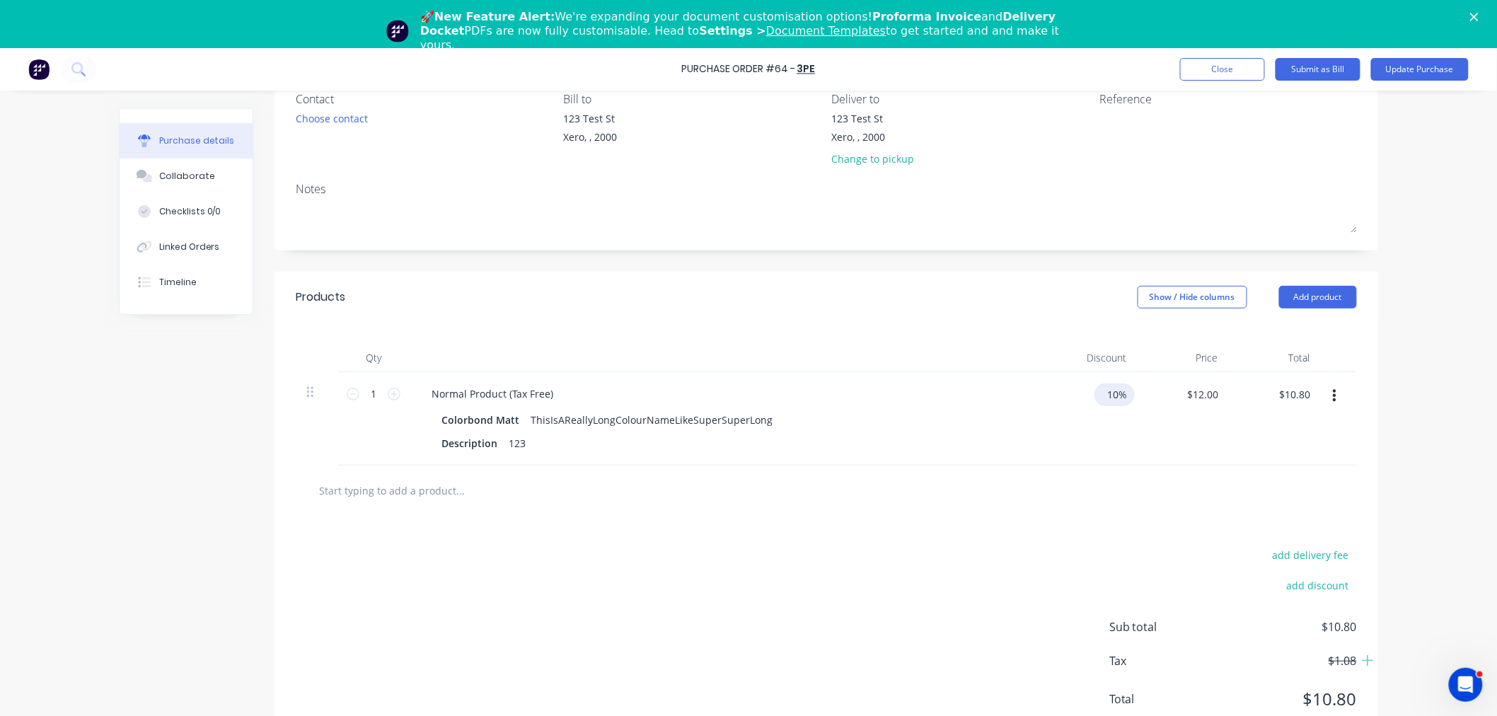
type input "100%"
type input "$0.00"
click at [1093, 422] on div "100% 100%" at bounding box center [1092, 418] width 92 height 93
click at [1105, 398] on input "100%" at bounding box center [1114, 395] width 42 height 23
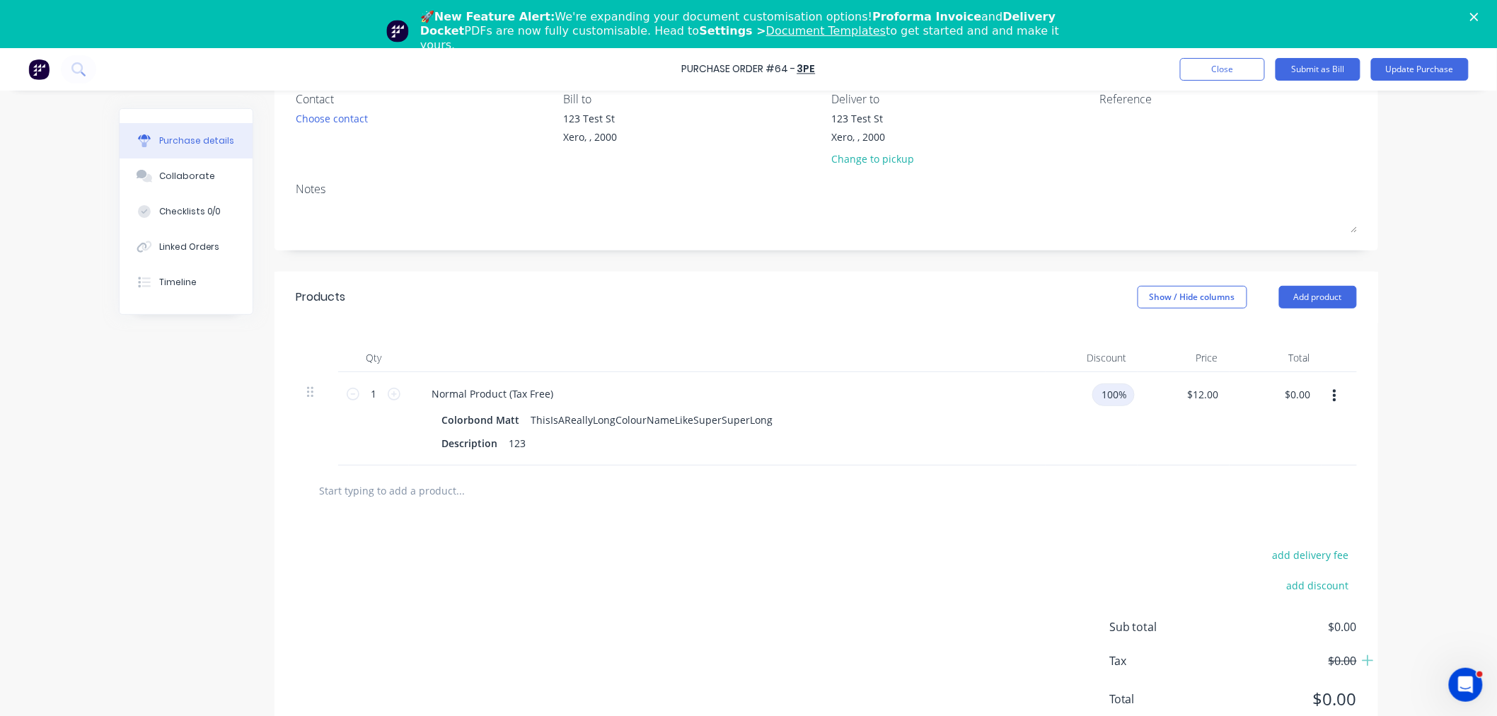
type input "10%"
type input "$10.80"
type input "150%"
type input "$12.00"
type input "150%"
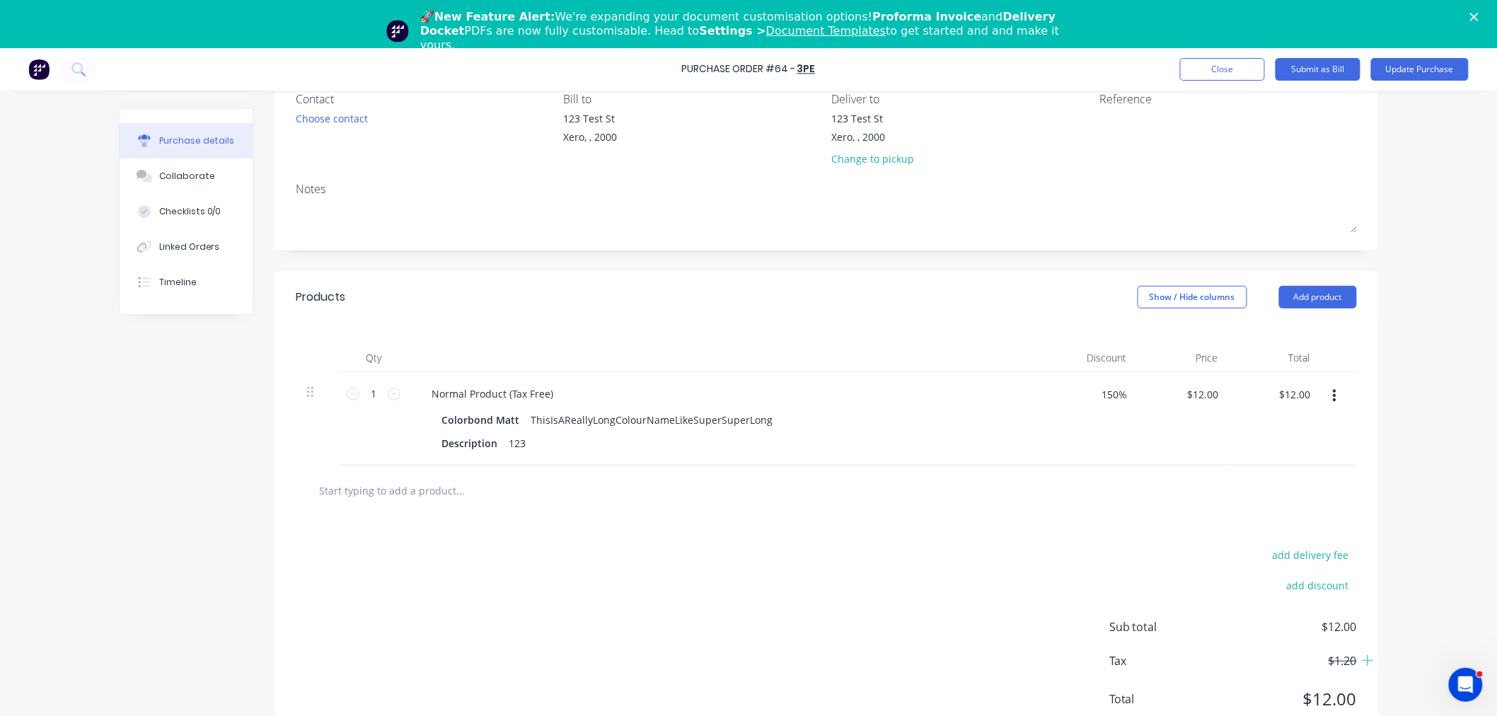
click at [1105, 447] on div "150% 150%" at bounding box center [1092, 418] width 92 height 93
